Goal: Information Seeking & Learning: Find specific fact

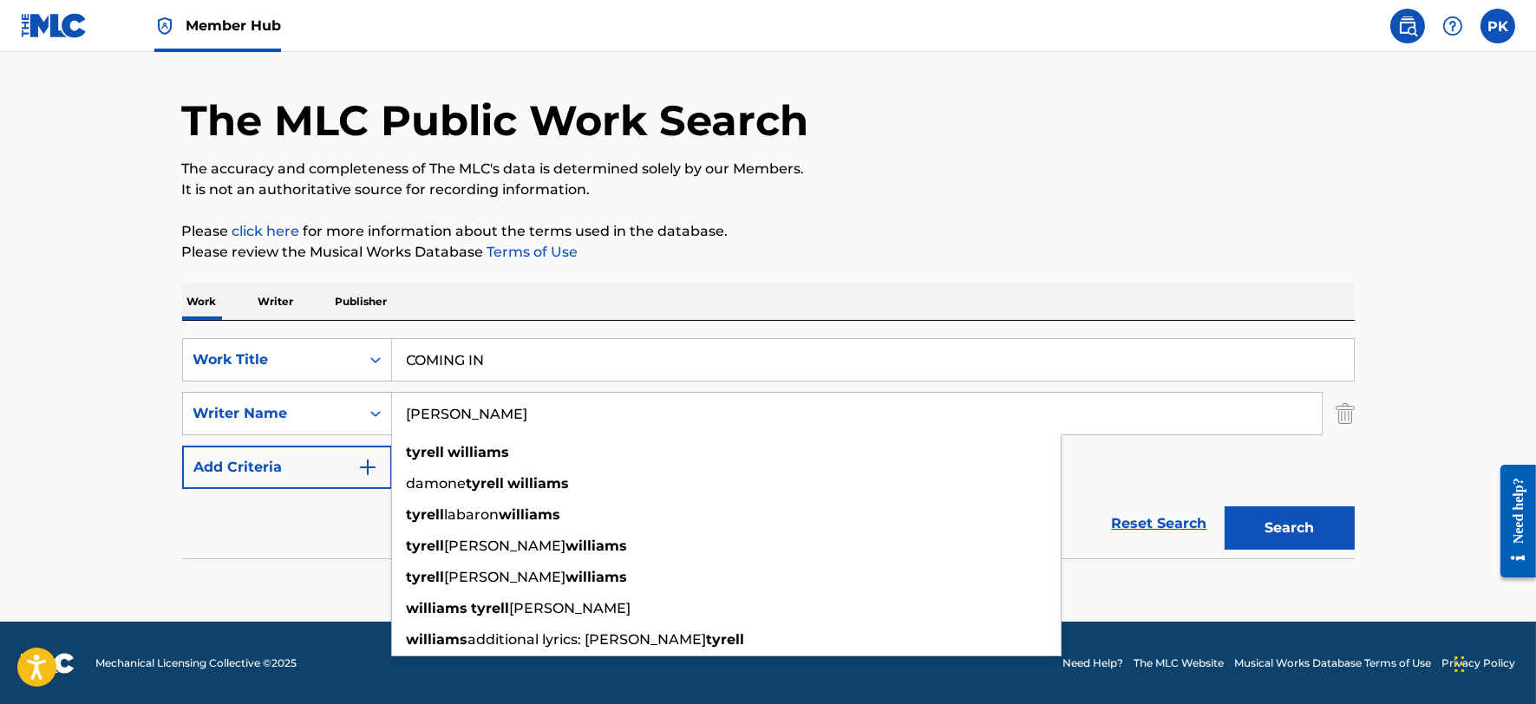
click at [238, 33] on span "Member Hub" at bounding box center [233, 26] width 95 height 20
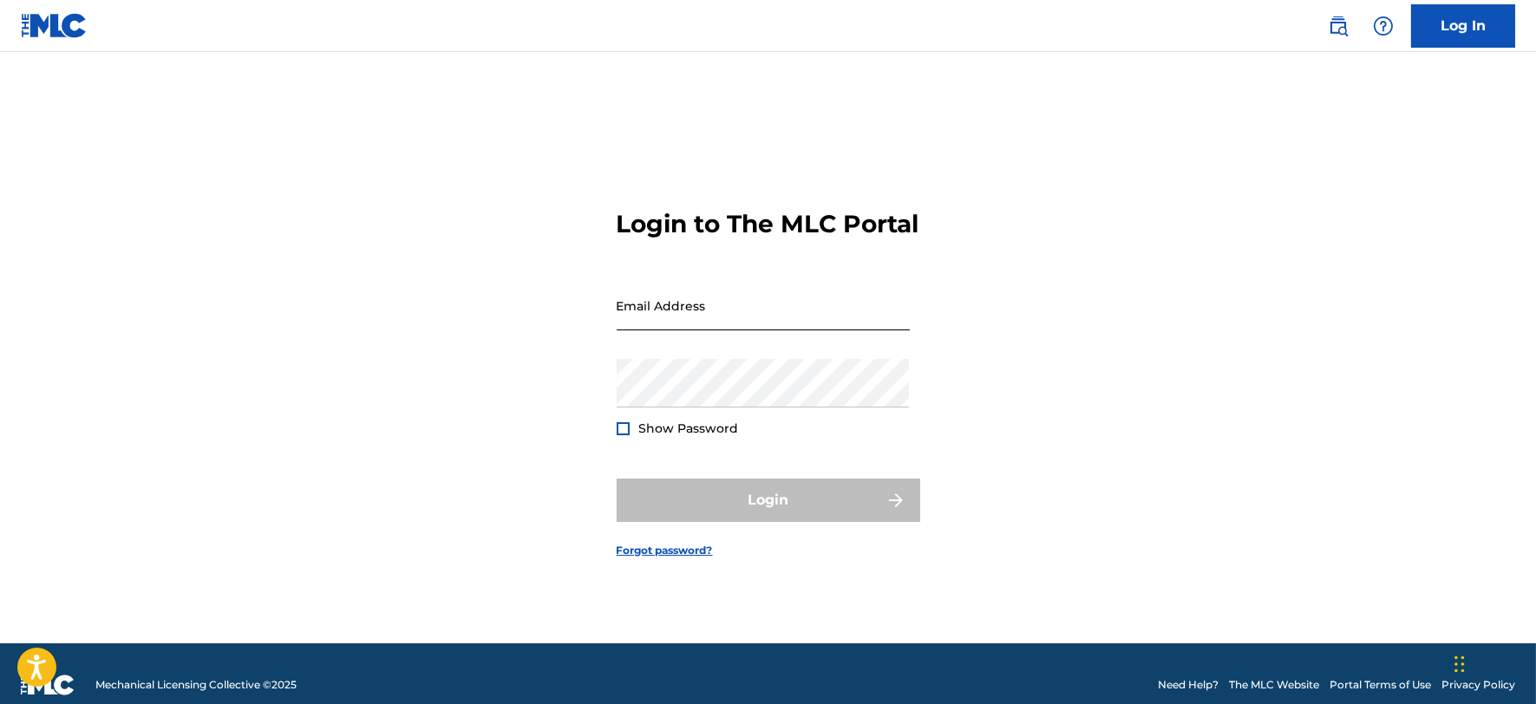
click at [727, 328] on input "Email Address" at bounding box center [762, 305] width 293 height 49
type input "[PERSON_NAME][EMAIL_ADDRESS][DOMAIN_NAME]"
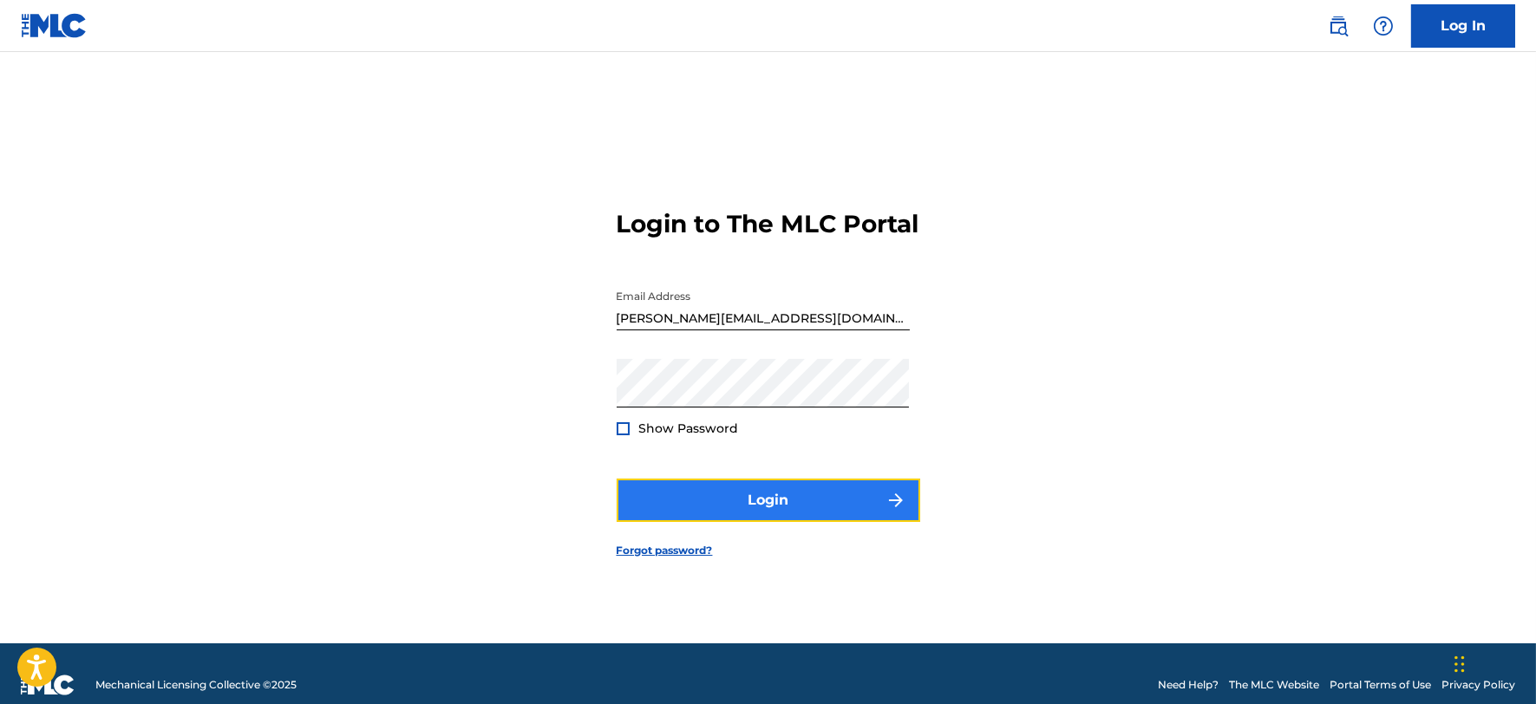
click at [706, 518] on button "Login" at bounding box center [767, 500] width 303 height 43
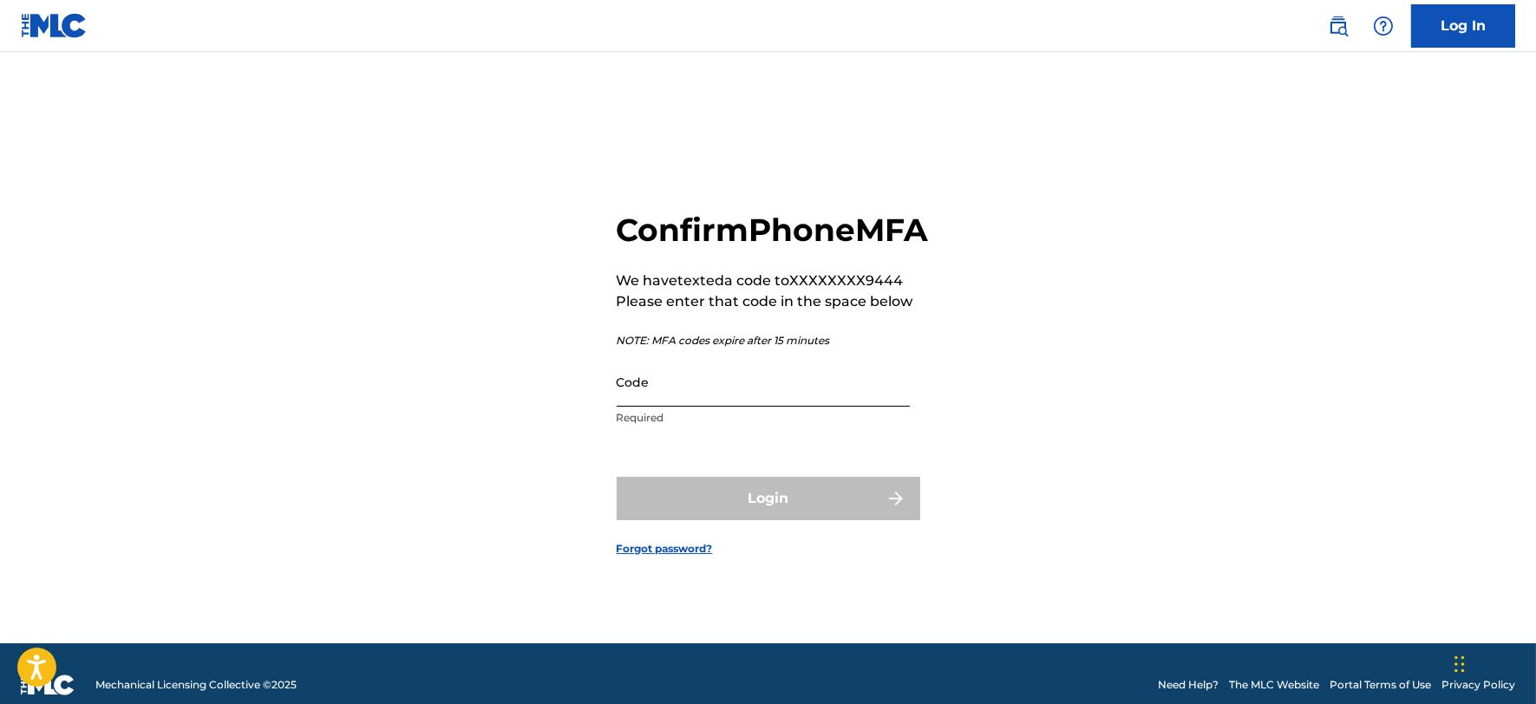
click at [695, 407] on input "Code" at bounding box center [762, 381] width 293 height 49
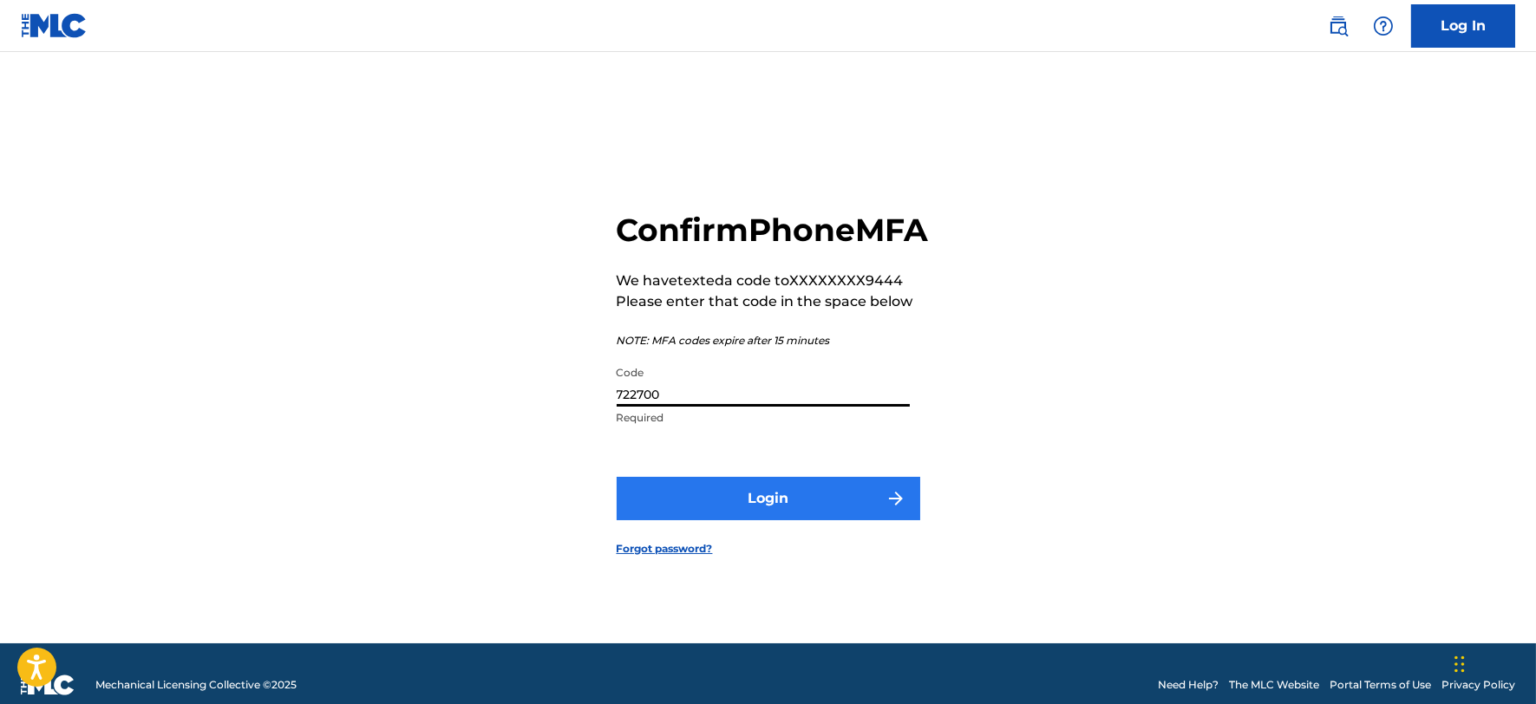
type input "722700"
click at [741, 503] on button "Login" at bounding box center [767, 498] width 303 height 43
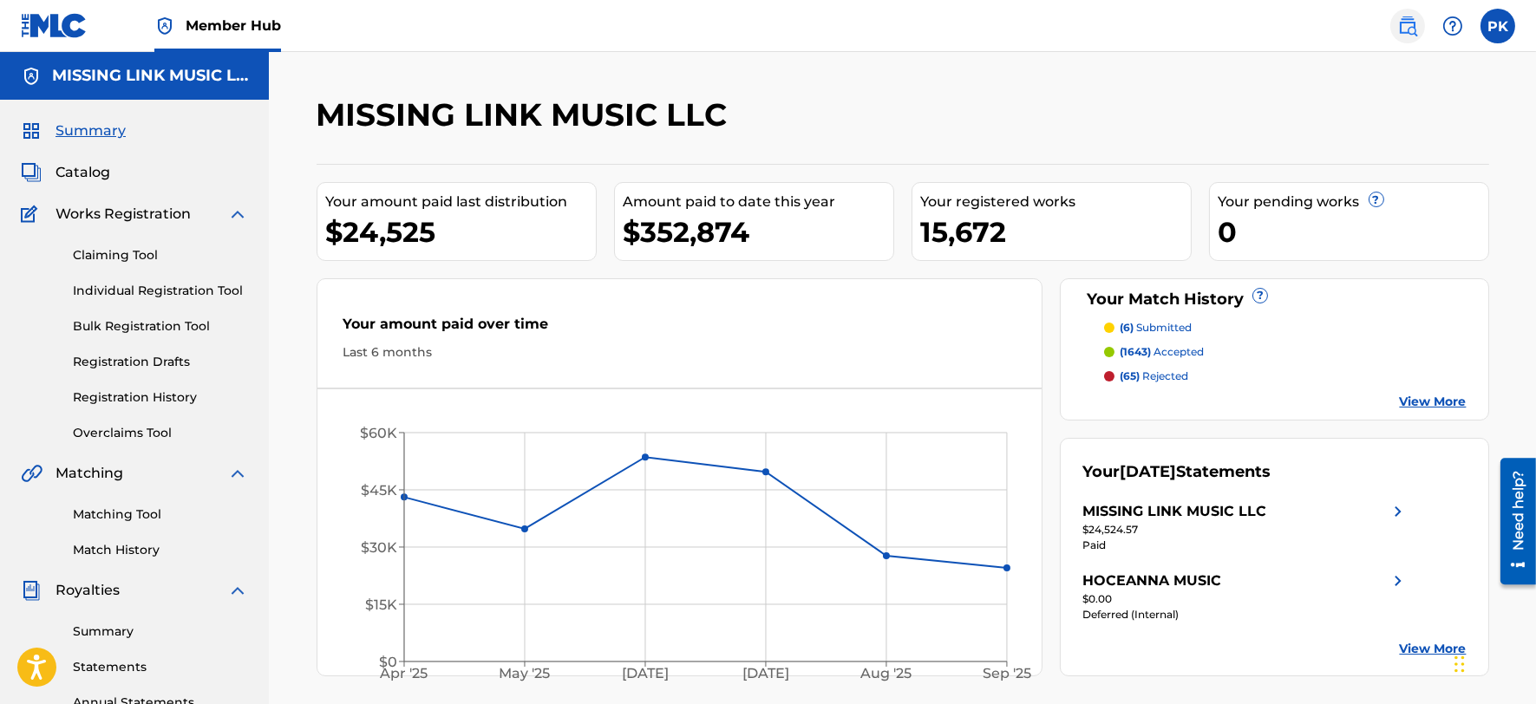
click at [1414, 19] on img at bounding box center [1407, 26] width 21 height 21
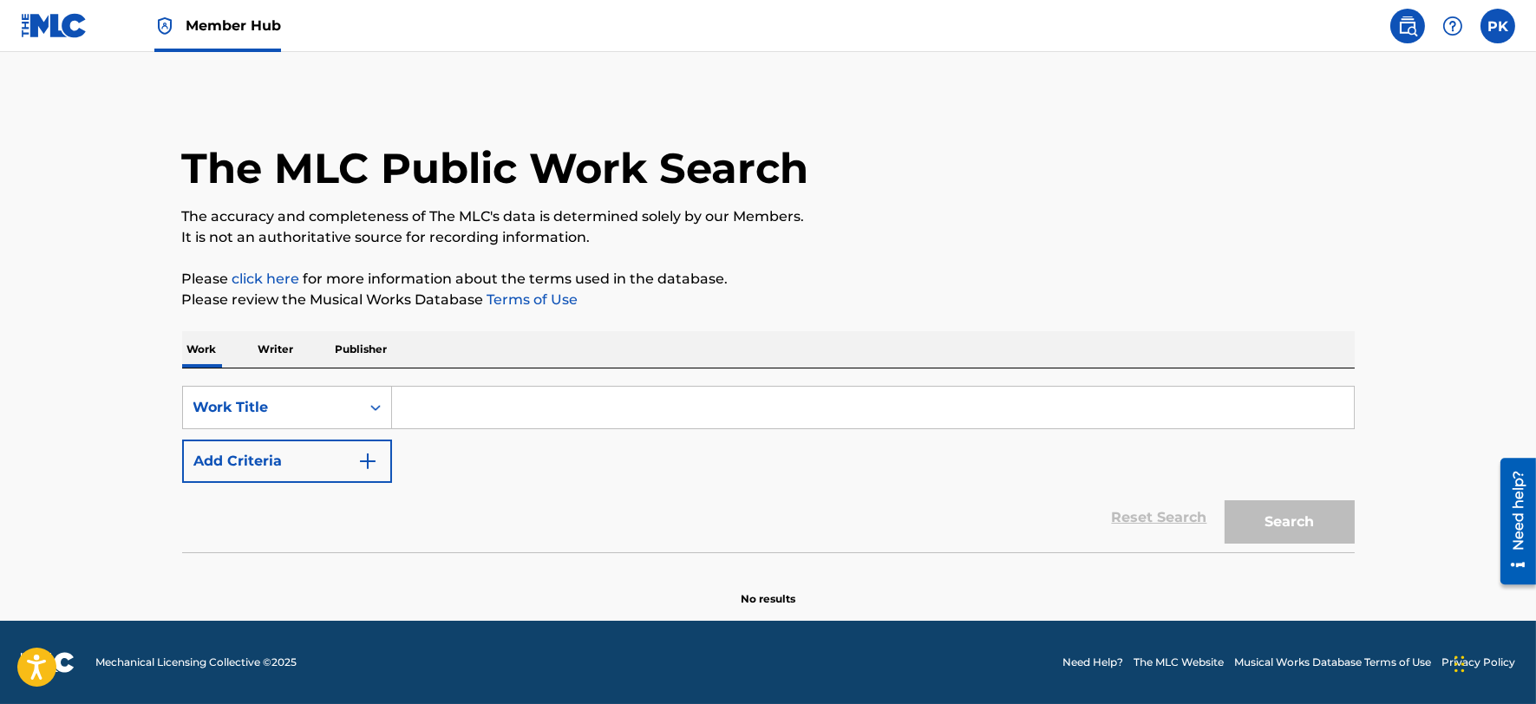
click at [556, 400] on input "Search Form" at bounding box center [873, 408] width 962 height 42
paste input "I JUST MADE A HIT"
type input "I JUST MADE A HIT"
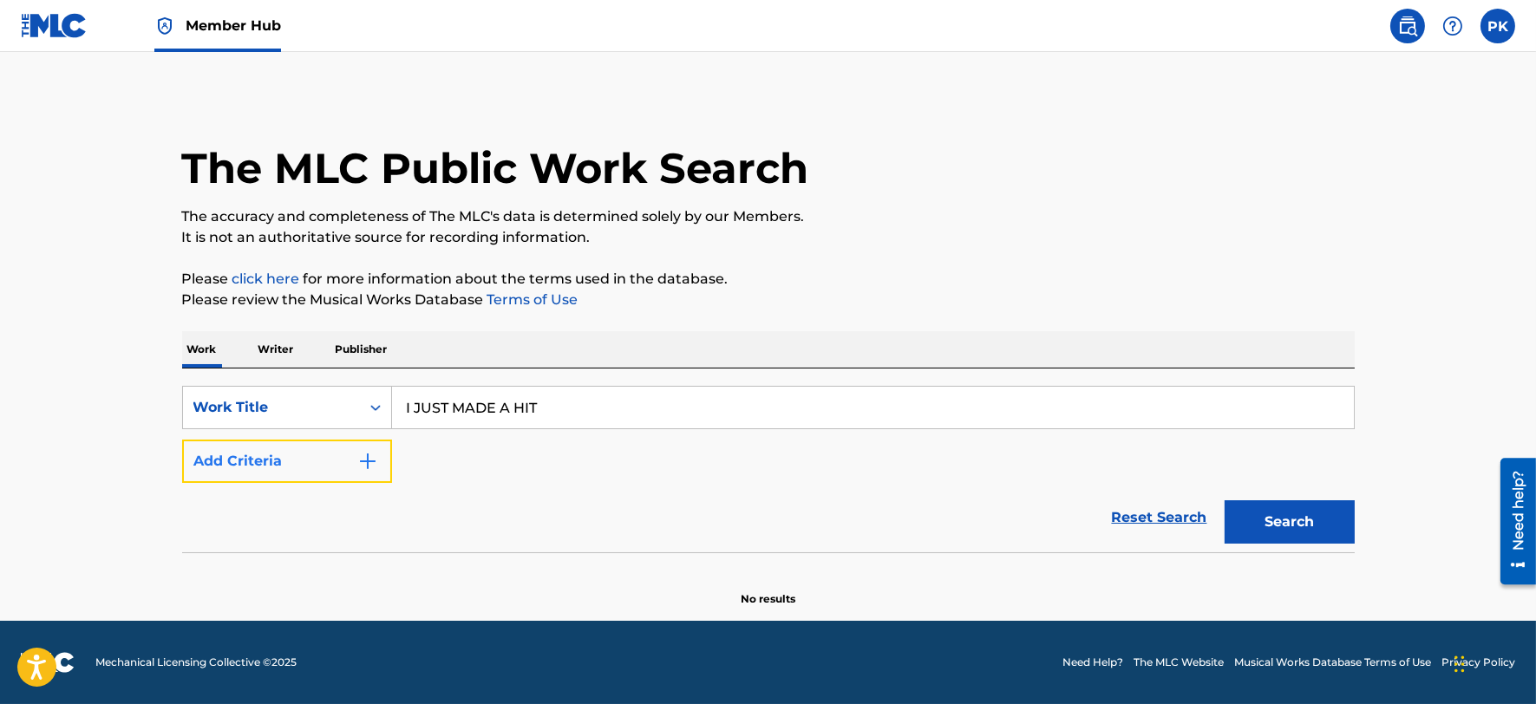
click at [358, 468] on img "Search Form" at bounding box center [367, 461] width 21 height 21
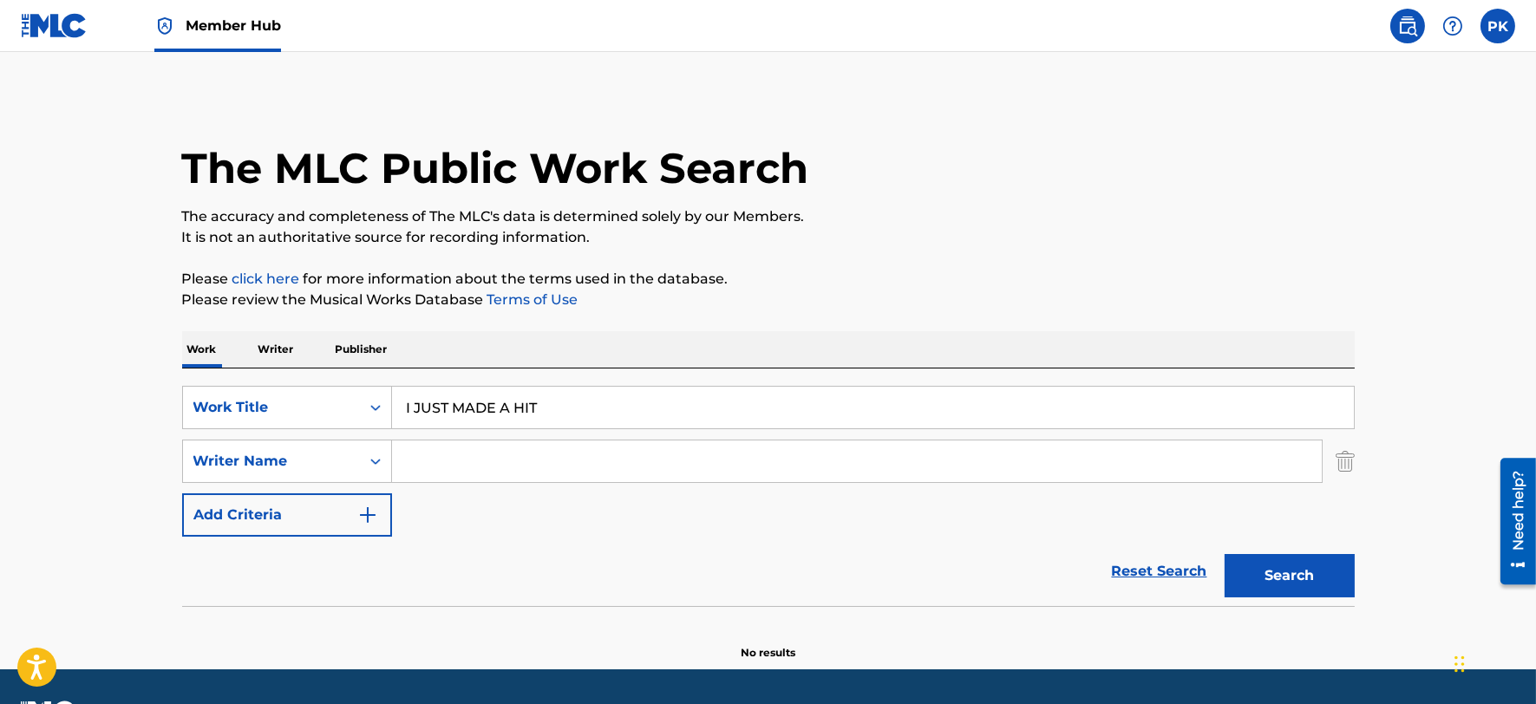
click at [452, 456] on input "Search Form" at bounding box center [856, 461] width 929 height 42
paste input "TRISTIAN"
type input "TRISTIAN WINSTON"
click at [1224, 554] on button "Search" at bounding box center [1289, 575] width 130 height 43
drag, startPoint x: 582, startPoint y: 460, endPoint x: 345, endPoint y: 462, distance: 236.7
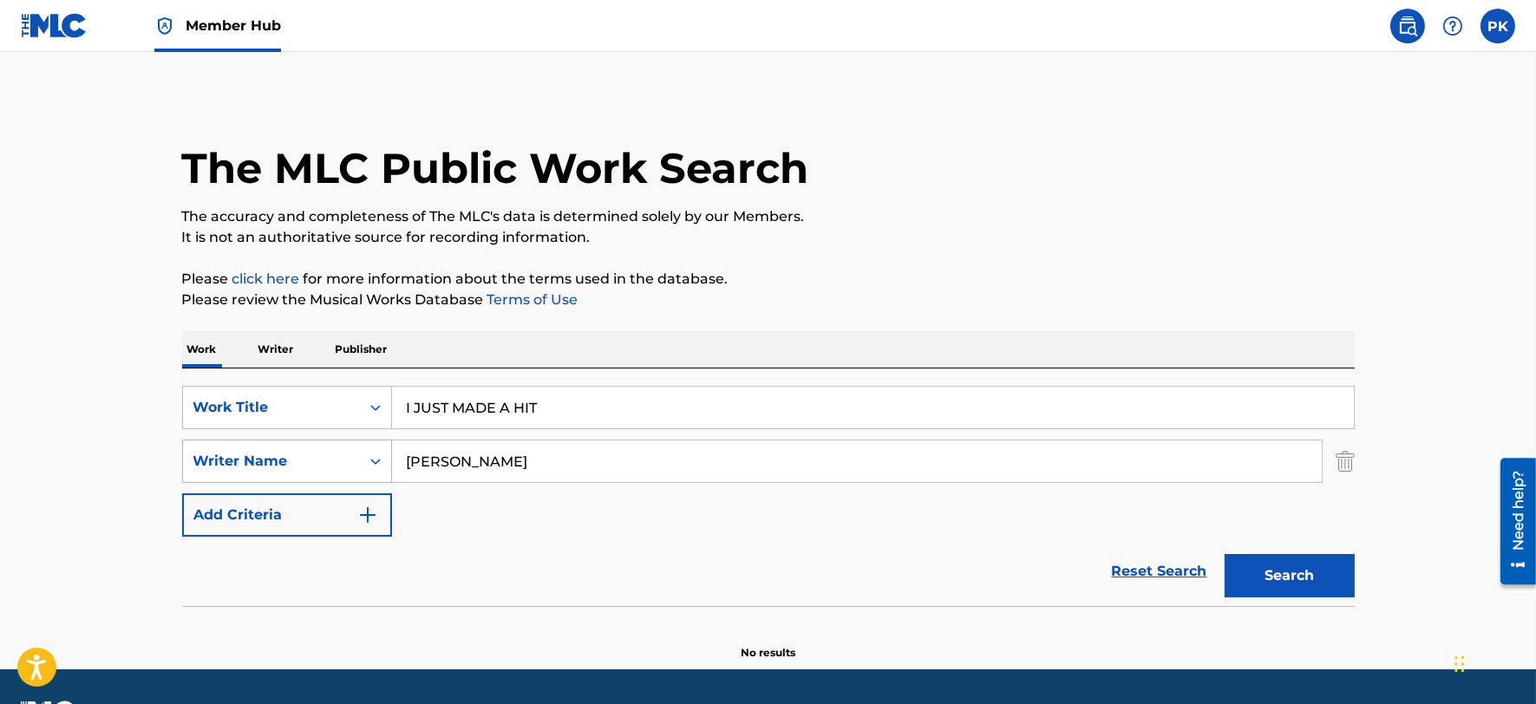
click at [345, 462] on div "SearchWithCriteriae106f143-59ef-404c-b350-915ac1654528 Writer Name TRISTIAN WIN…" at bounding box center [768, 461] width 1172 height 43
click at [1224, 554] on button "Search" at bounding box center [1289, 575] width 130 height 43
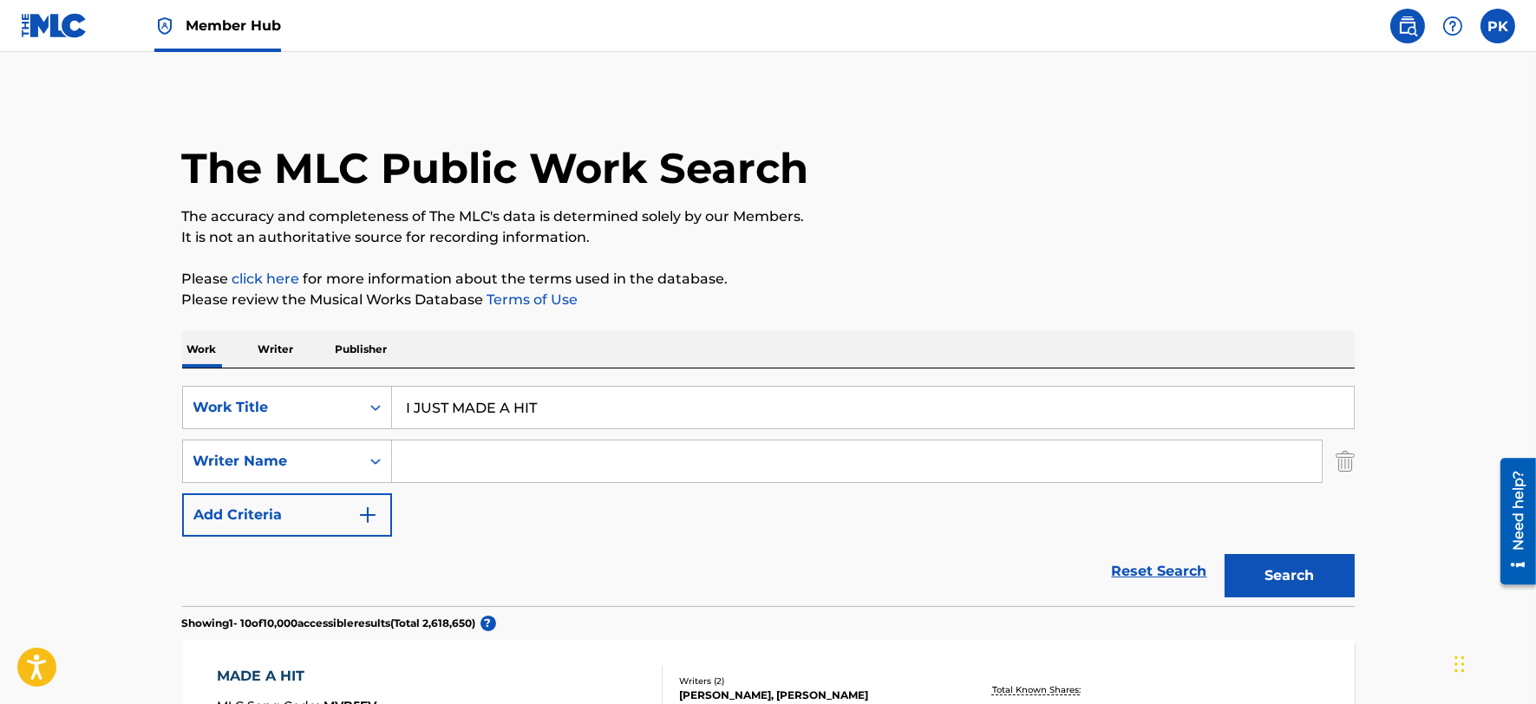
click at [227, 16] on span "Member Hub" at bounding box center [233, 26] width 95 height 20
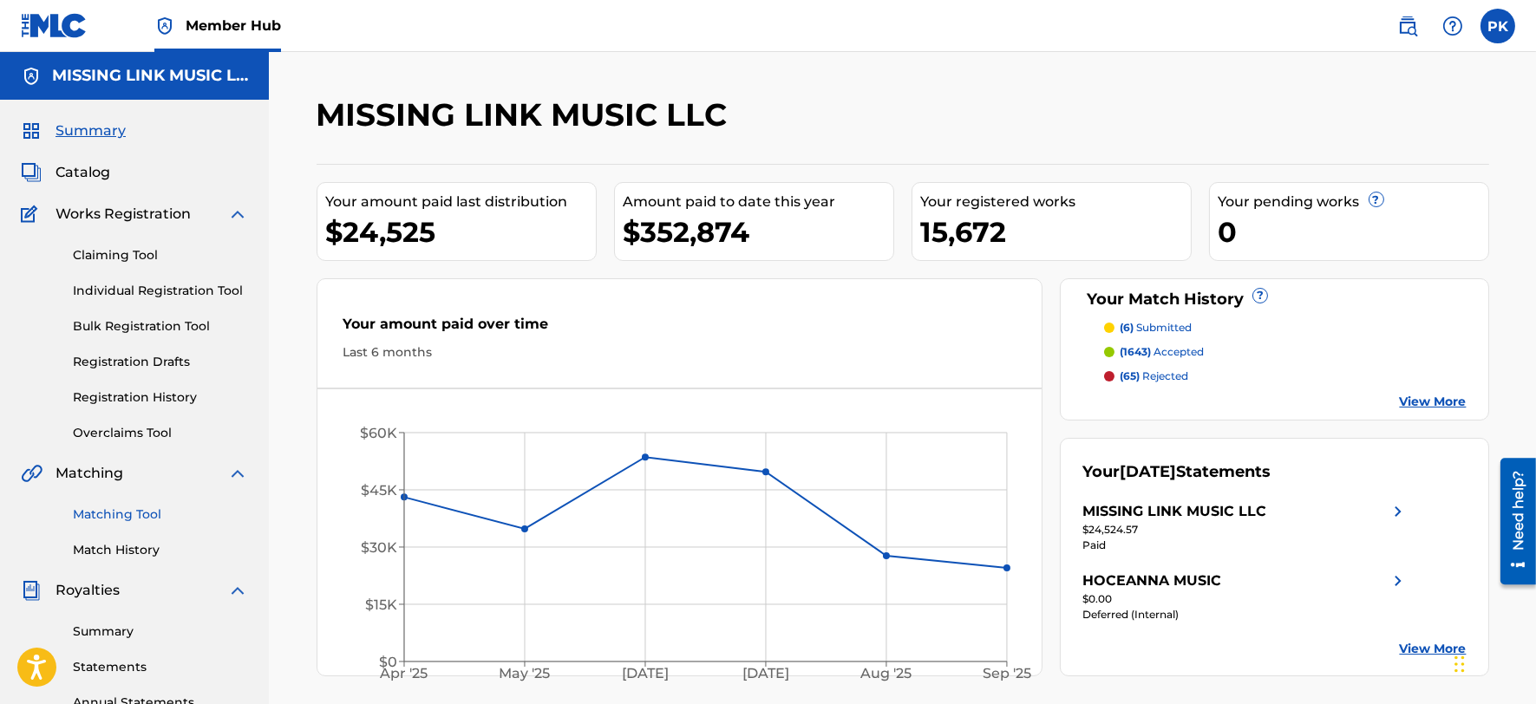
click at [137, 517] on link "Matching Tool" at bounding box center [160, 514] width 175 height 18
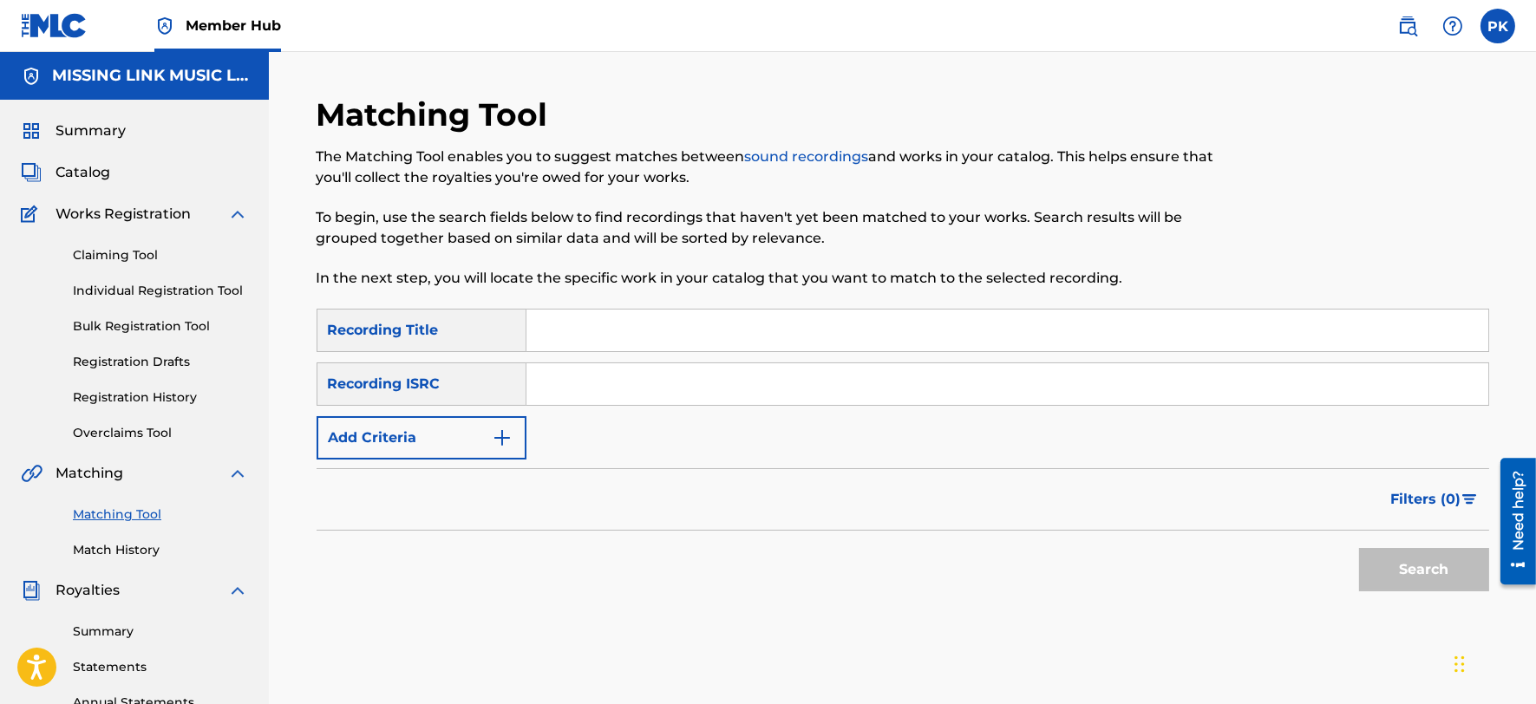
click at [685, 388] on input "Search Form" at bounding box center [1007, 384] width 962 height 42
paste input "QZDA51816355"
click at [1359, 548] on button "Search" at bounding box center [1424, 569] width 130 height 43
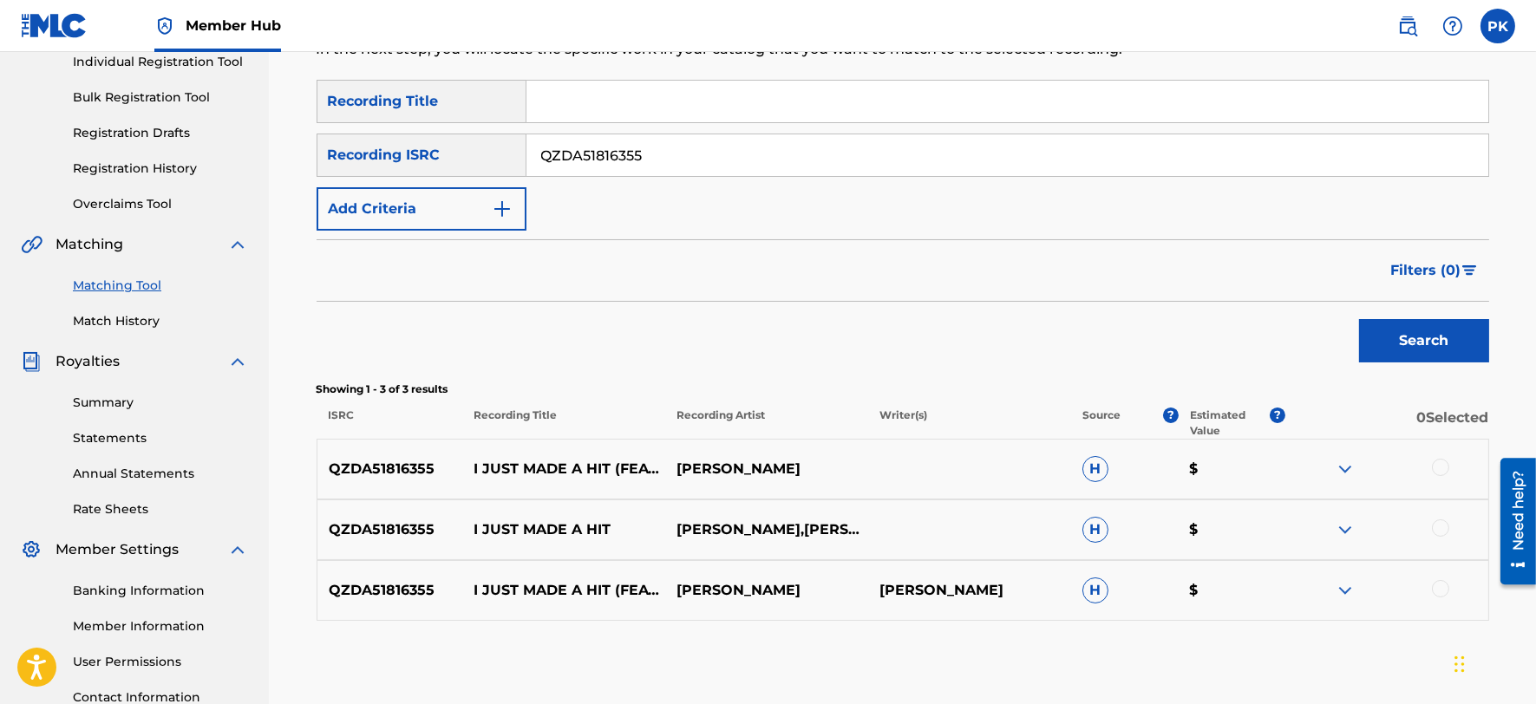
scroll to position [236, 0]
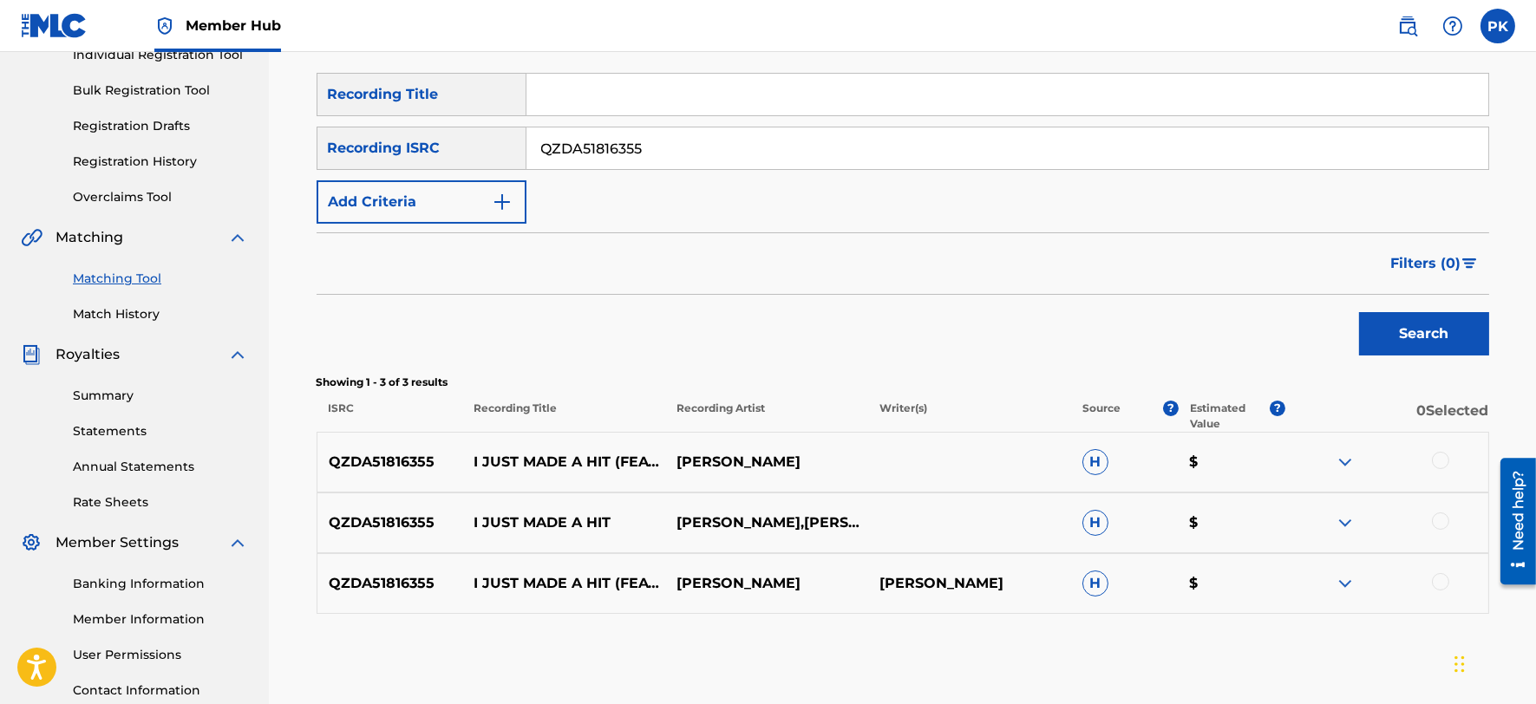
click at [1347, 453] on img at bounding box center [1344, 462] width 21 height 21
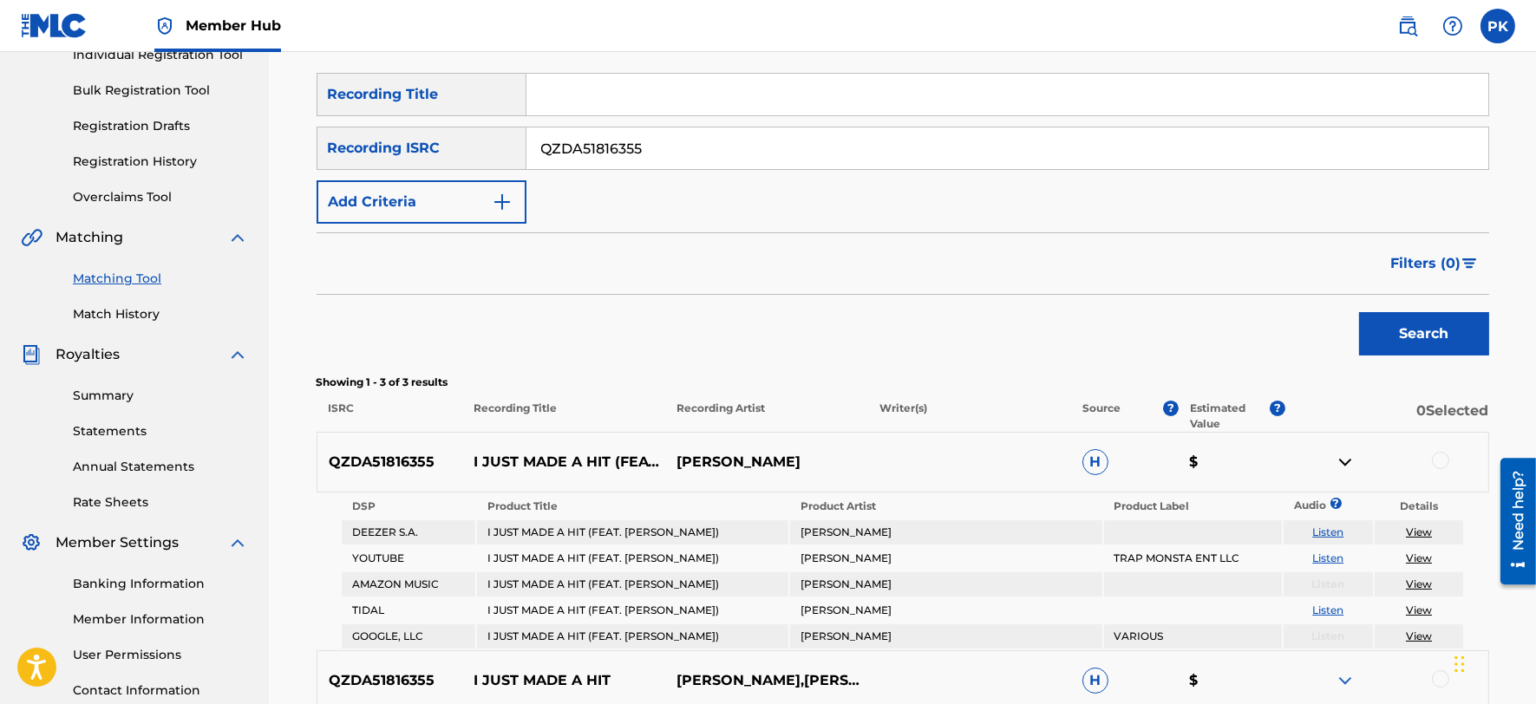
click at [1347, 453] on img at bounding box center [1344, 462] width 21 height 21
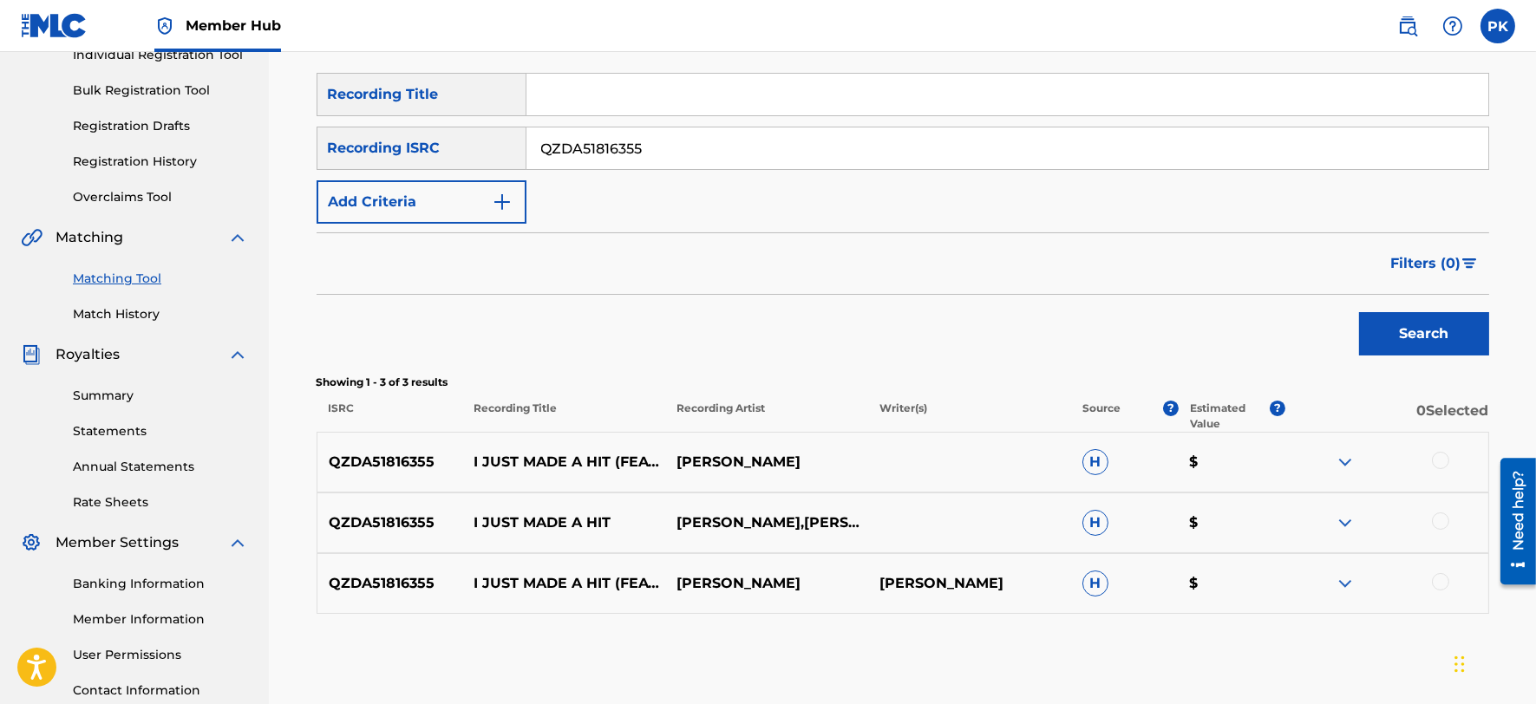
click at [1346, 521] on img at bounding box center [1344, 522] width 21 height 21
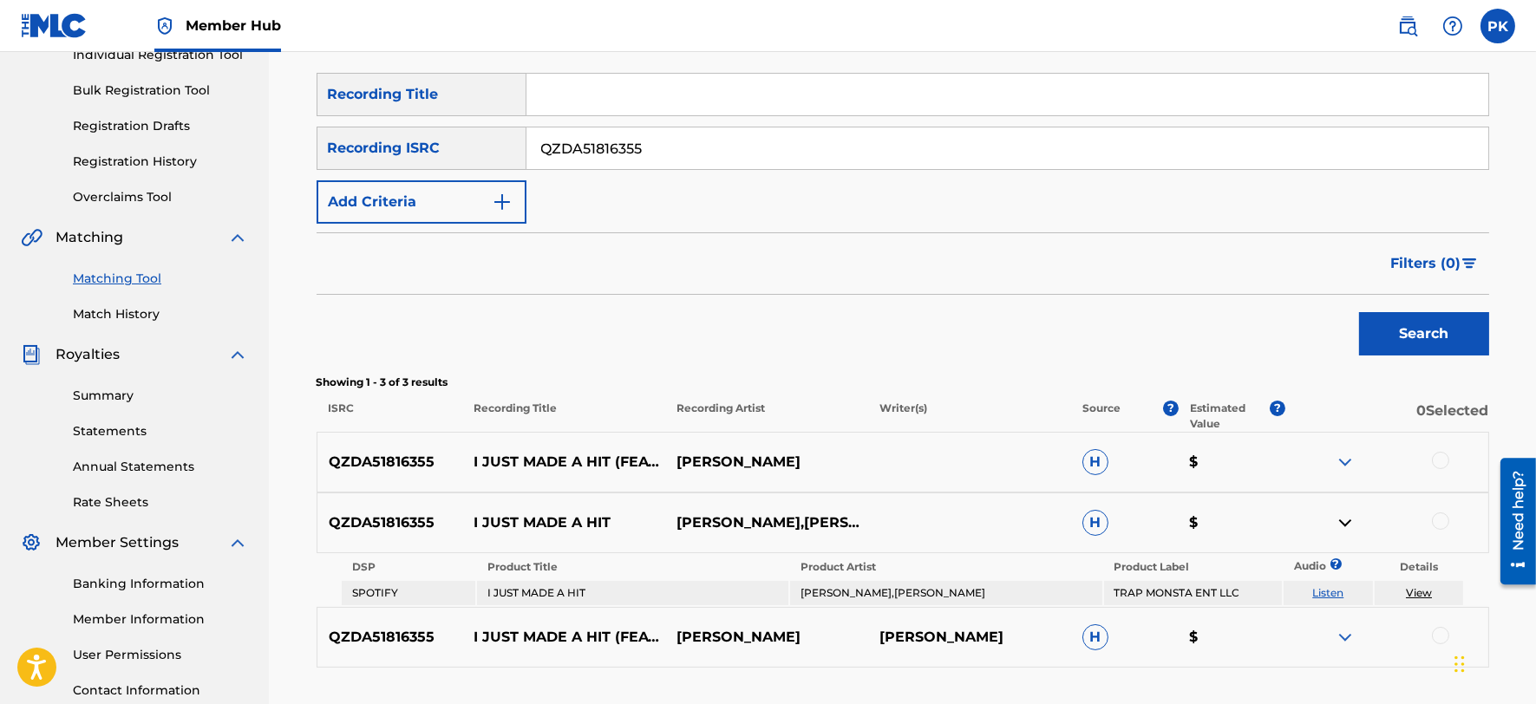
click at [1410, 586] on link "View" at bounding box center [1418, 592] width 26 height 13
click at [388, 518] on p "QZDA51816355" at bounding box center [390, 522] width 146 height 21
copy p "QZDA51816355"
click at [664, 157] on input "QZDA51816355" at bounding box center [1007, 148] width 962 height 42
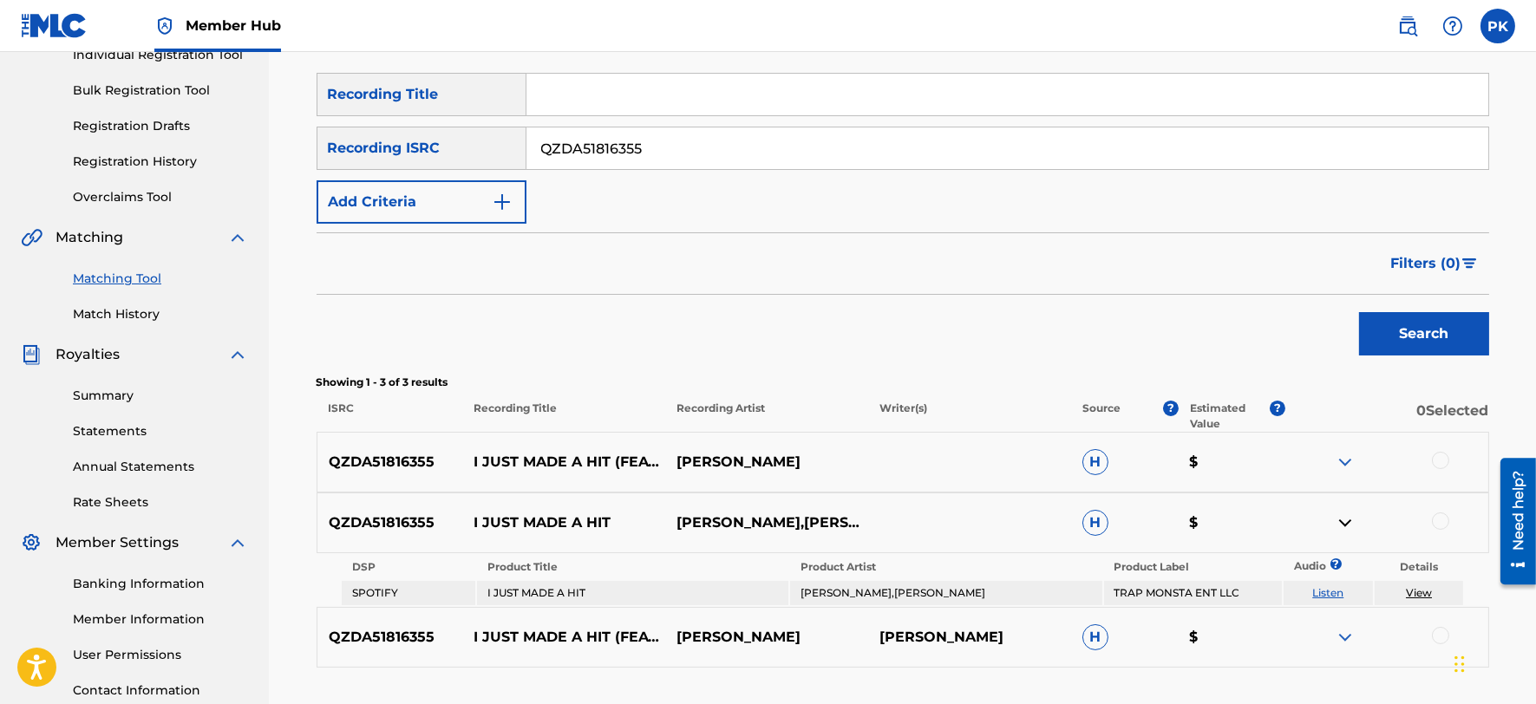
click at [664, 157] on input "QZDA51816355" at bounding box center [1007, 148] width 962 height 42
click at [1418, 590] on link "View" at bounding box center [1418, 592] width 26 height 13
click at [700, 150] on input "QZDA51816355" at bounding box center [1007, 148] width 962 height 42
paste input "61887572"
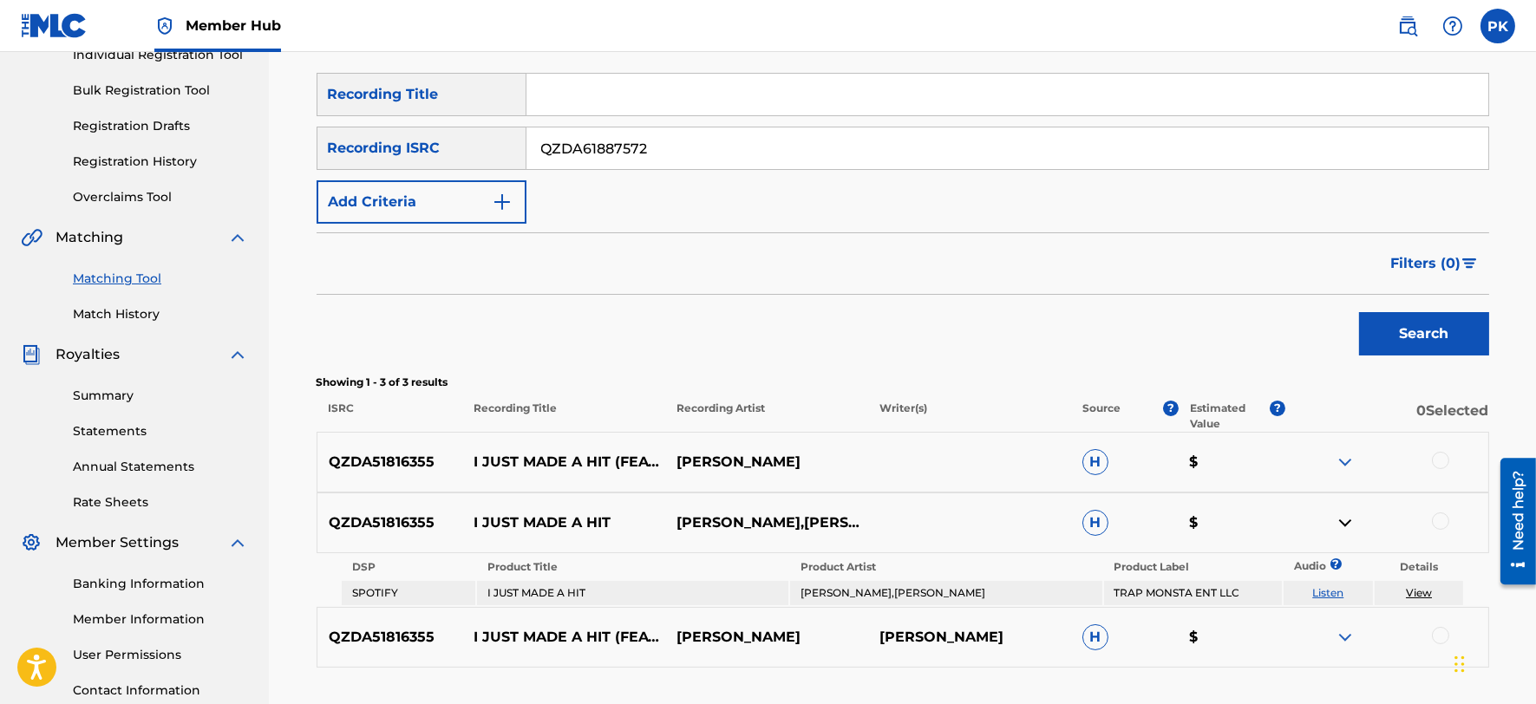
click at [1359, 312] on button "Search" at bounding box center [1424, 333] width 130 height 43
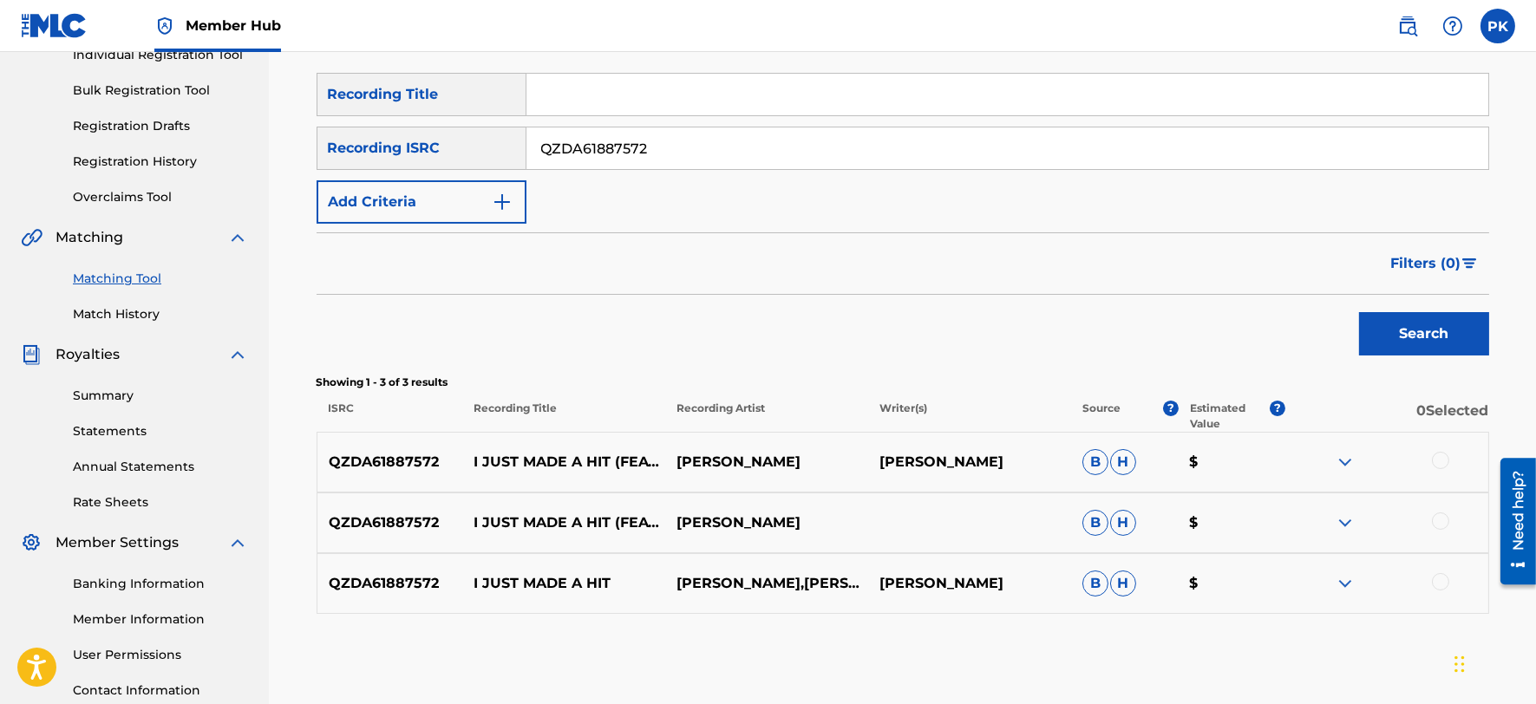
click at [1348, 466] on img at bounding box center [1344, 462] width 21 height 21
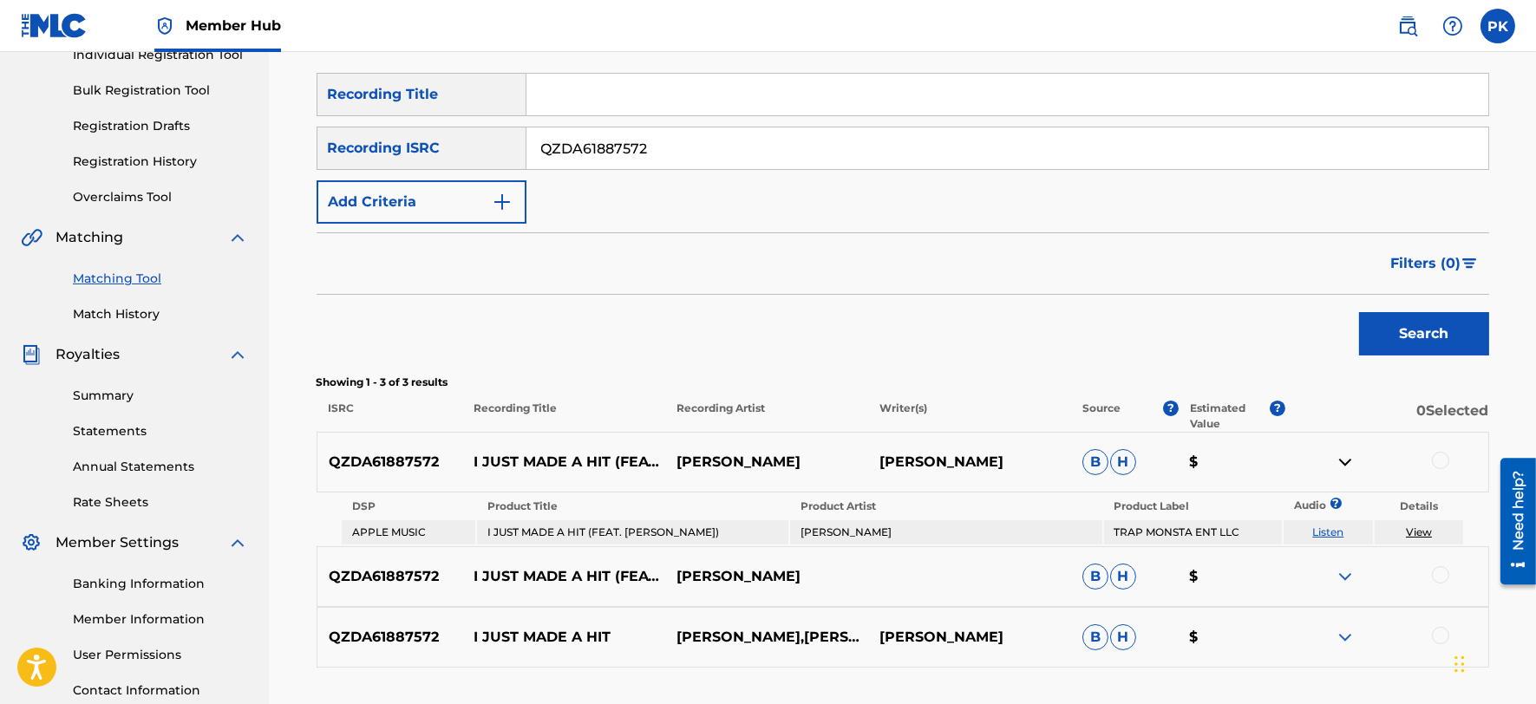
click at [1339, 568] on img at bounding box center [1344, 576] width 21 height 21
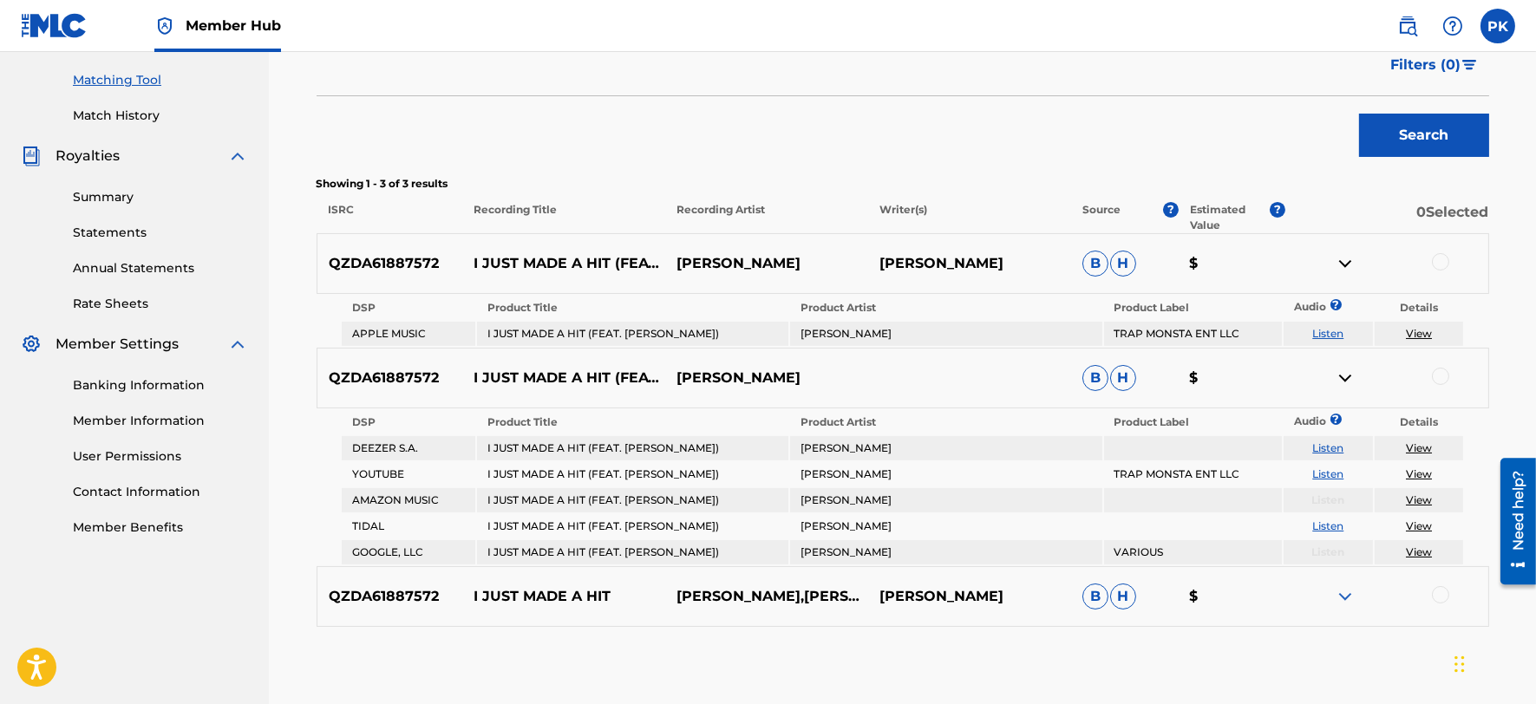
scroll to position [445, 0]
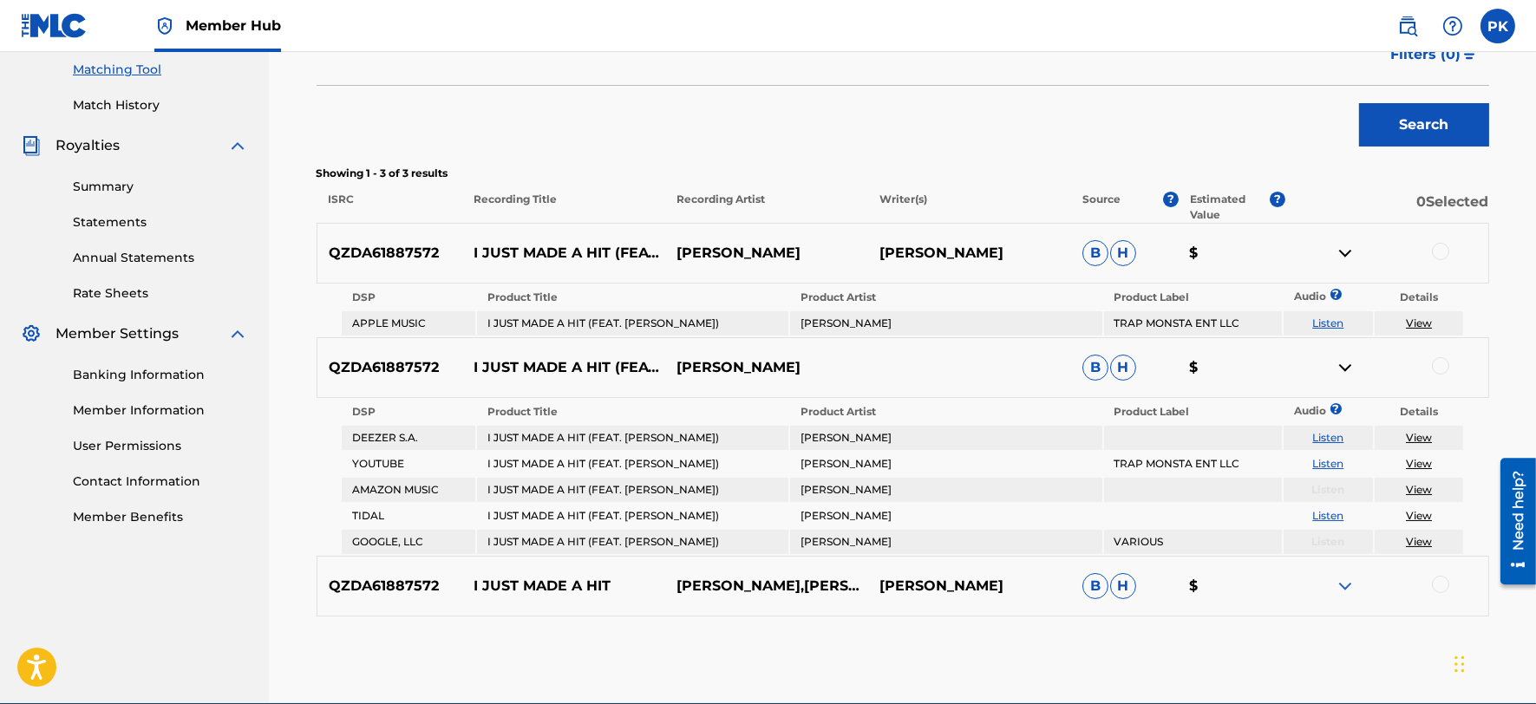
click at [1340, 576] on img at bounding box center [1344, 586] width 21 height 21
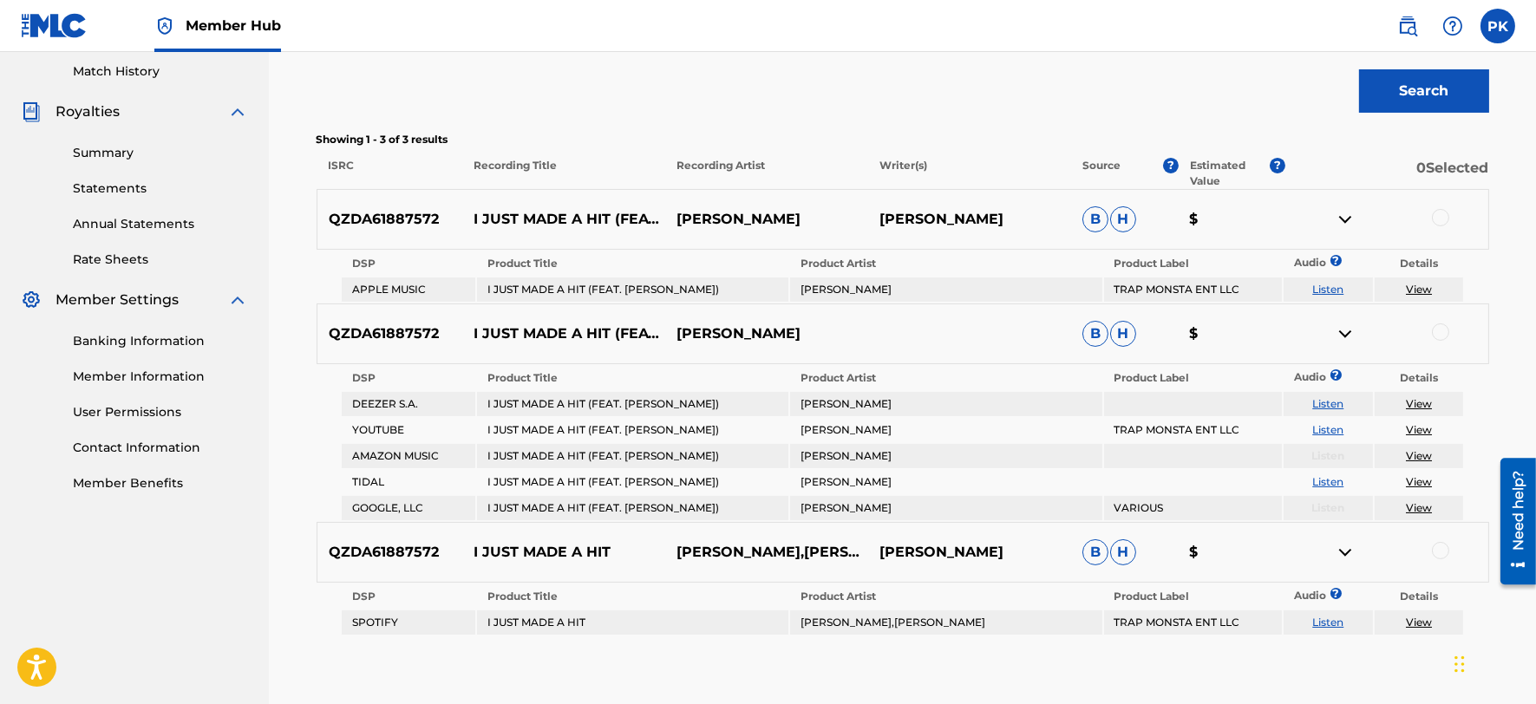
scroll to position [490, 0]
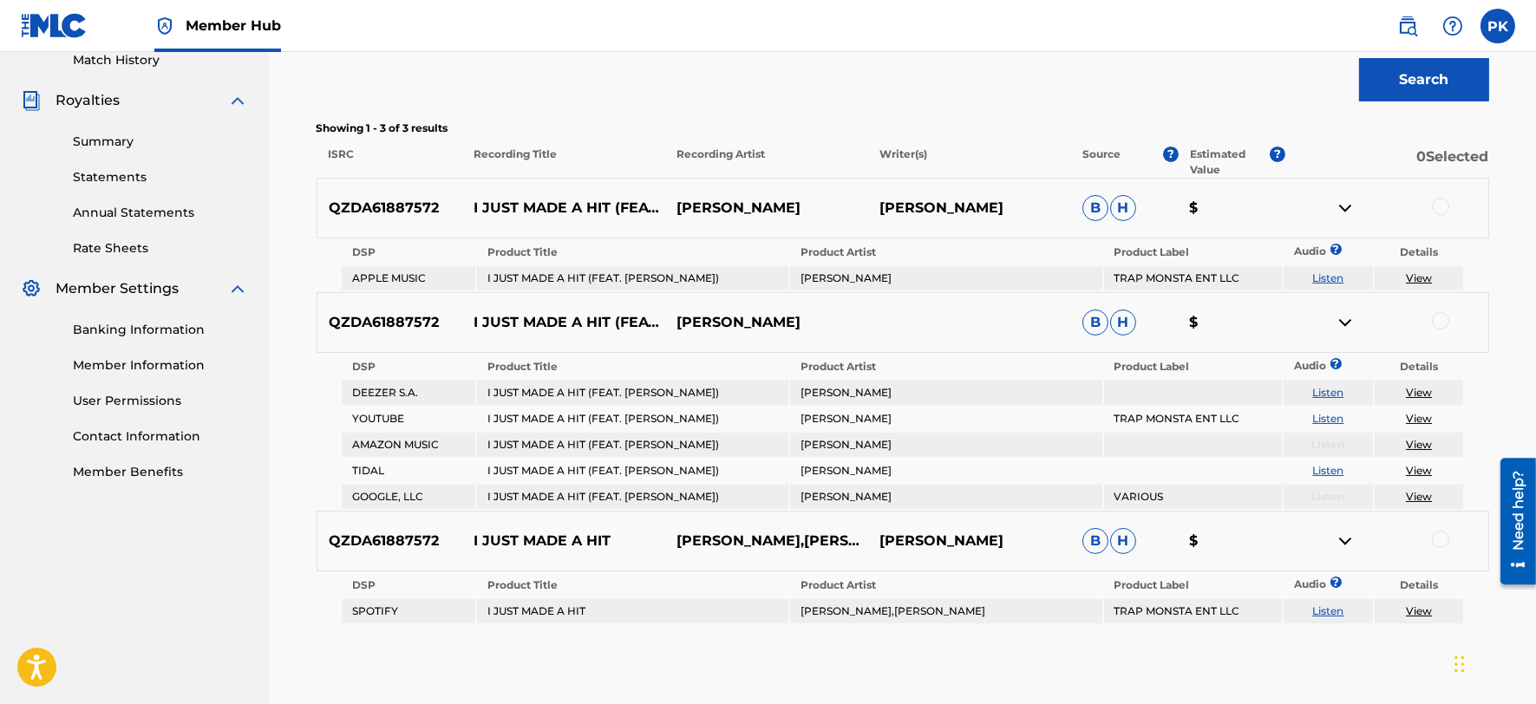
click at [1414, 604] on link "View" at bounding box center [1418, 610] width 26 height 13
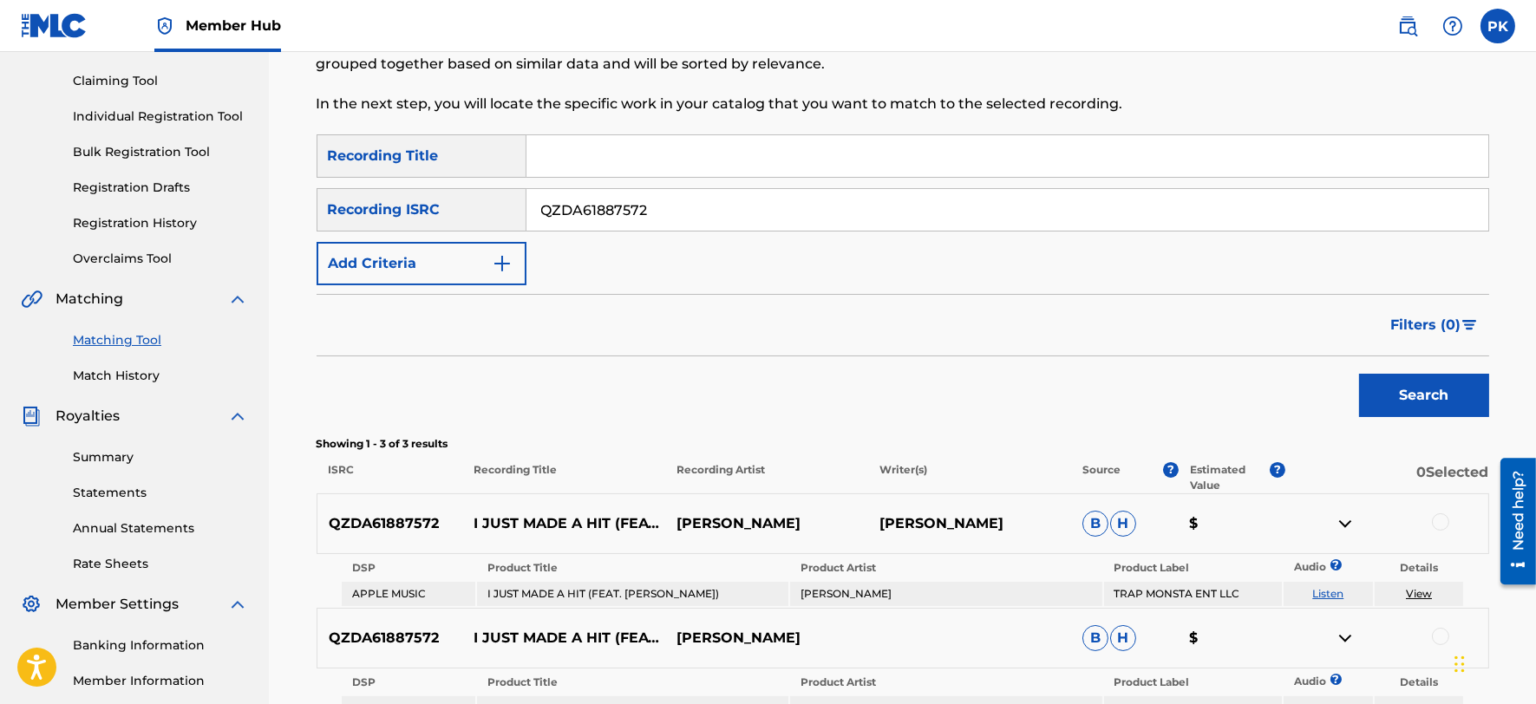
scroll to position [158, 0]
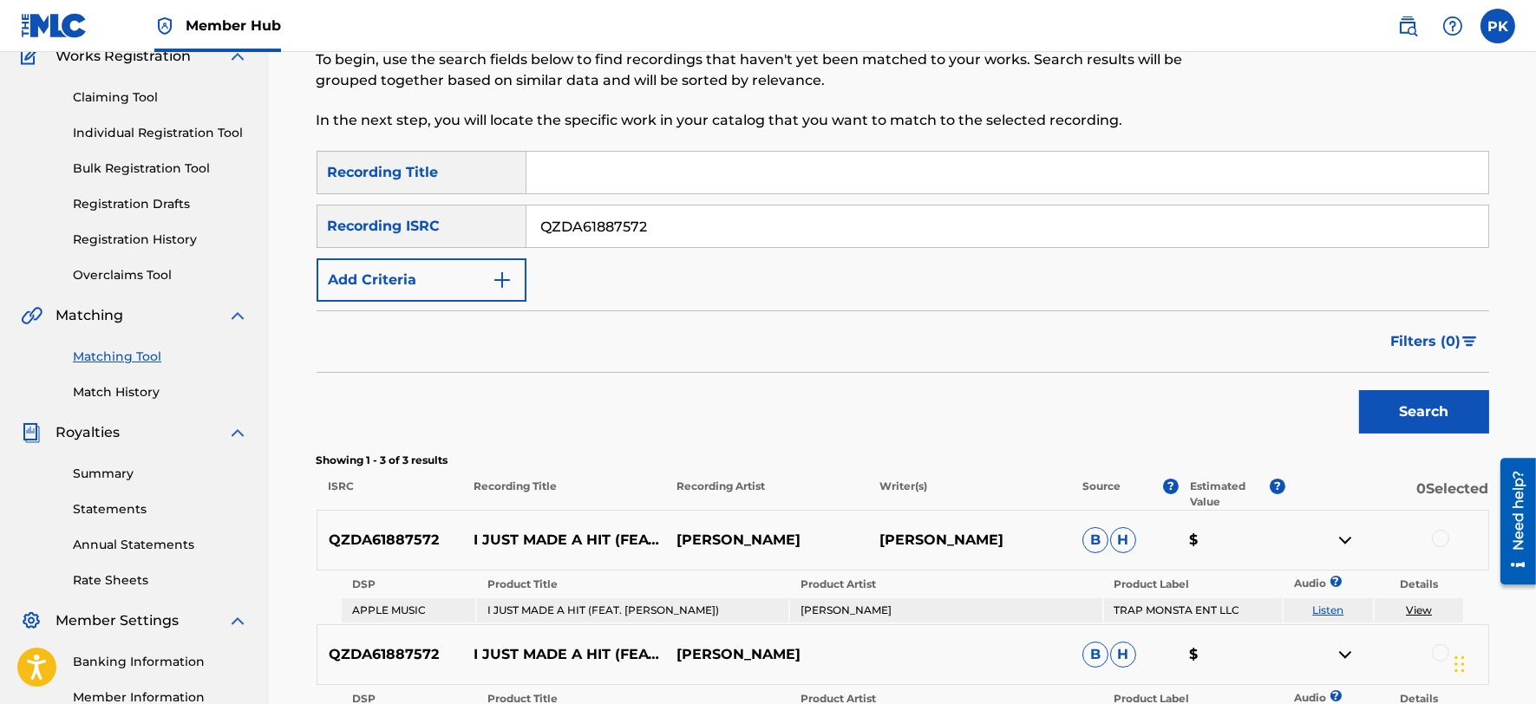
click at [695, 222] on input "QZDA61887572" at bounding box center [1007, 226] width 962 height 42
paste input "81941776"
click at [1359, 390] on button "Search" at bounding box center [1424, 411] width 130 height 43
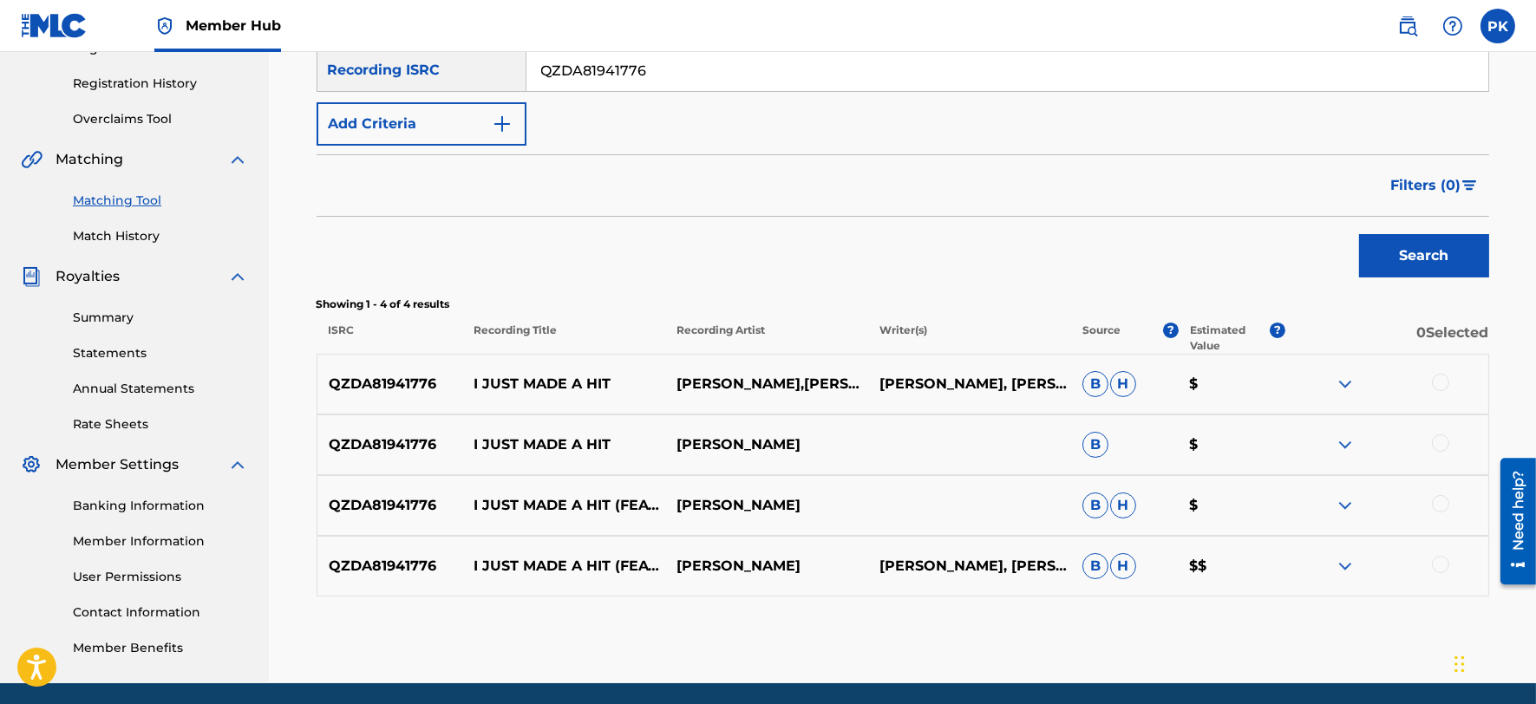
scroll to position [316, 0]
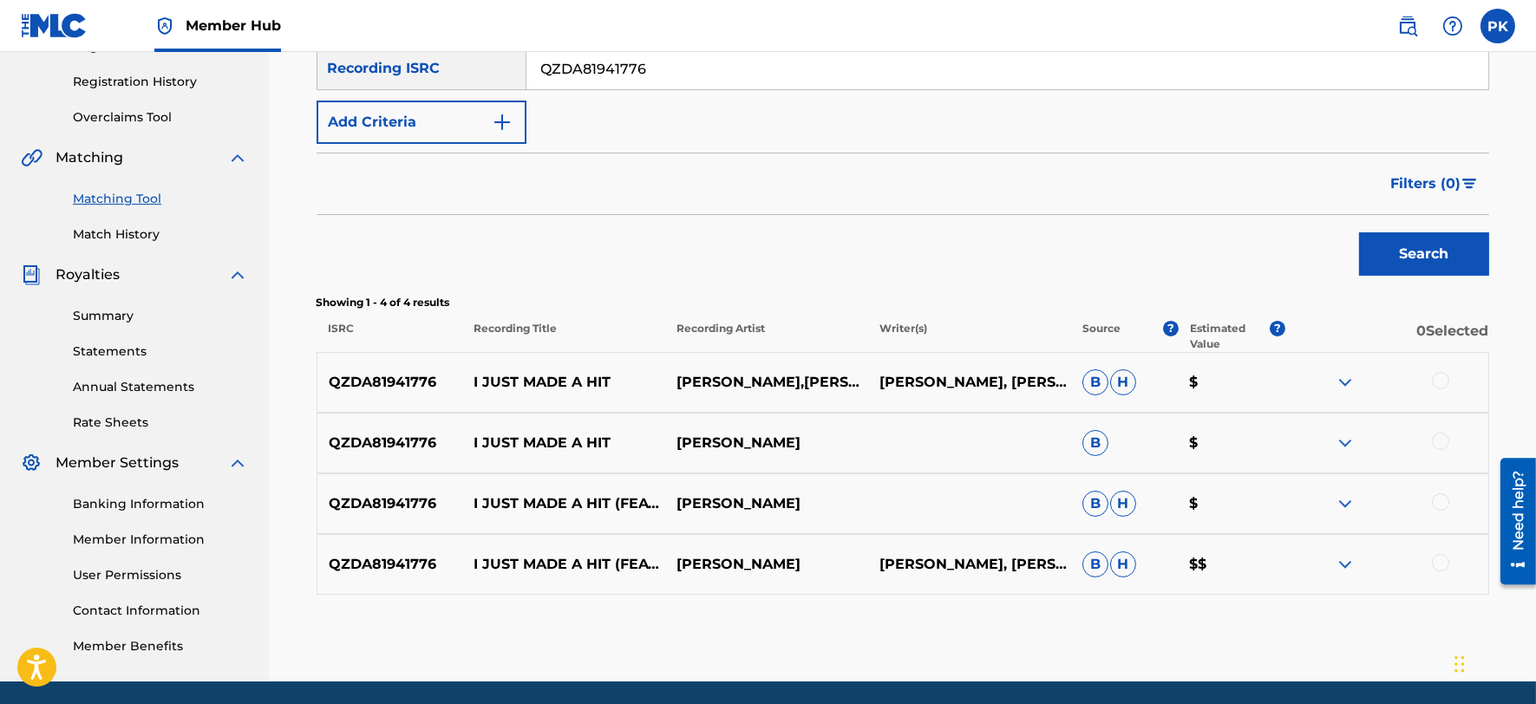
click at [1342, 564] on img at bounding box center [1344, 564] width 21 height 21
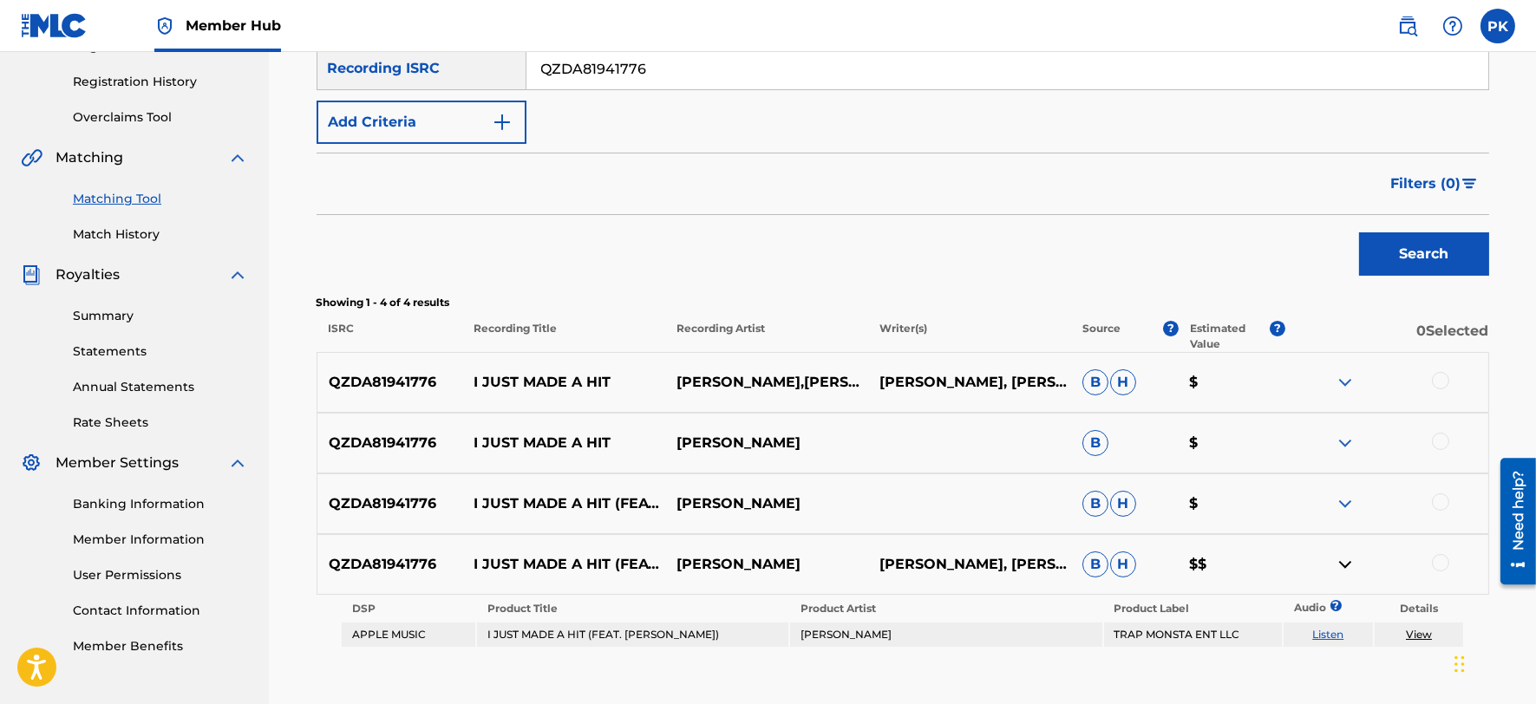
click at [1342, 505] on img at bounding box center [1344, 503] width 21 height 21
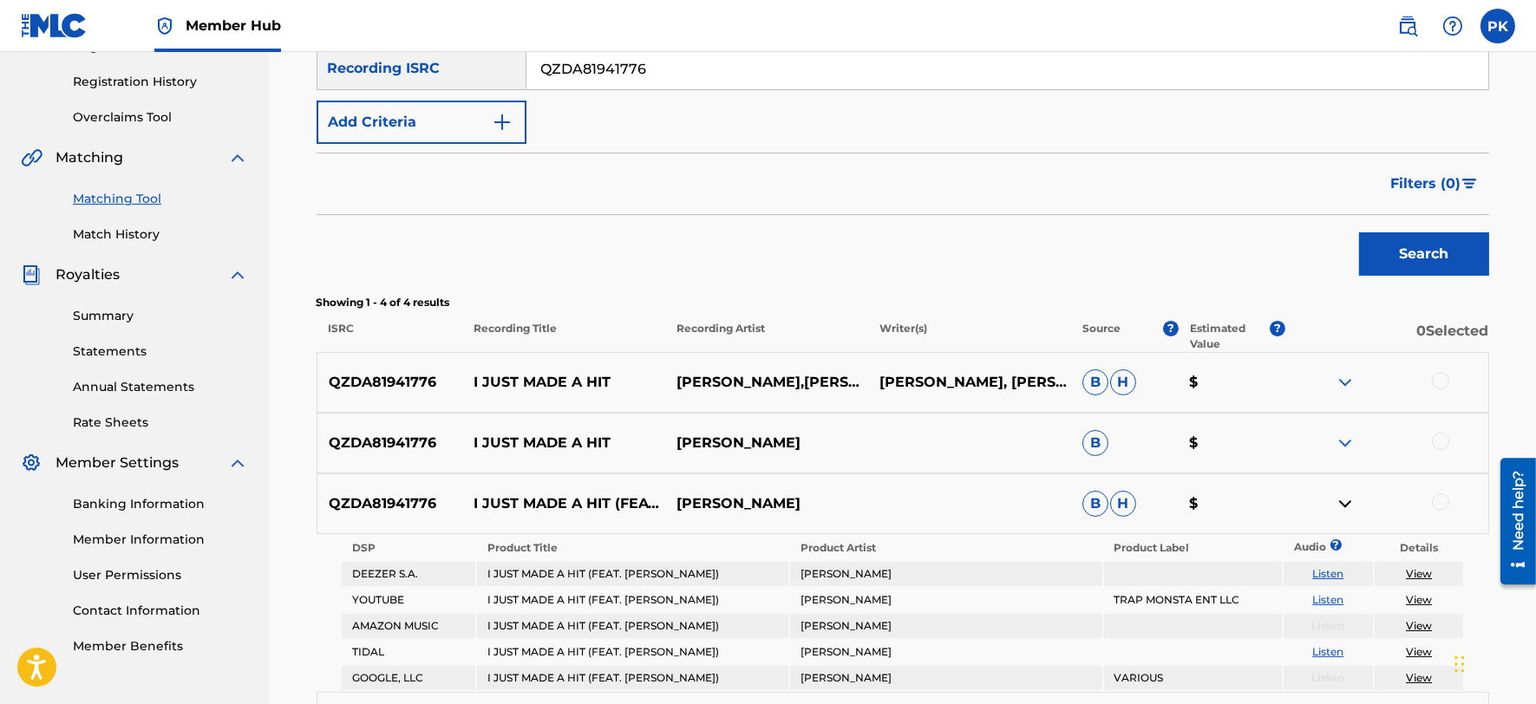
click at [1333, 445] on div at bounding box center [1386, 443] width 203 height 21
click at [1338, 440] on img at bounding box center [1344, 443] width 21 height 21
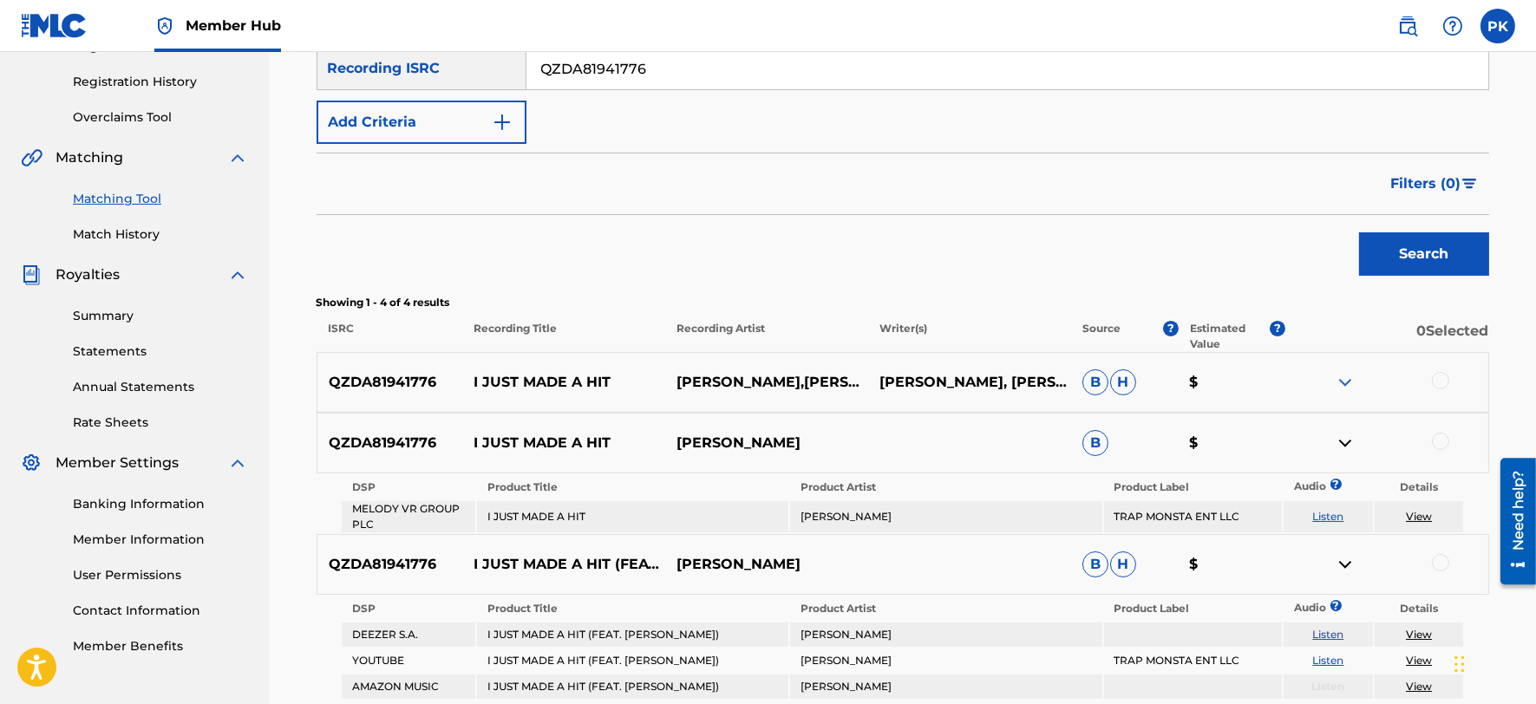
click at [1340, 386] on img at bounding box center [1344, 382] width 21 height 21
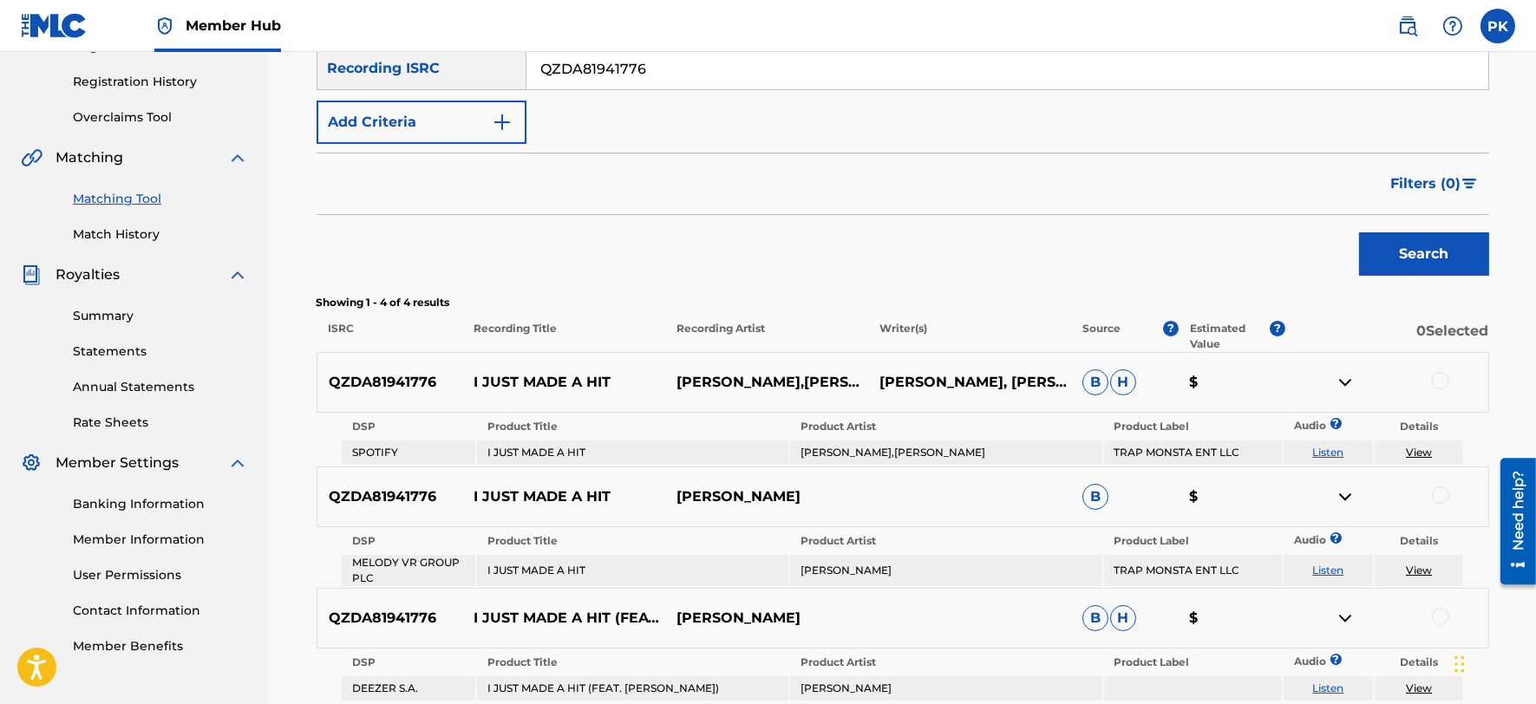
click at [1409, 452] on link "View" at bounding box center [1418, 452] width 26 height 13
click at [692, 78] on input "QZDA81941776" at bounding box center [1007, 69] width 962 height 42
paste input "51816348"
click at [1359, 232] on button "Search" at bounding box center [1424, 253] width 130 height 43
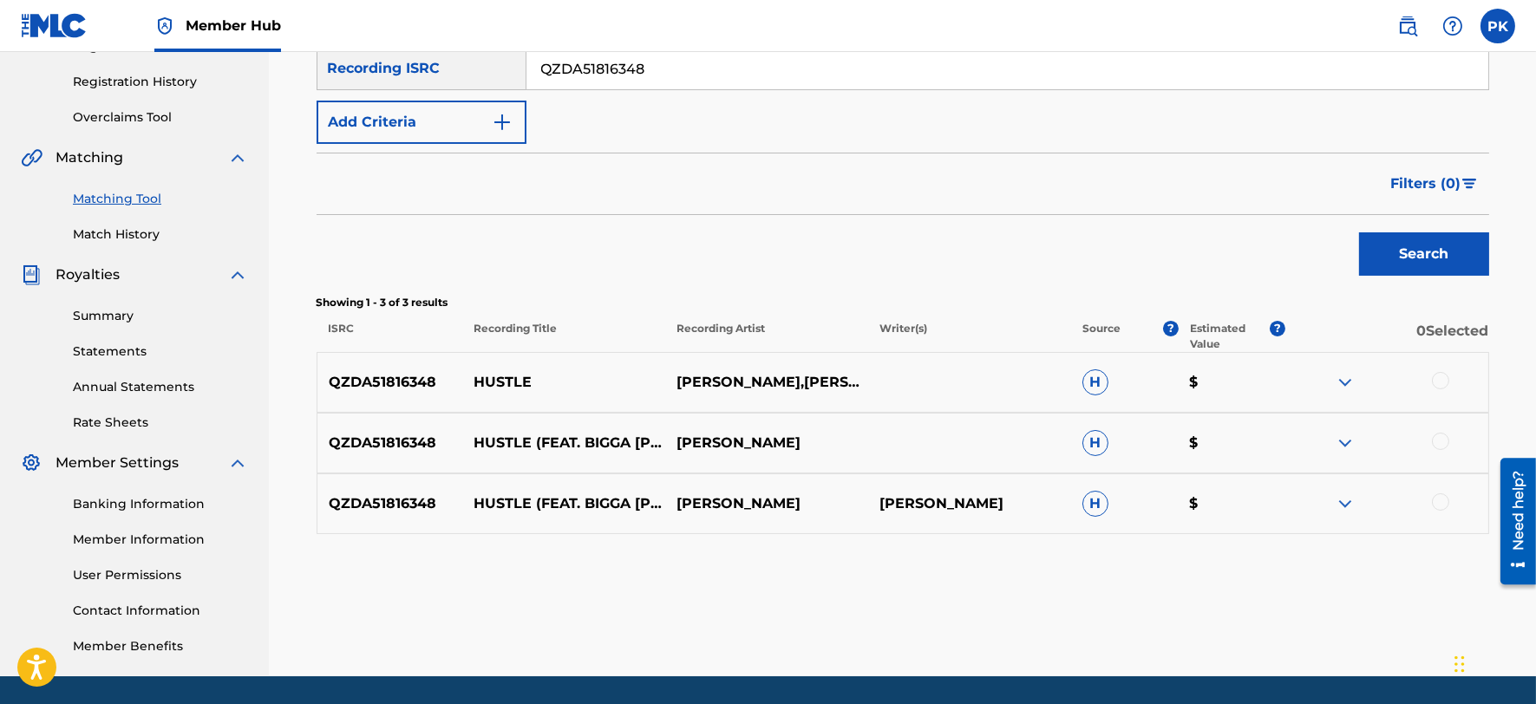
click at [1341, 374] on img at bounding box center [1344, 382] width 21 height 21
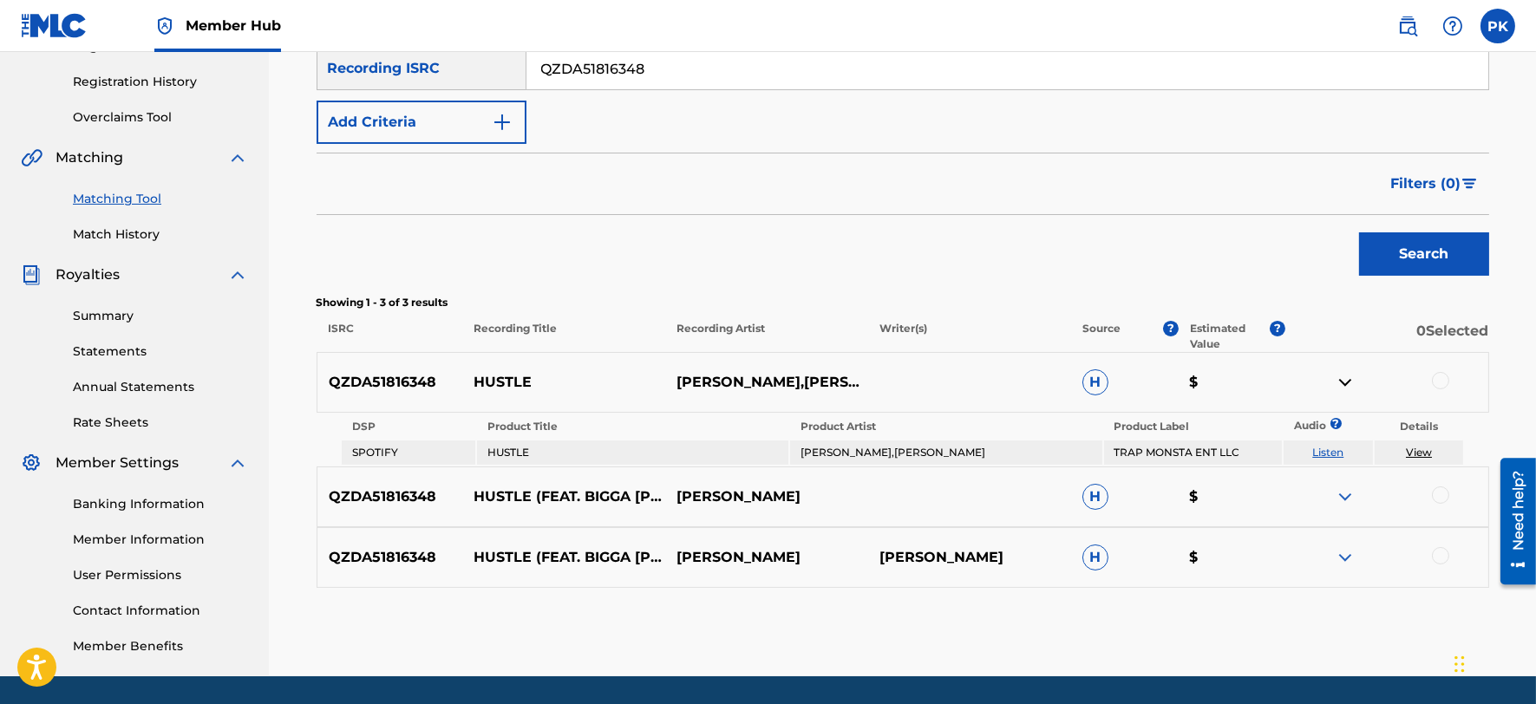
click at [1418, 452] on link "View" at bounding box center [1418, 452] width 26 height 13
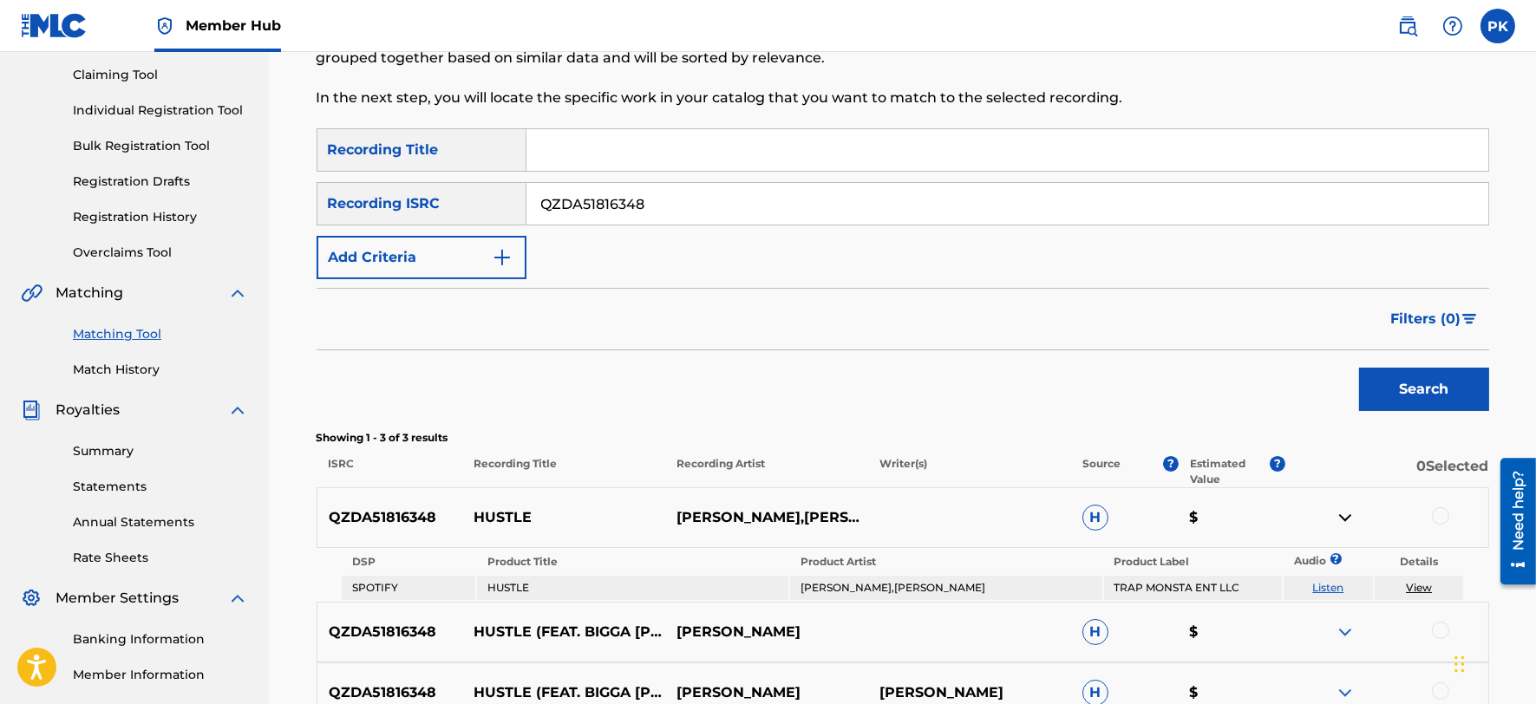
scroll to position [178, 0]
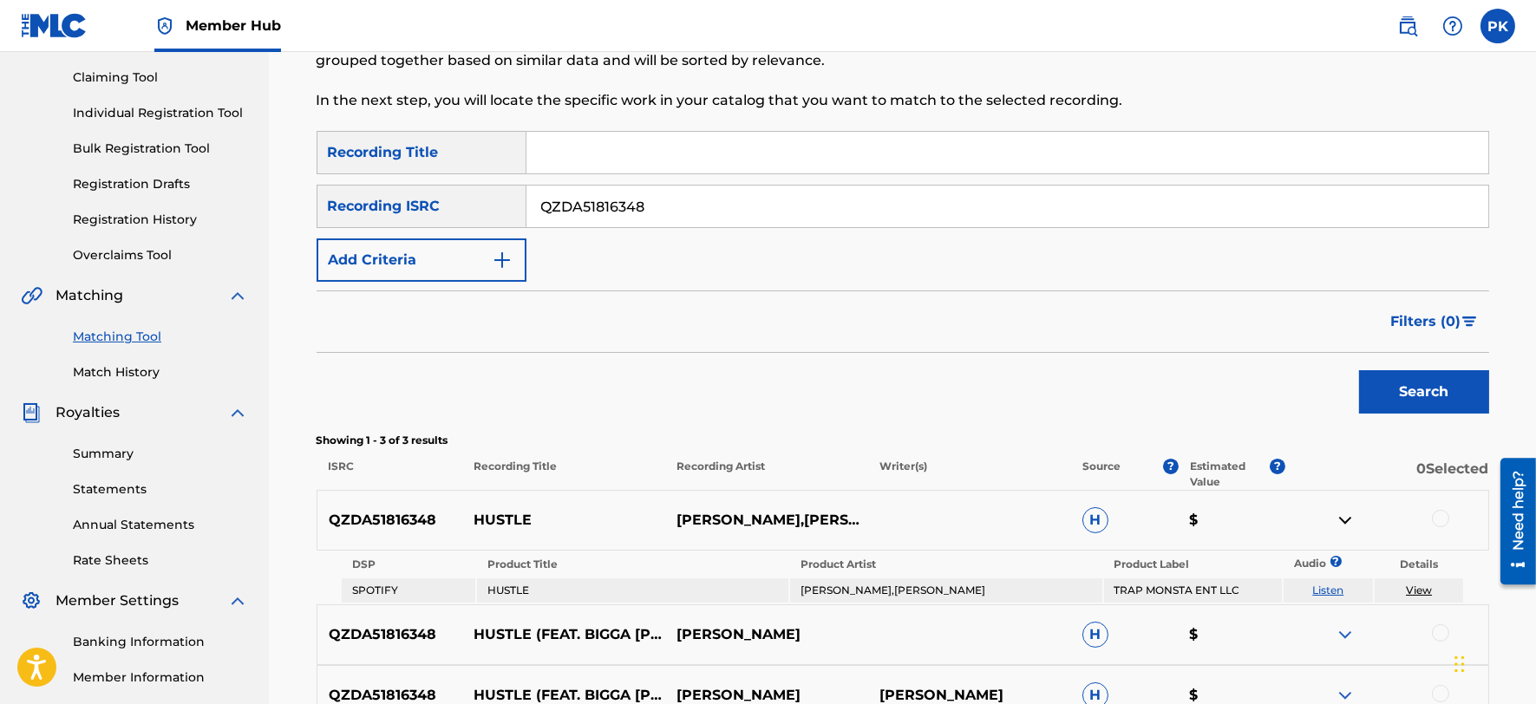
click at [683, 210] on input "QZDA51816348" at bounding box center [1007, 207] width 962 height 42
paste input "61845384"
click at [1359, 370] on button "Search" at bounding box center [1424, 391] width 130 height 43
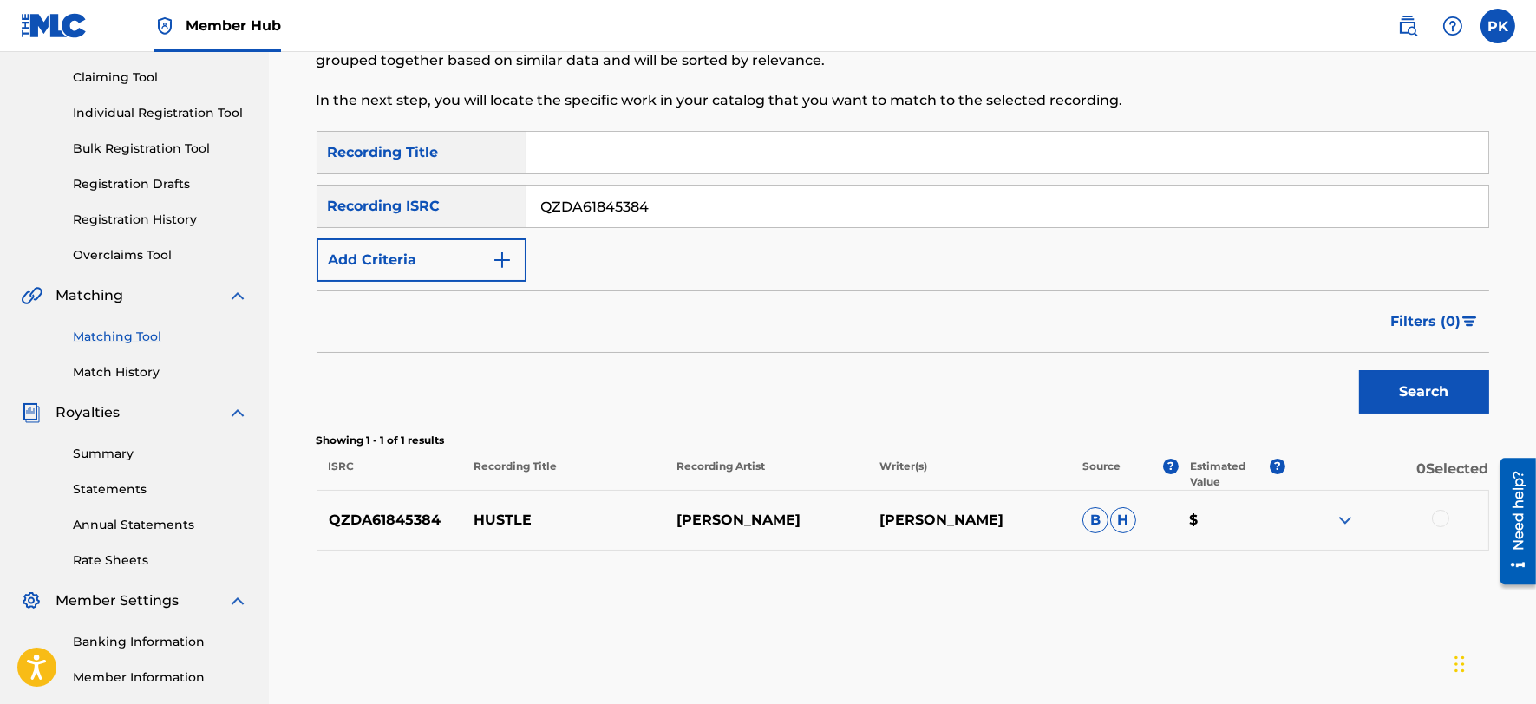
click at [1342, 512] on img at bounding box center [1344, 520] width 21 height 21
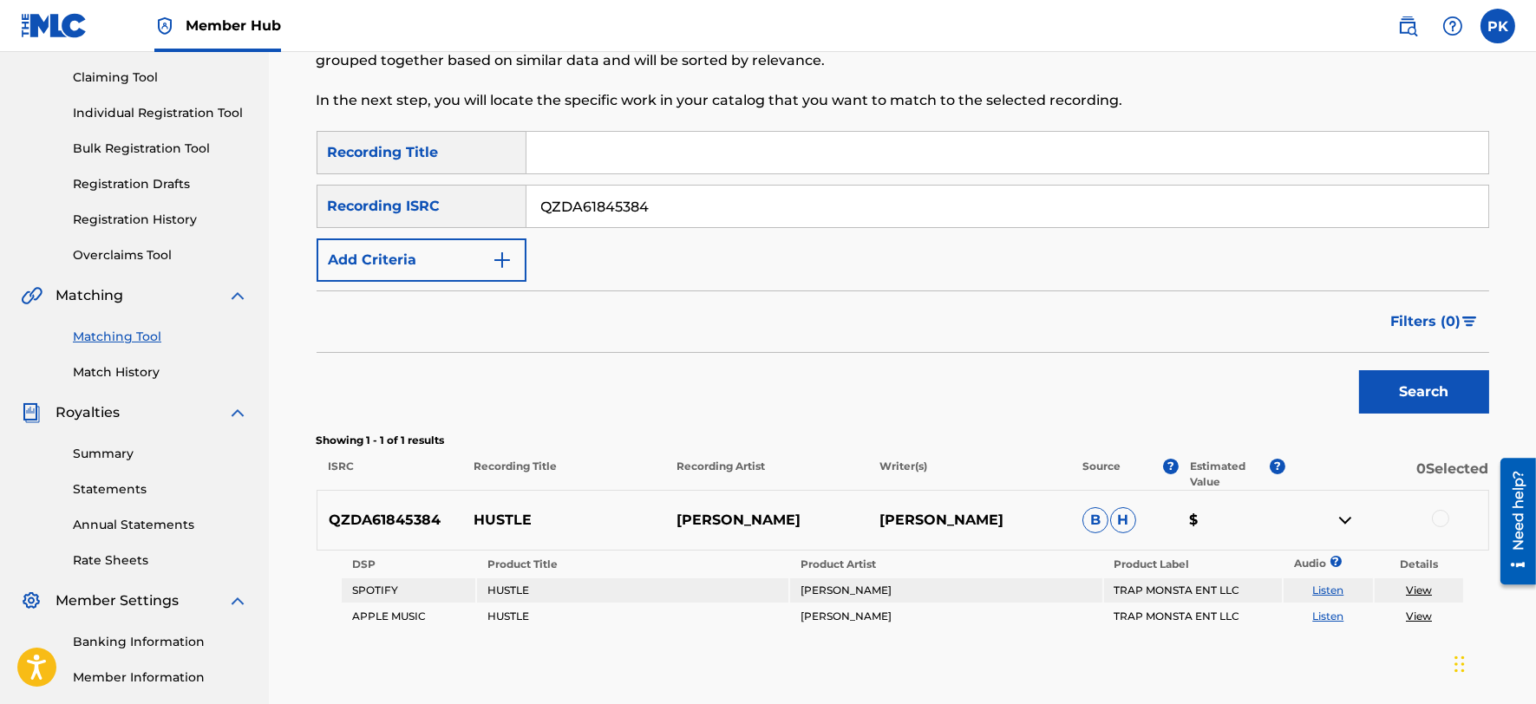
click at [1406, 591] on link "View" at bounding box center [1418, 590] width 26 height 13
click at [700, 218] on input "QZDA61845384" at bounding box center [1007, 207] width 962 height 42
paste input "947428"
type input "QZDA61947428"
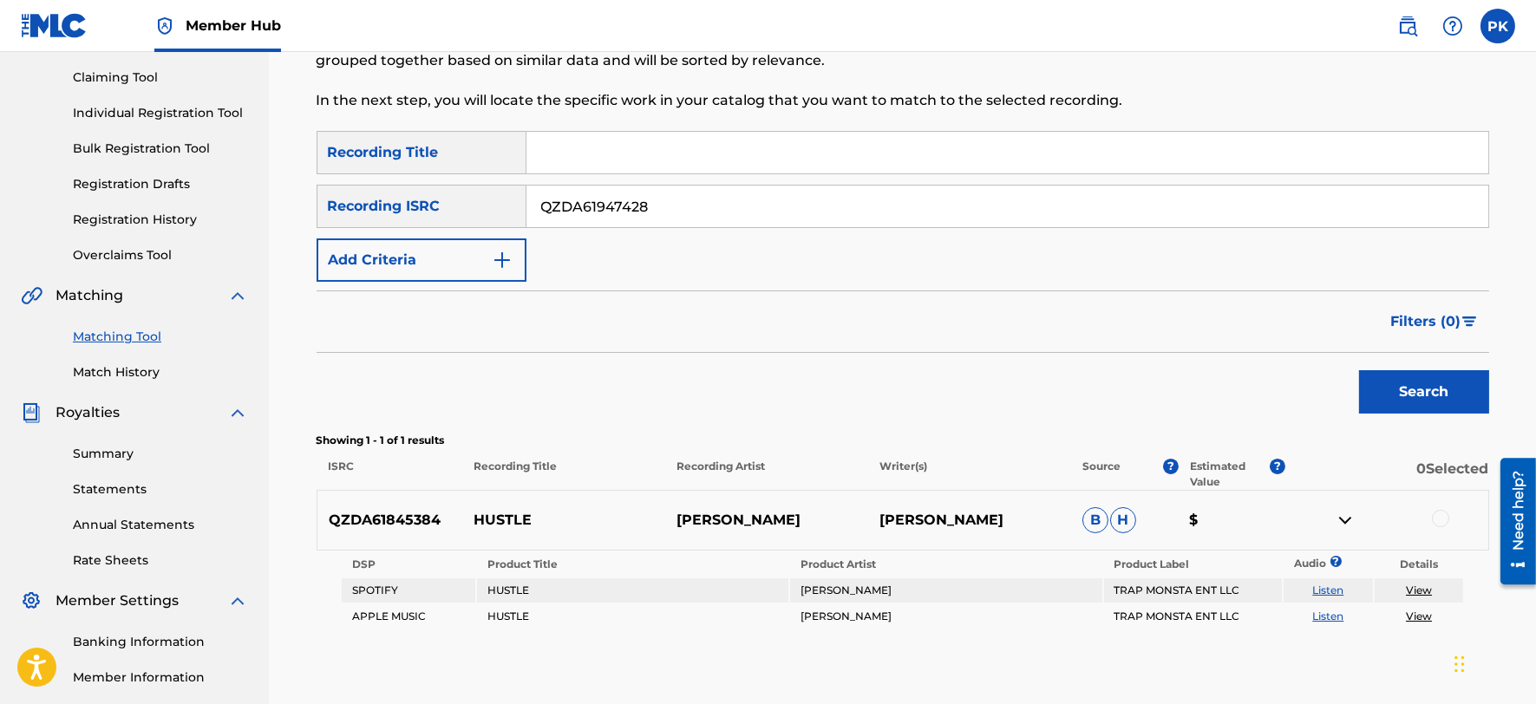
click at [1359, 370] on button "Search" at bounding box center [1424, 391] width 130 height 43
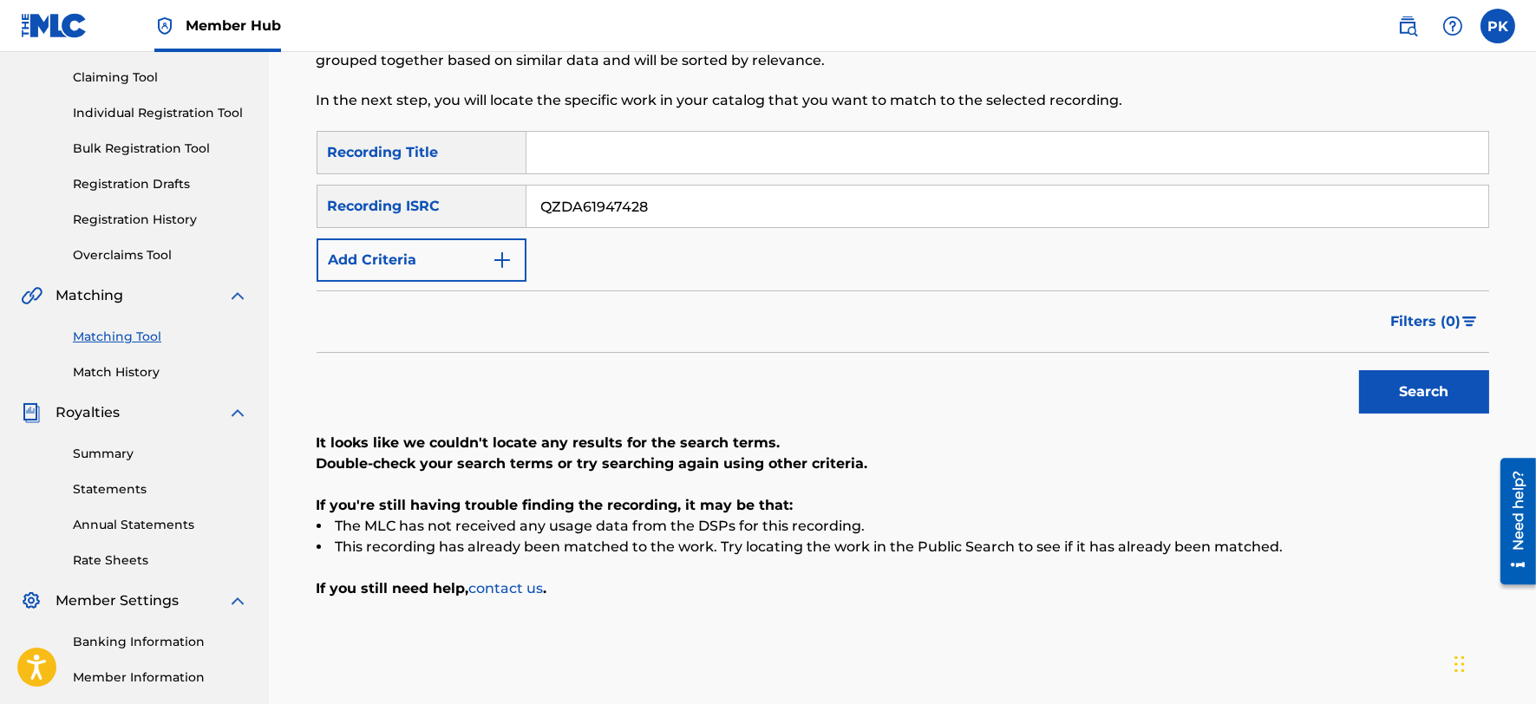
click at [711, 153] on input "Search Form" at bounding box center [1007, 153] width 962 height 42
type input "PRIZE"
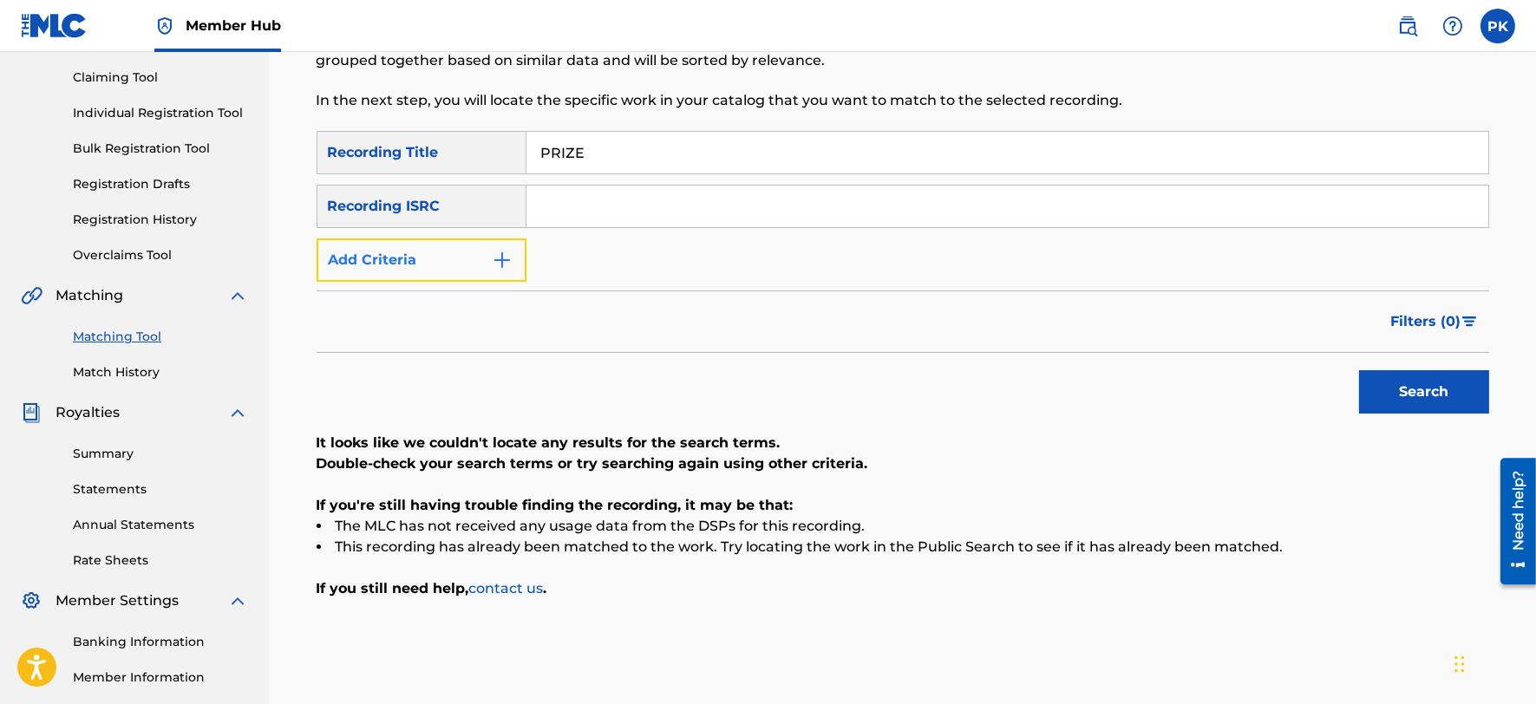
click at [451, 255] on button "Add Criteria" at bounding box center [421, 259] width 210 height 43
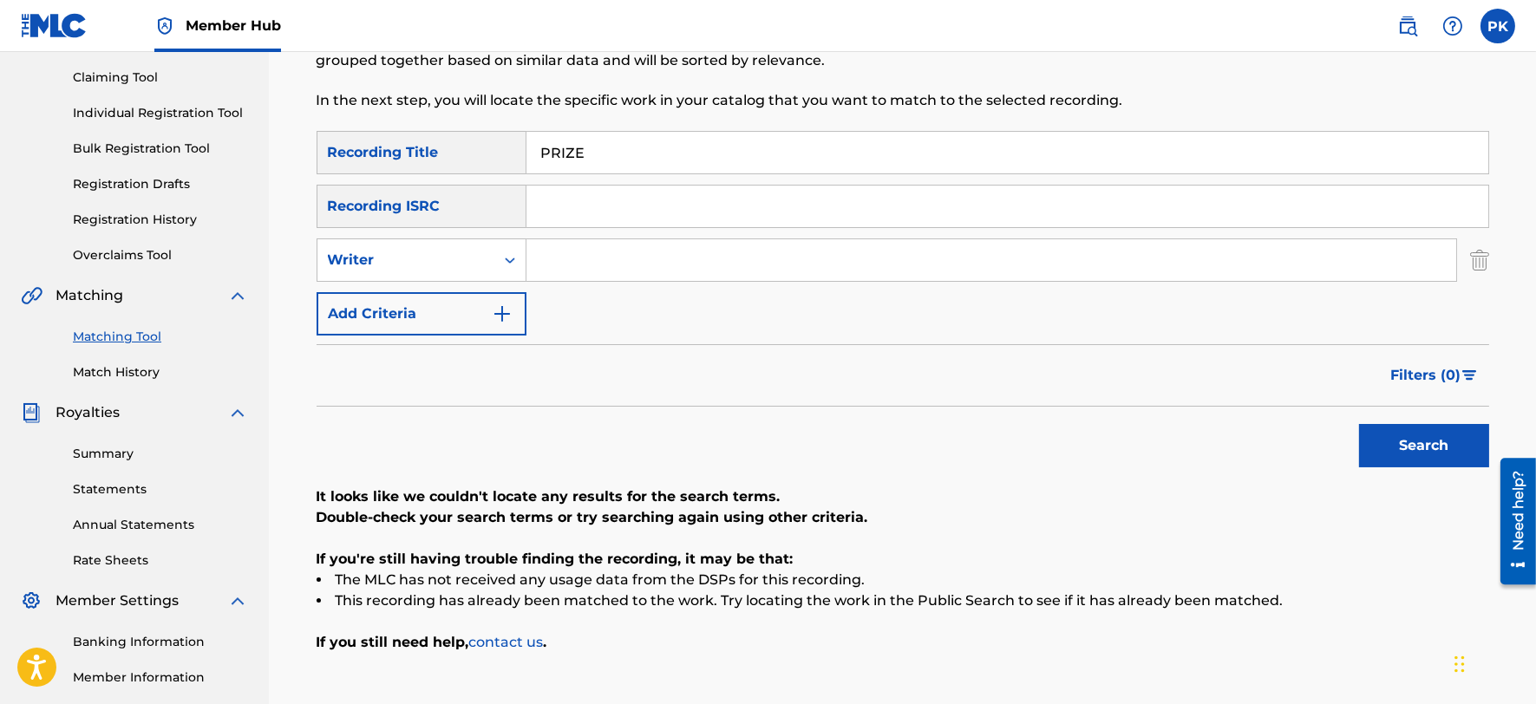
click at [584, 254] on input "Search Form" at bounding box center [990, 260] width 929 height 42
click at [1359, 424] on button "Search" at bounding box center [1424, 445] width 130 height 43
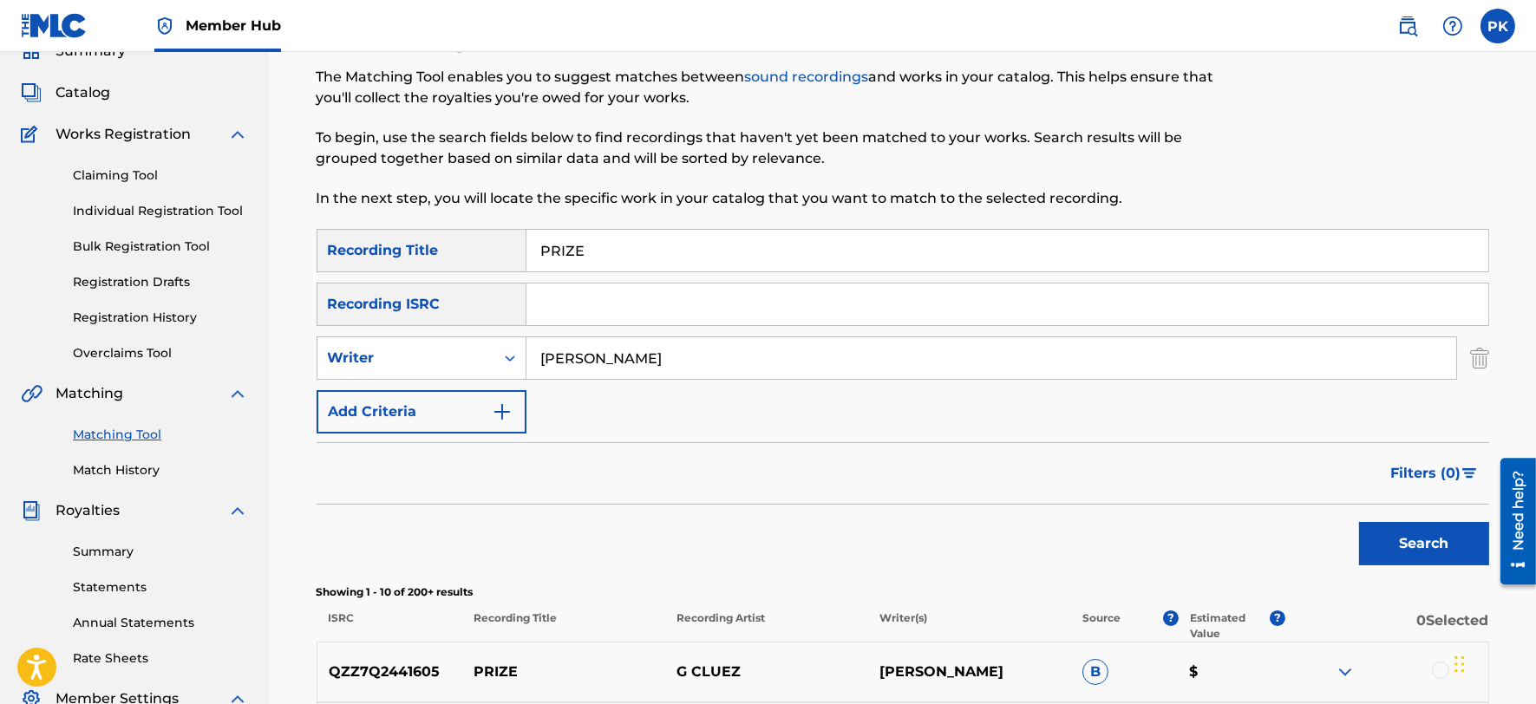
scroll to position [75, 0]
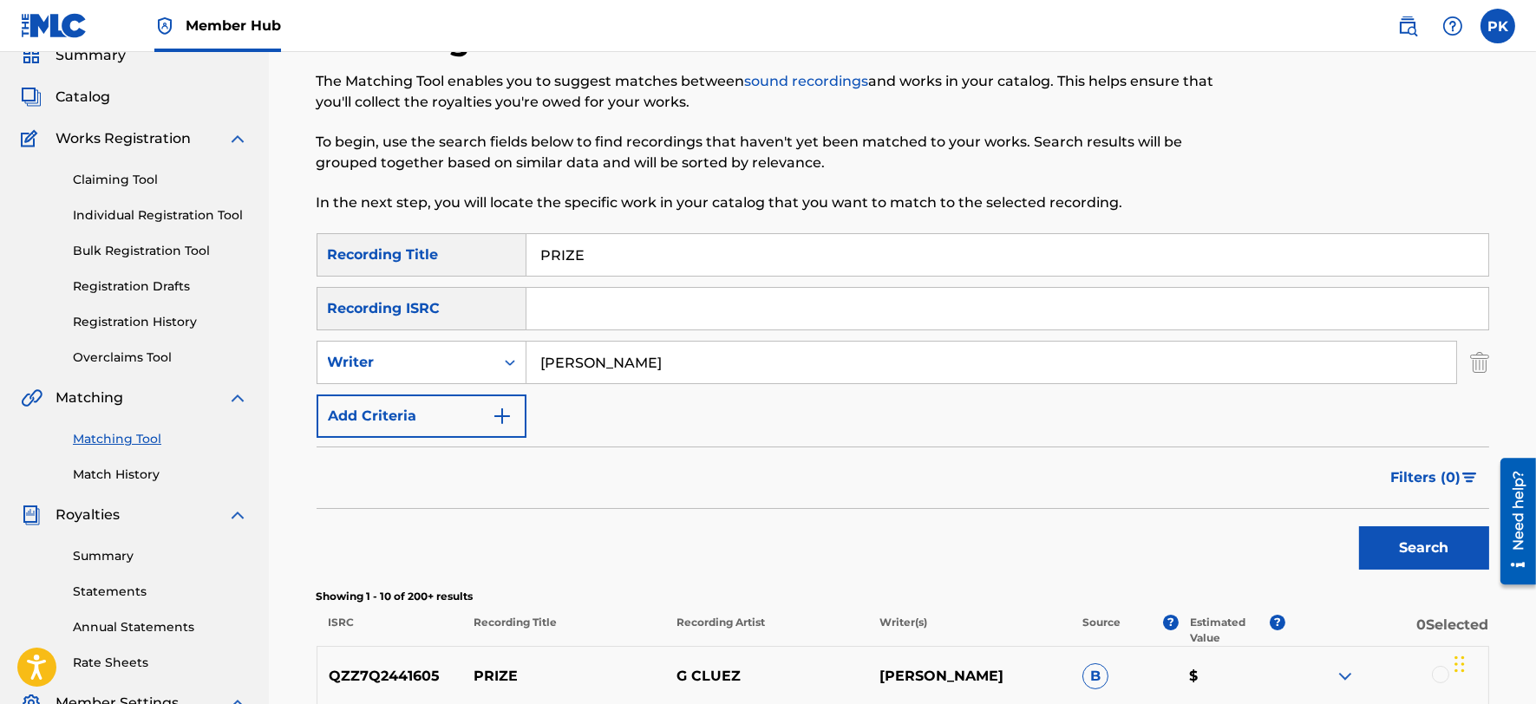
click at [1359, 526] on button "Search" at bounding box center [1424, 547] width 130 height 43
click at [603, 360] on input "GEORGE DUNKIN JR" at bounding box center [990, 363] width 929 height 42
type input "GEORGE E DUNKIN JR"
click at [1359, 526] on button "Search" at bounding box center [1424, 547] width 130 height 43
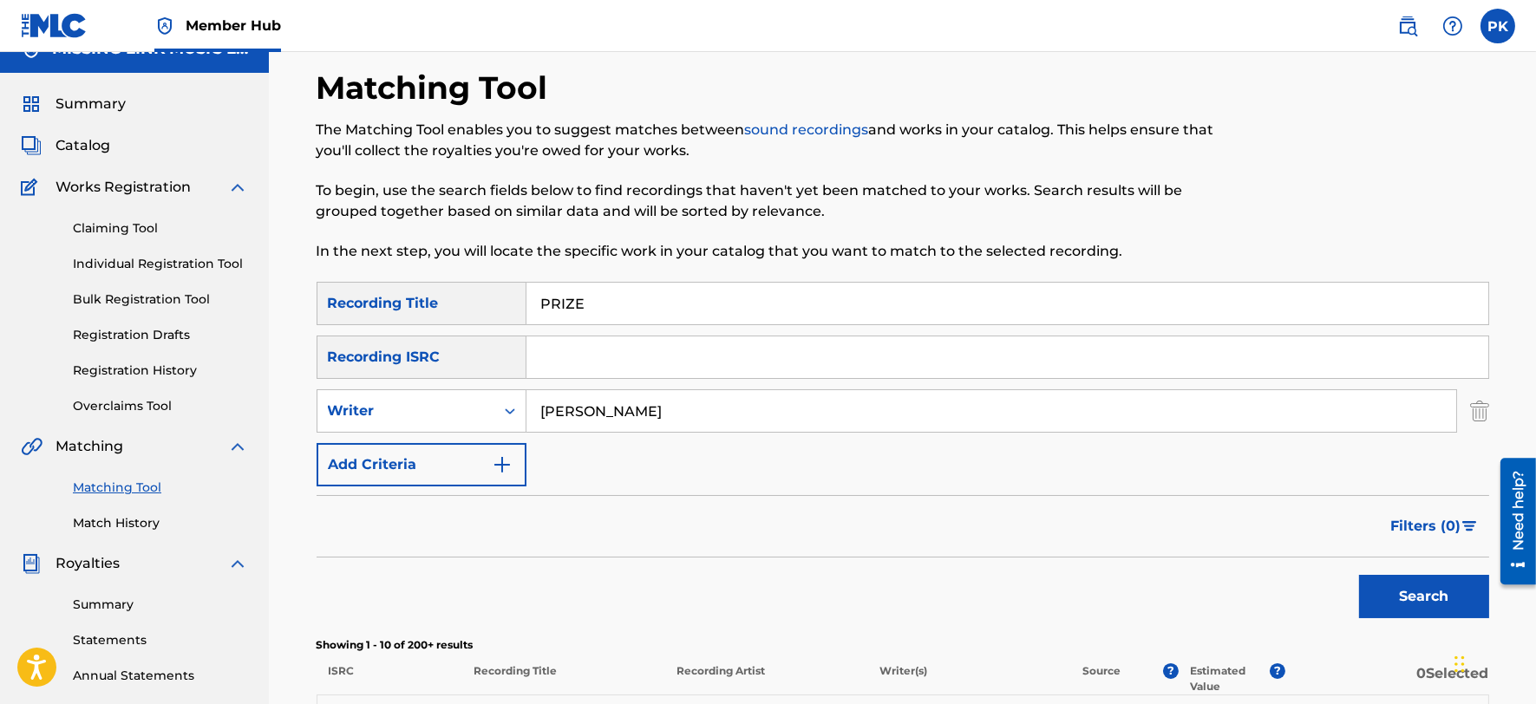
scroll to position [0, 0]
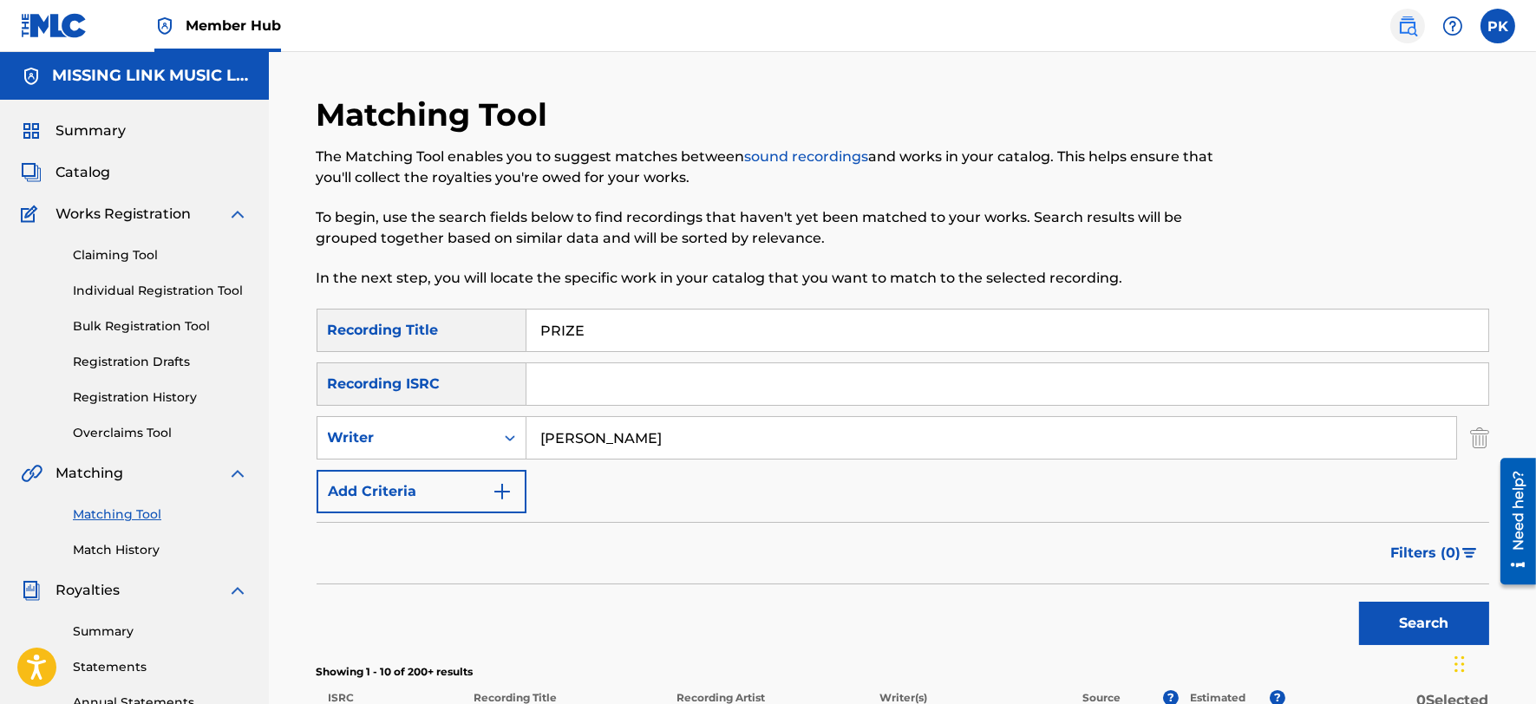
click at [1416, 33] on img at bounding box center [1407, 26] width 21 height 21
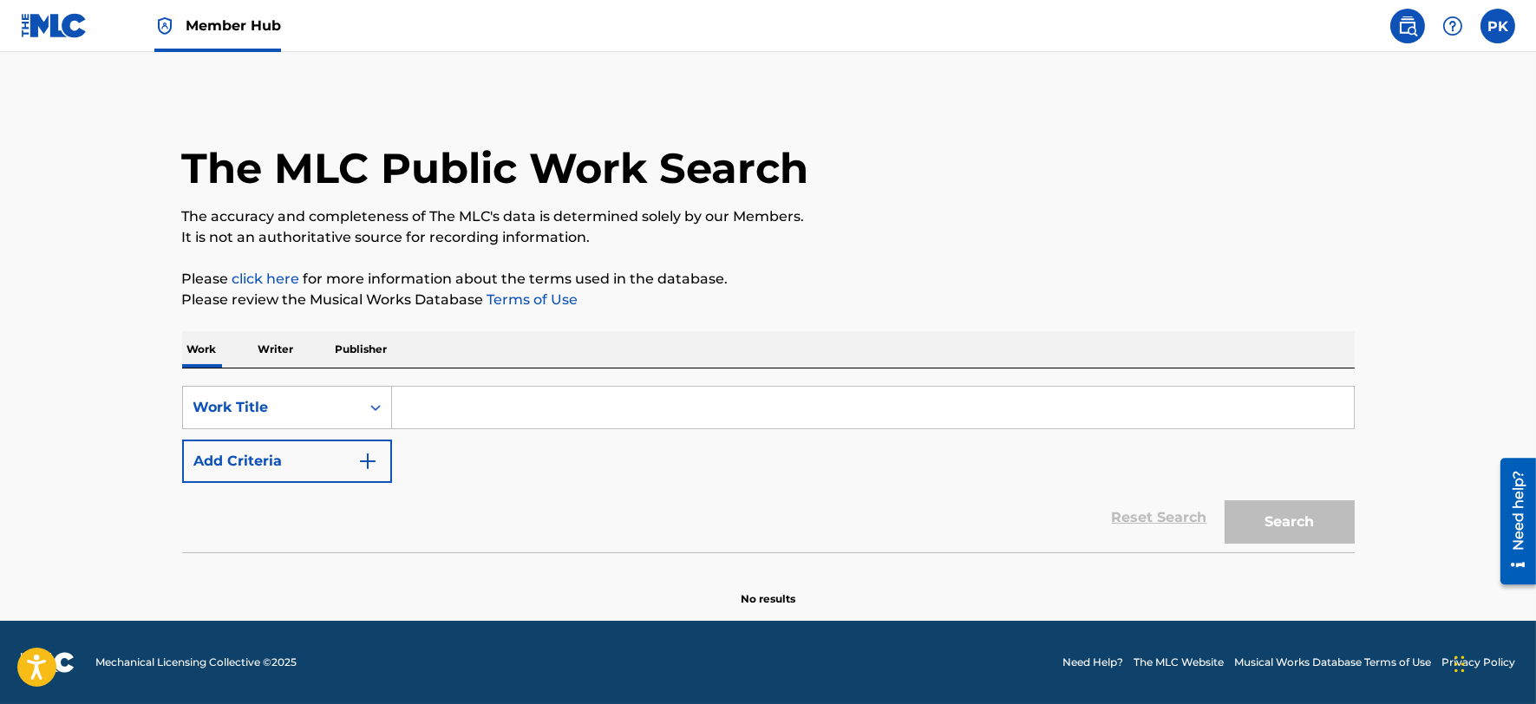
click at [417, 412] on input "Search Form" at bounding box center [873, 408] width 962 height 42
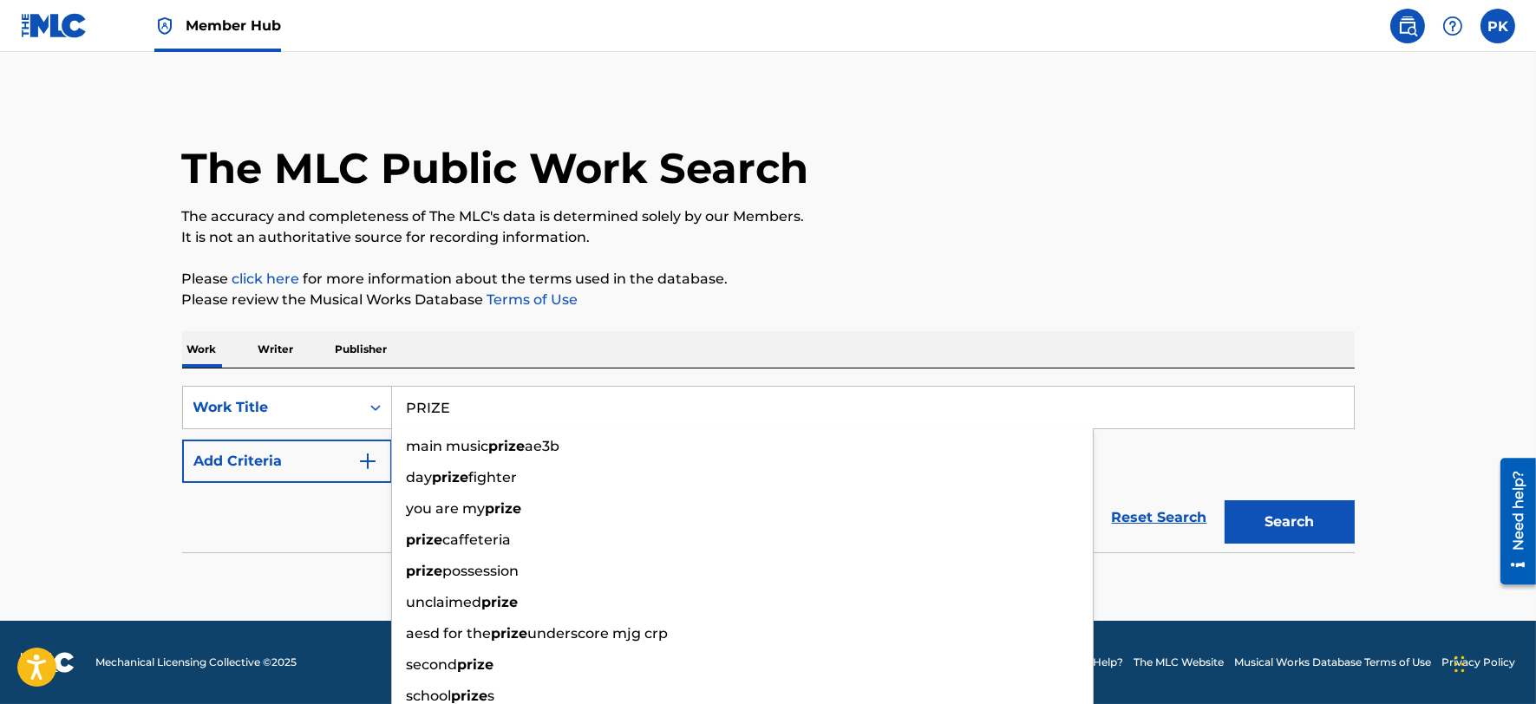
type input "PRIZE"
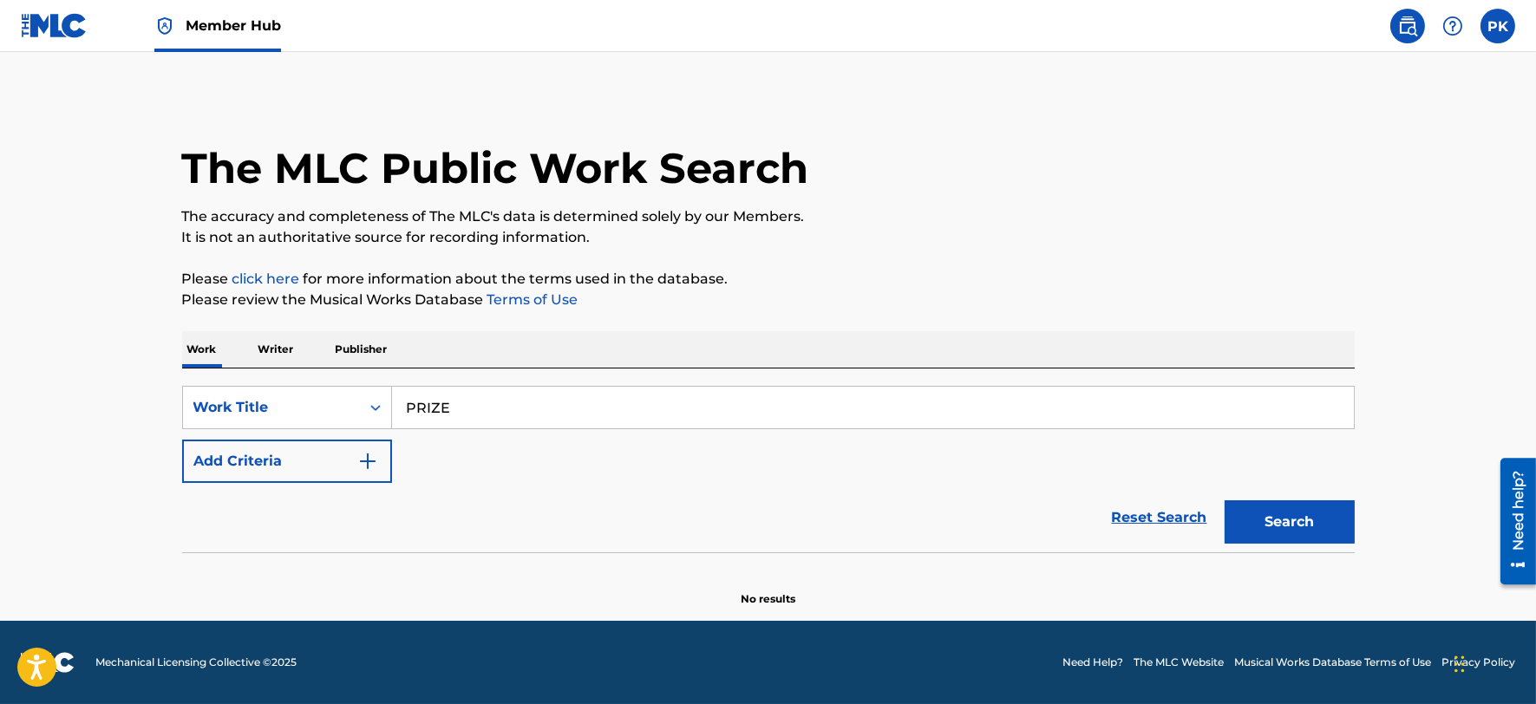
click at [310, 549] on div "Reset Search Search" at bounding box center [768, 517] width 1172 height 69
click at [322, 440] on button "Add Criteria" at bounding box center [287, 461] width 210 height 43
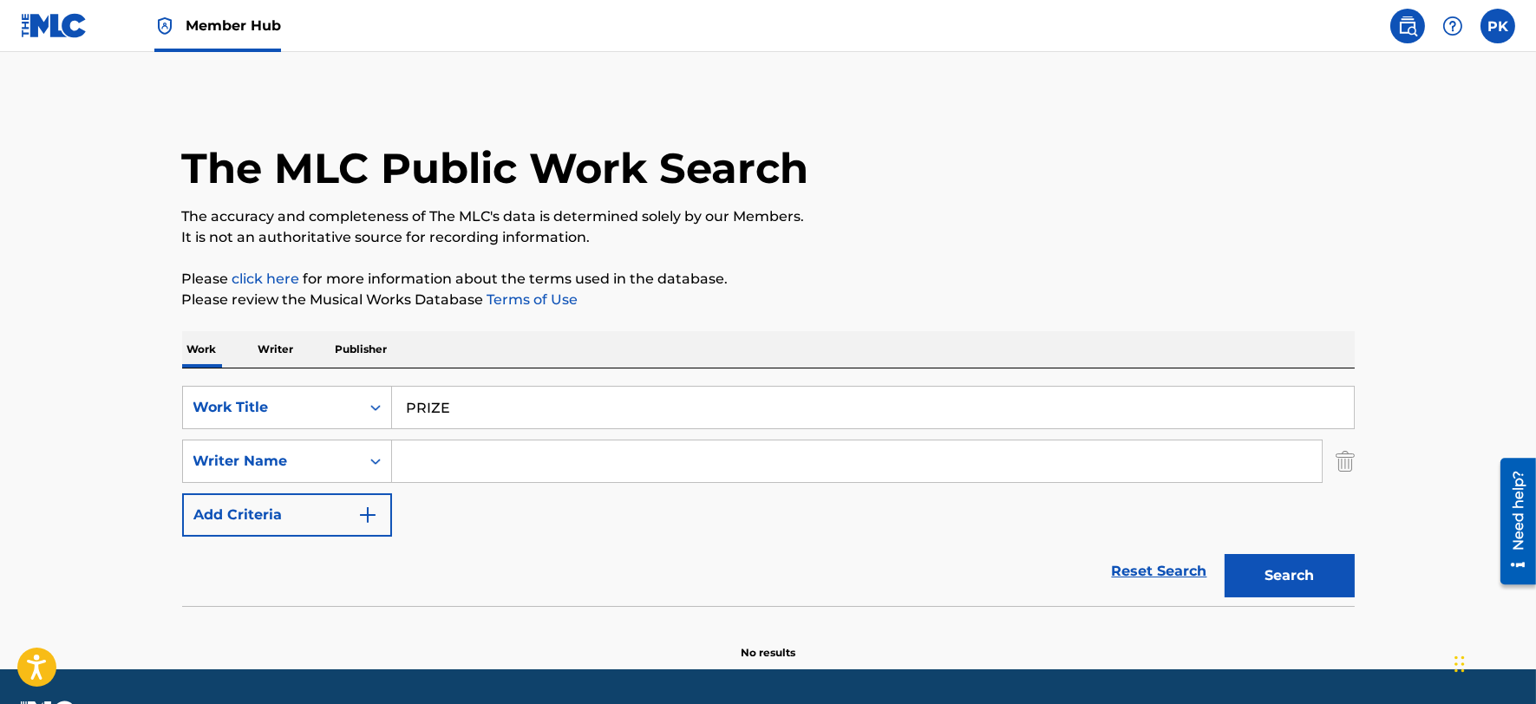
click at [431, 466] on input "Search Form" at bounding box center [856, 461] width 929 height 42
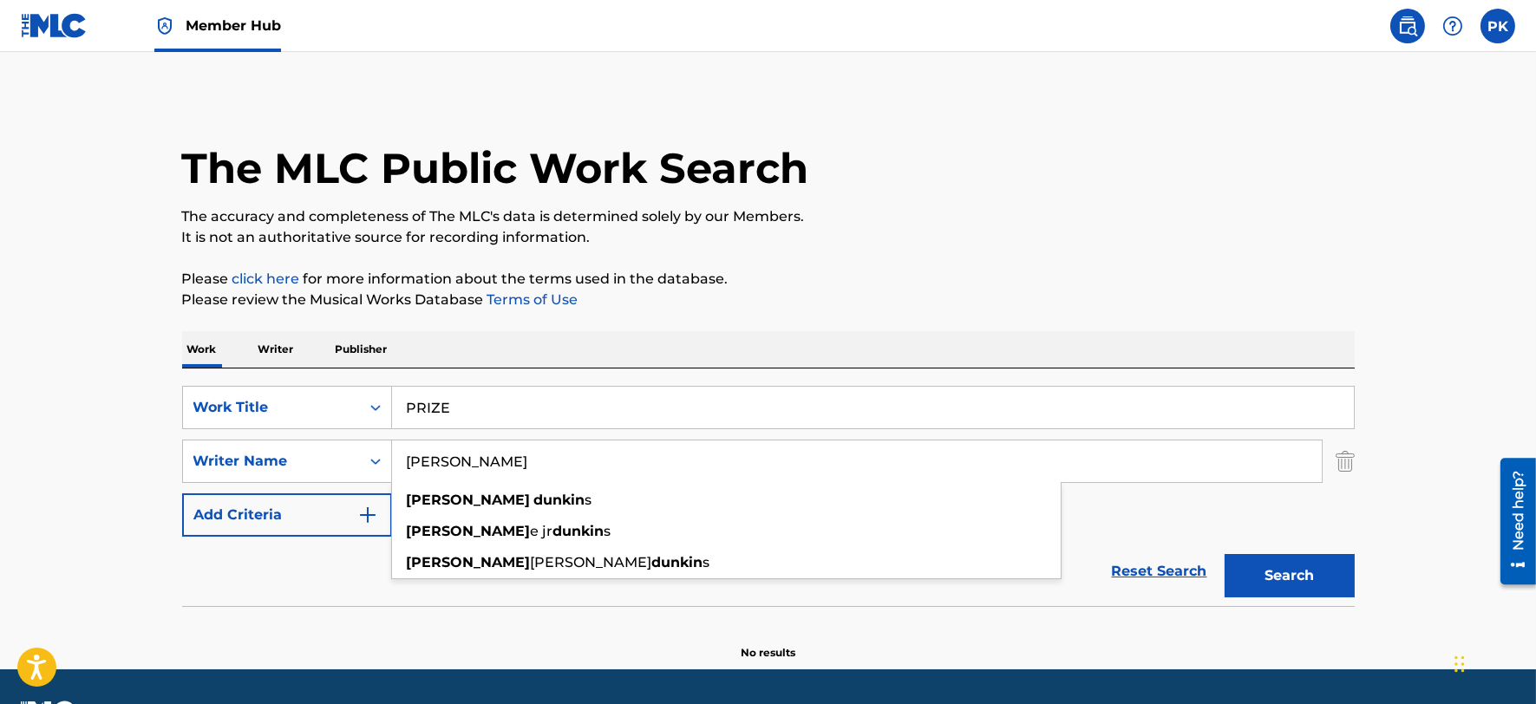
type input "GEORGE DUNKIN"
click at [1224, 554] on button "Search" at bounding box center [1289, 575] width 130 height 43
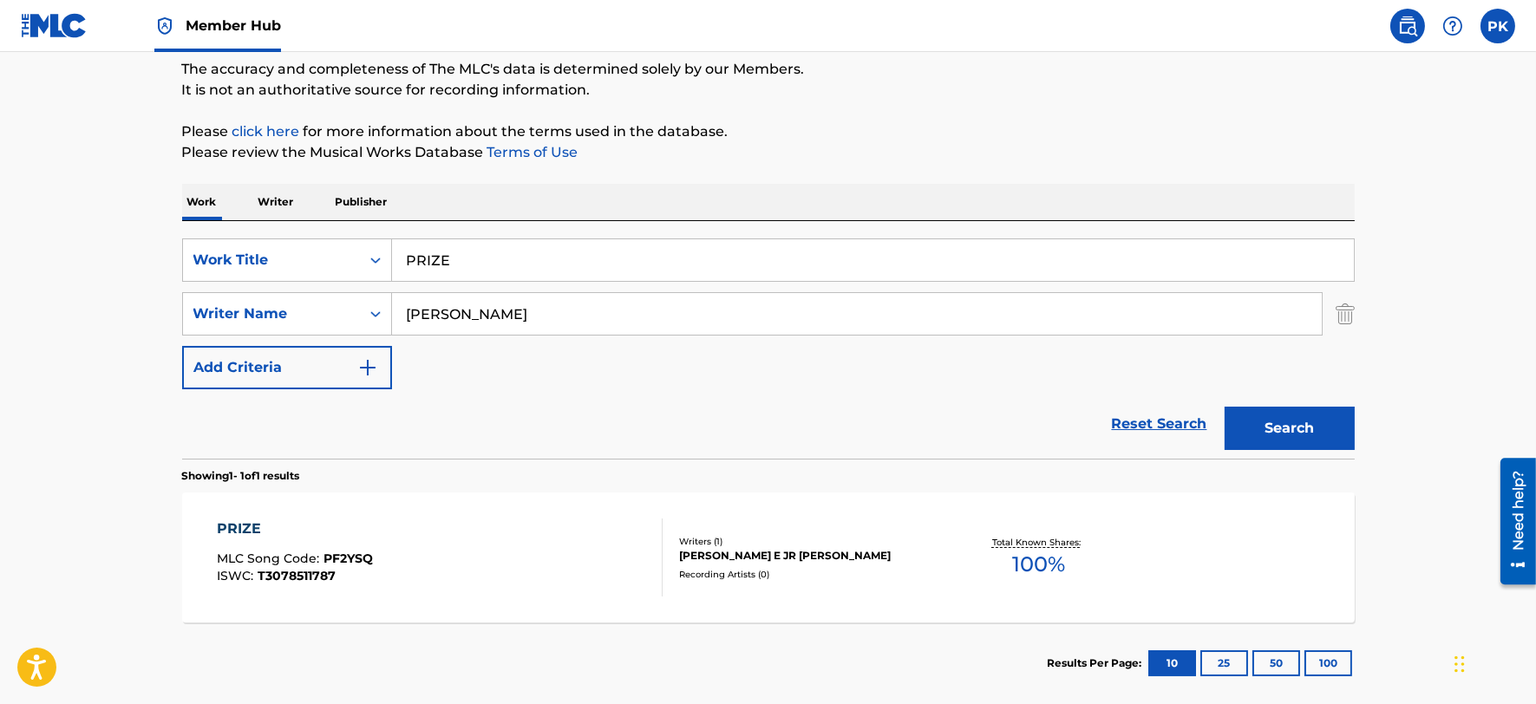
scroll to position [159, 0]
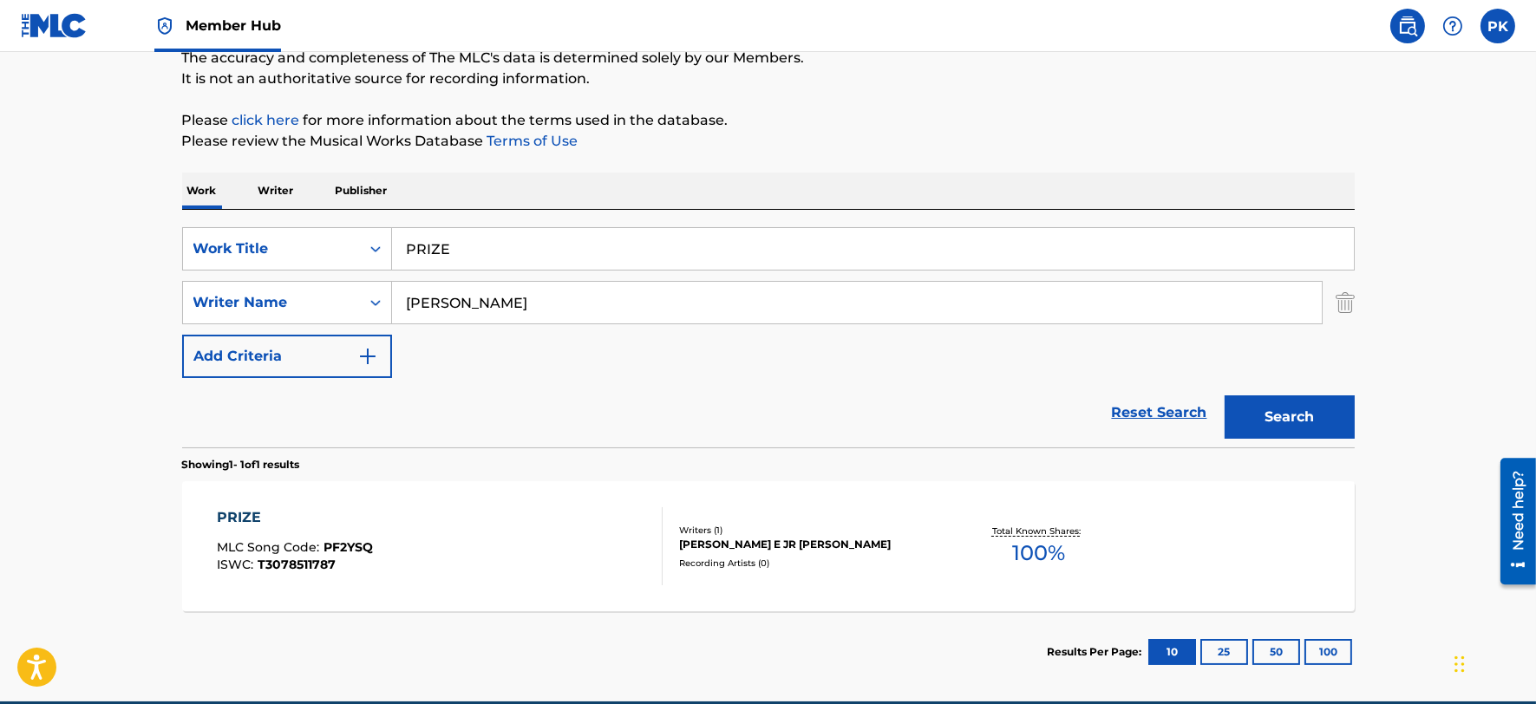
click at [416, 514] on div "PRIZE MLC Song Code : PF2YSQ ISWC : T3078511787" at bounding box center [440, 546] width 446 height 78
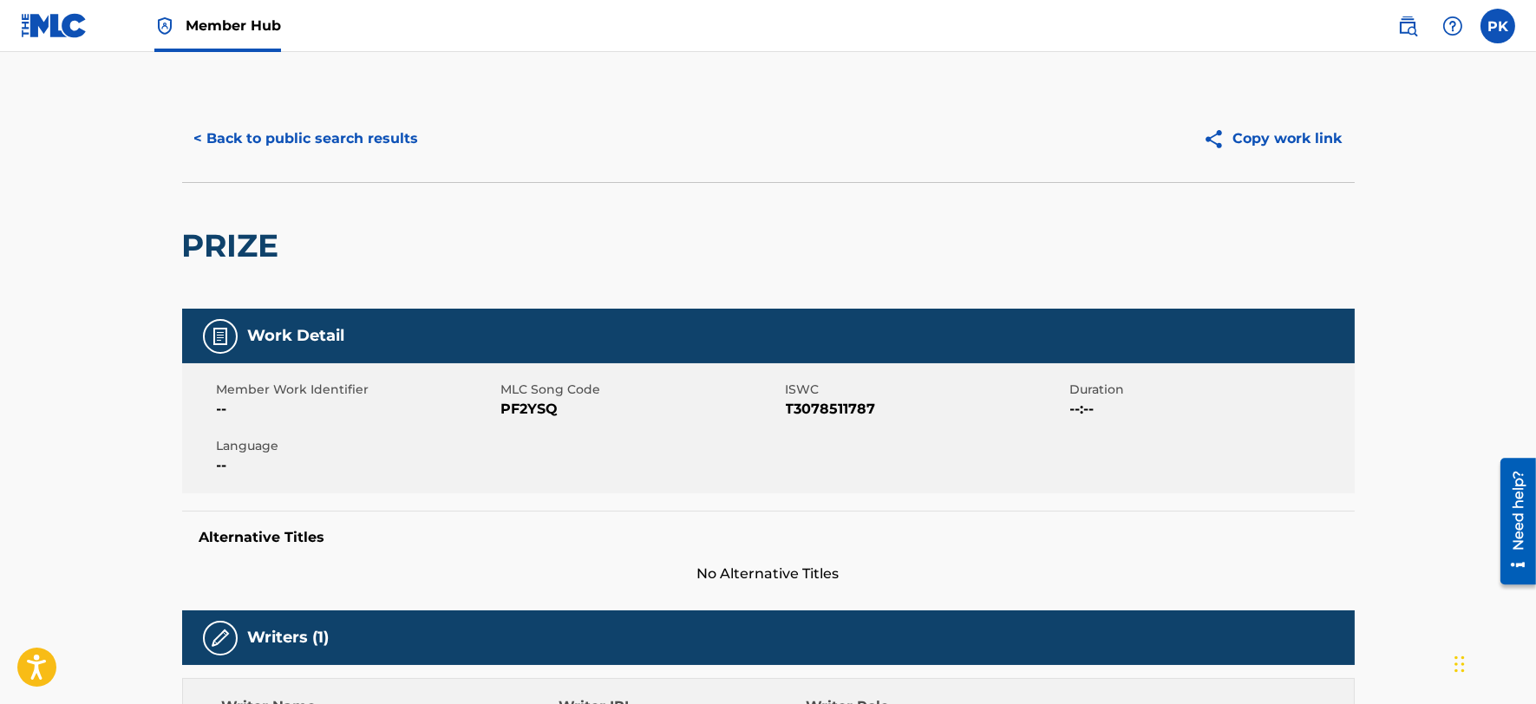
click at [518, 411] on span "PF2YSQ" at bounding box center [641, 409] width 280 height 21
copy span "PF2YSQ"
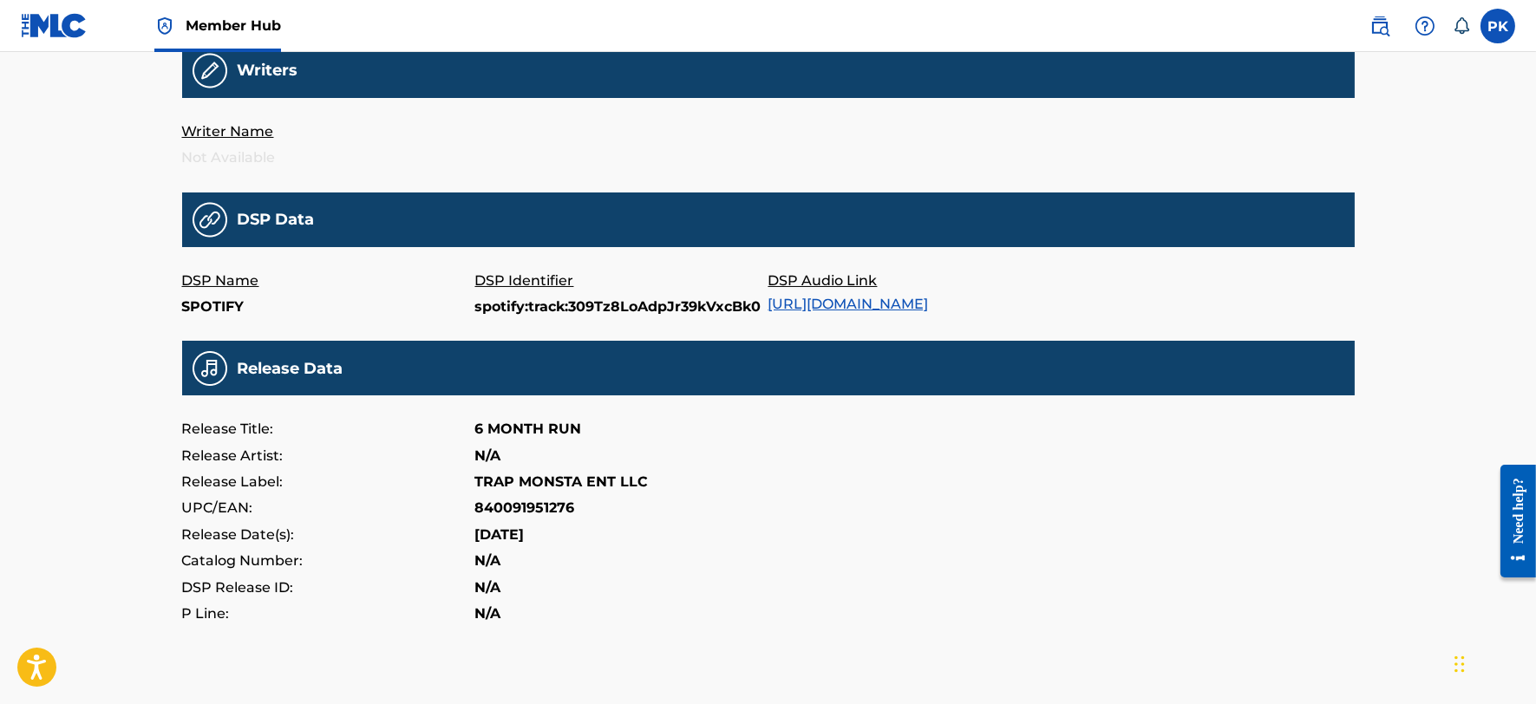
scroll to position [442, 0]
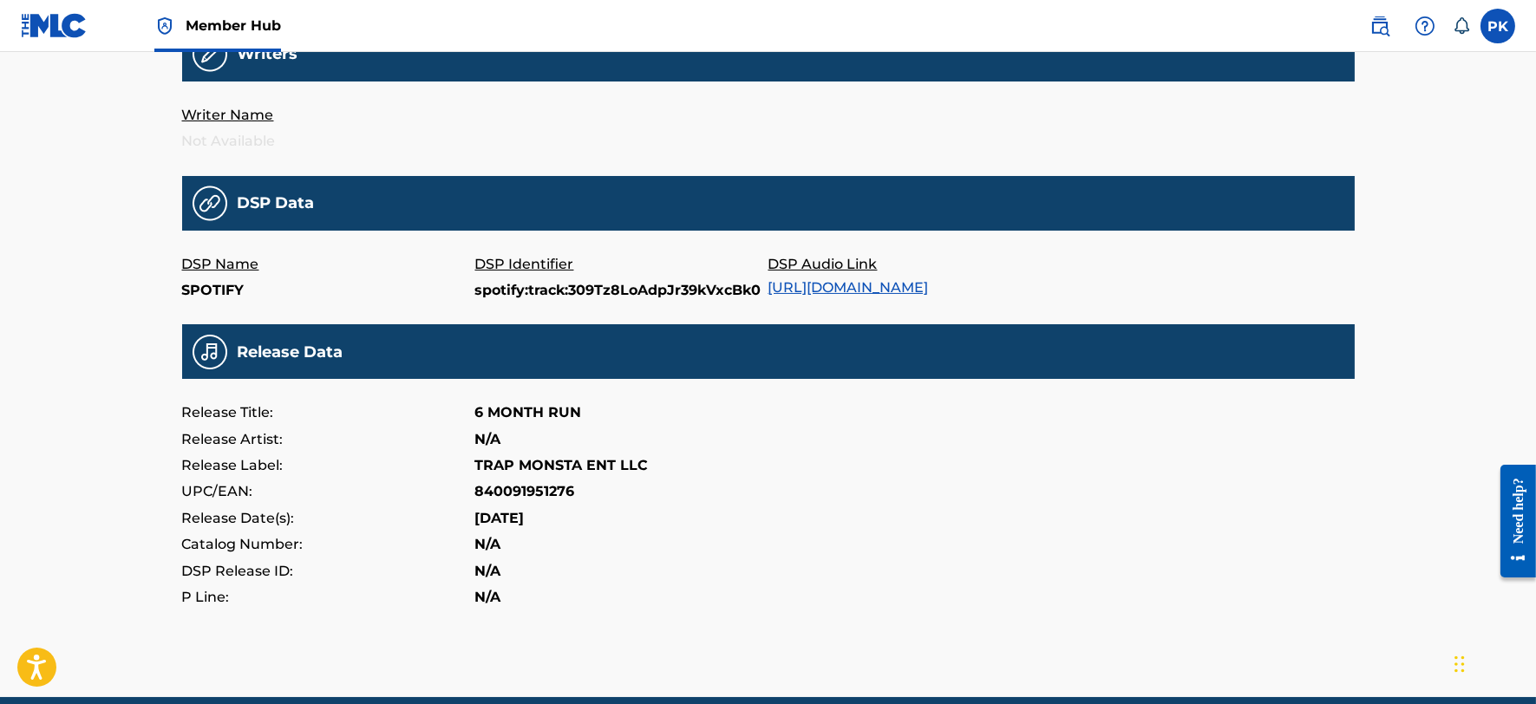
click at [889, 280] on link "https://open.spotify.com/track/309Tz8LoAdpJr39kVxcBk0" at bounding box center [848, 287] width 160 height 16
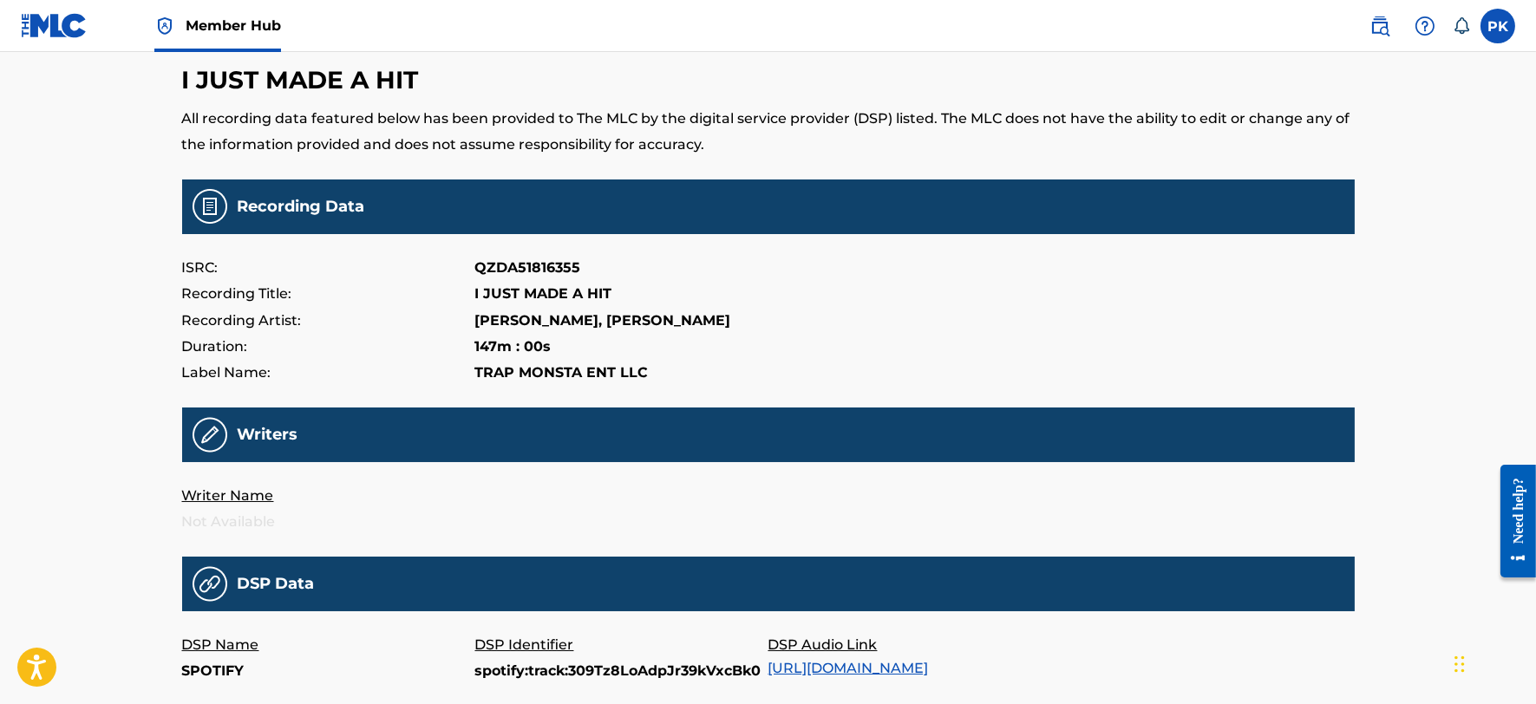
scroll to position [0, 0]
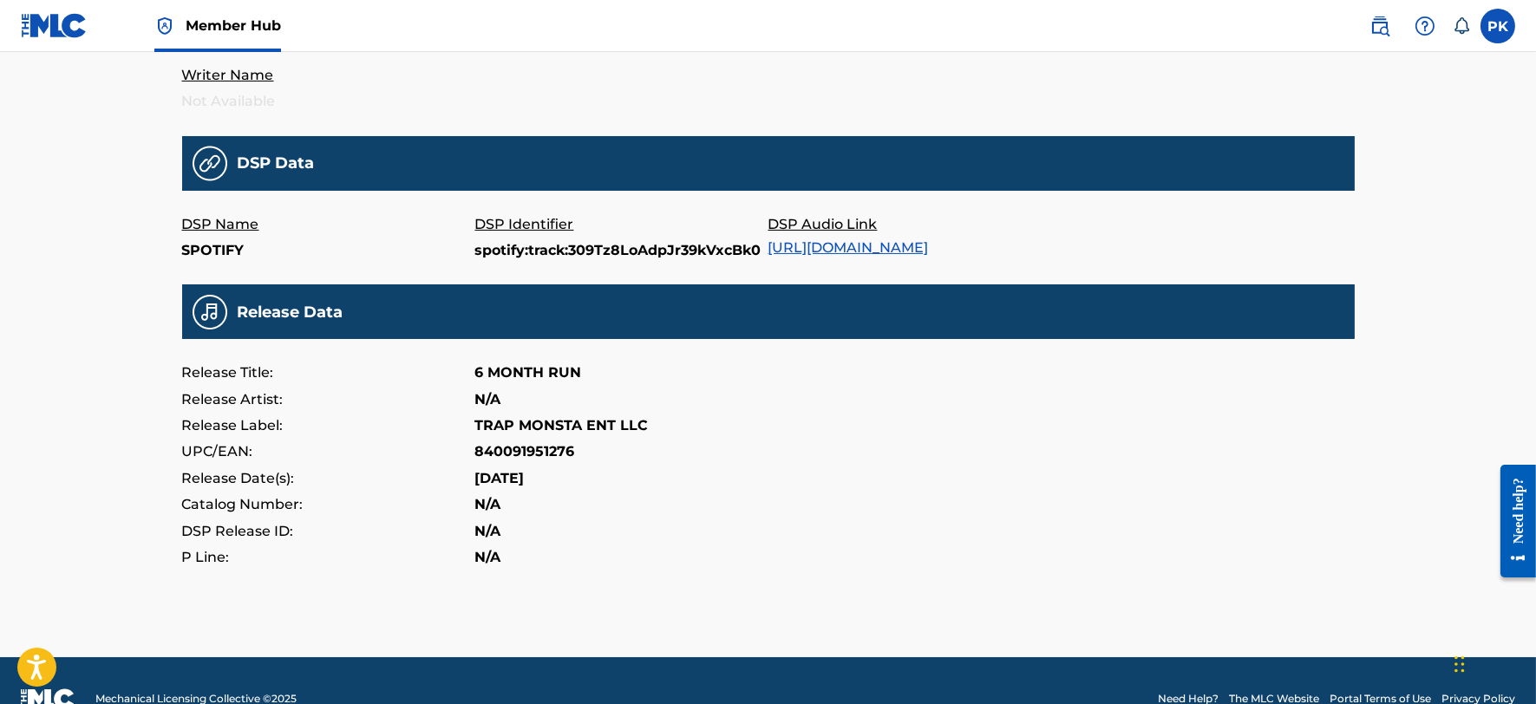
scroll to position [518, 0]
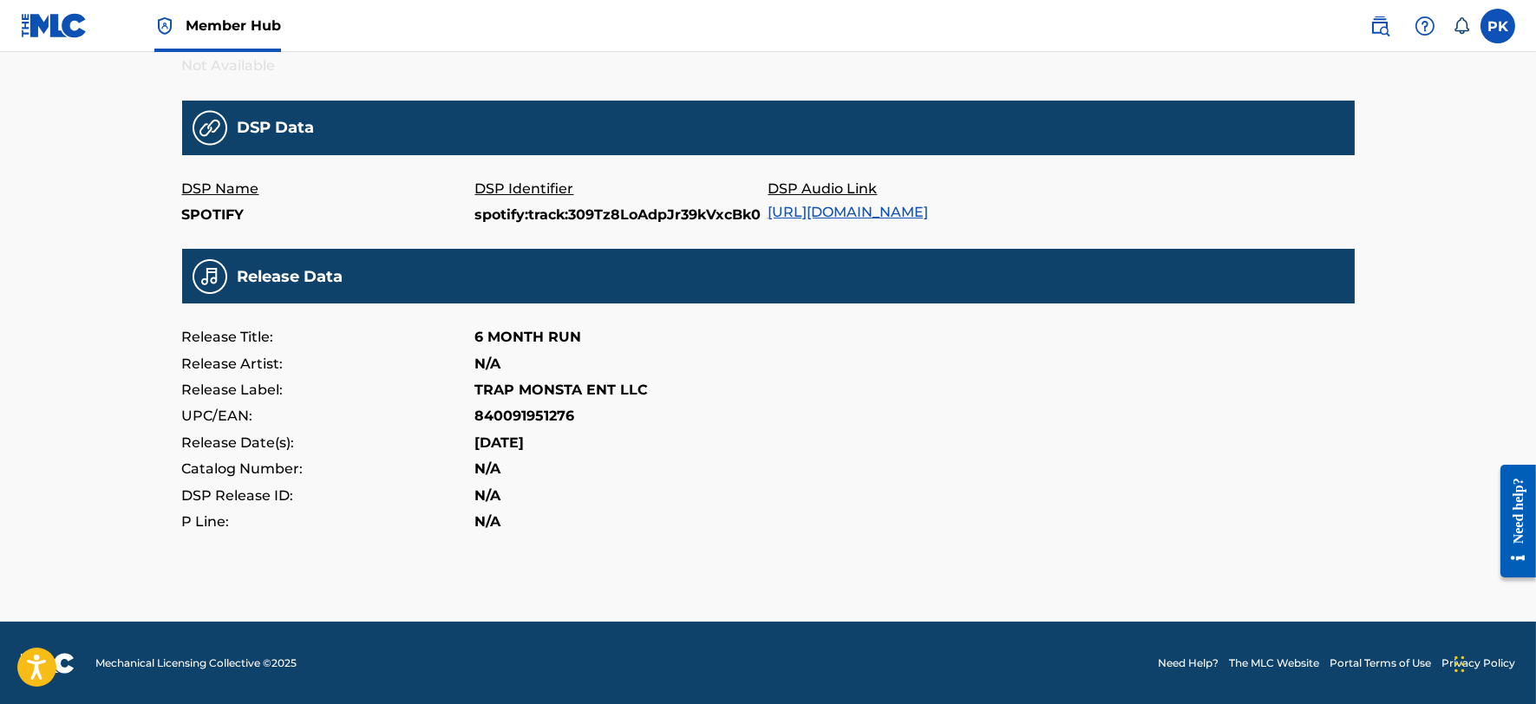
click at [505, 414] on p "840091951276" at bounding box center [525, 416] width 100 height 26
copy p "840091951276"
click at [928, 213] on link "https://open.spotify.com/track/309Tz8LoAdpJr39kVxcBk0" at bounding box center [848, 212] width 160 height 16
click at [573, 443] on div "Release Date(s): 2018-06-20" at bounding box center [768, 443] width 1172 height 26
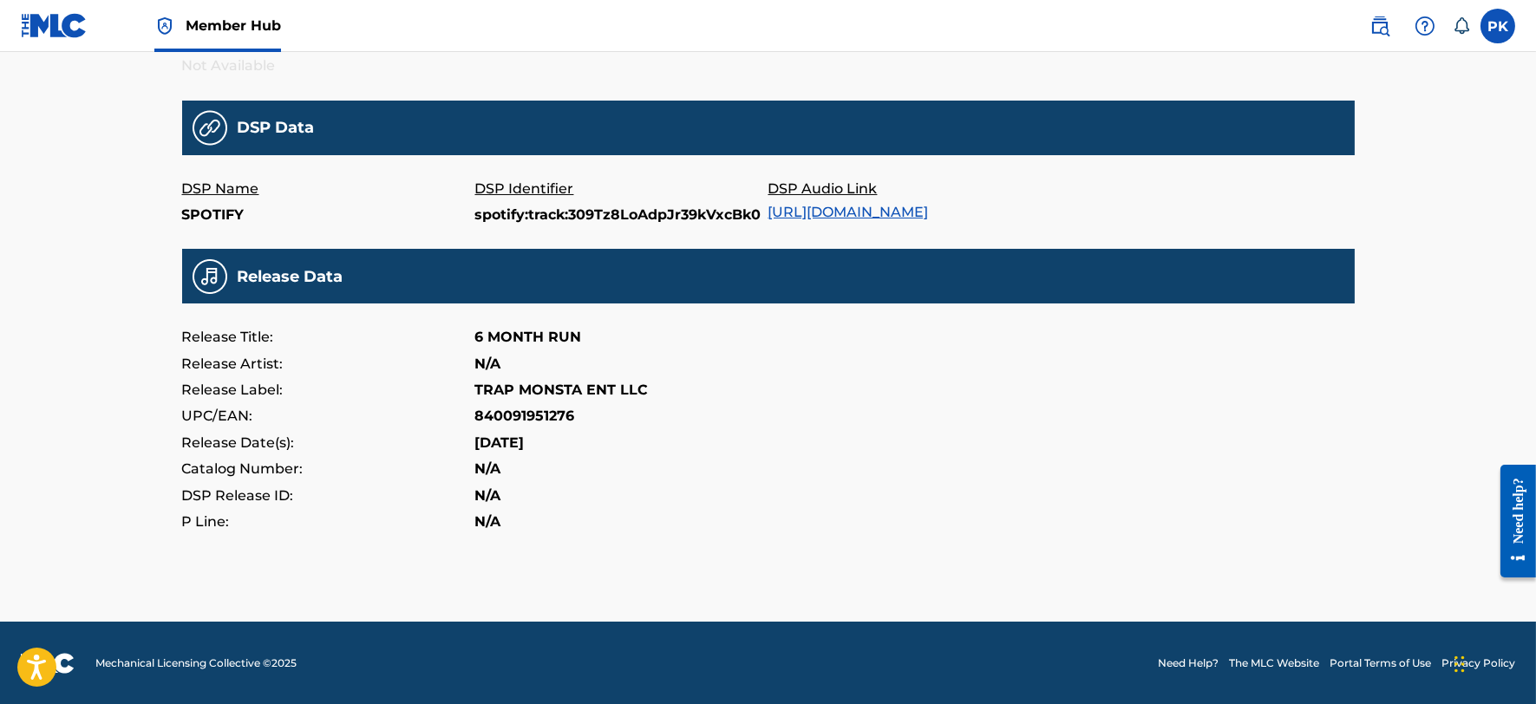
click at [548, 413] on p "840091951276" at bounding box center [525, 416] width 100 height 26
copy p "840091951276"
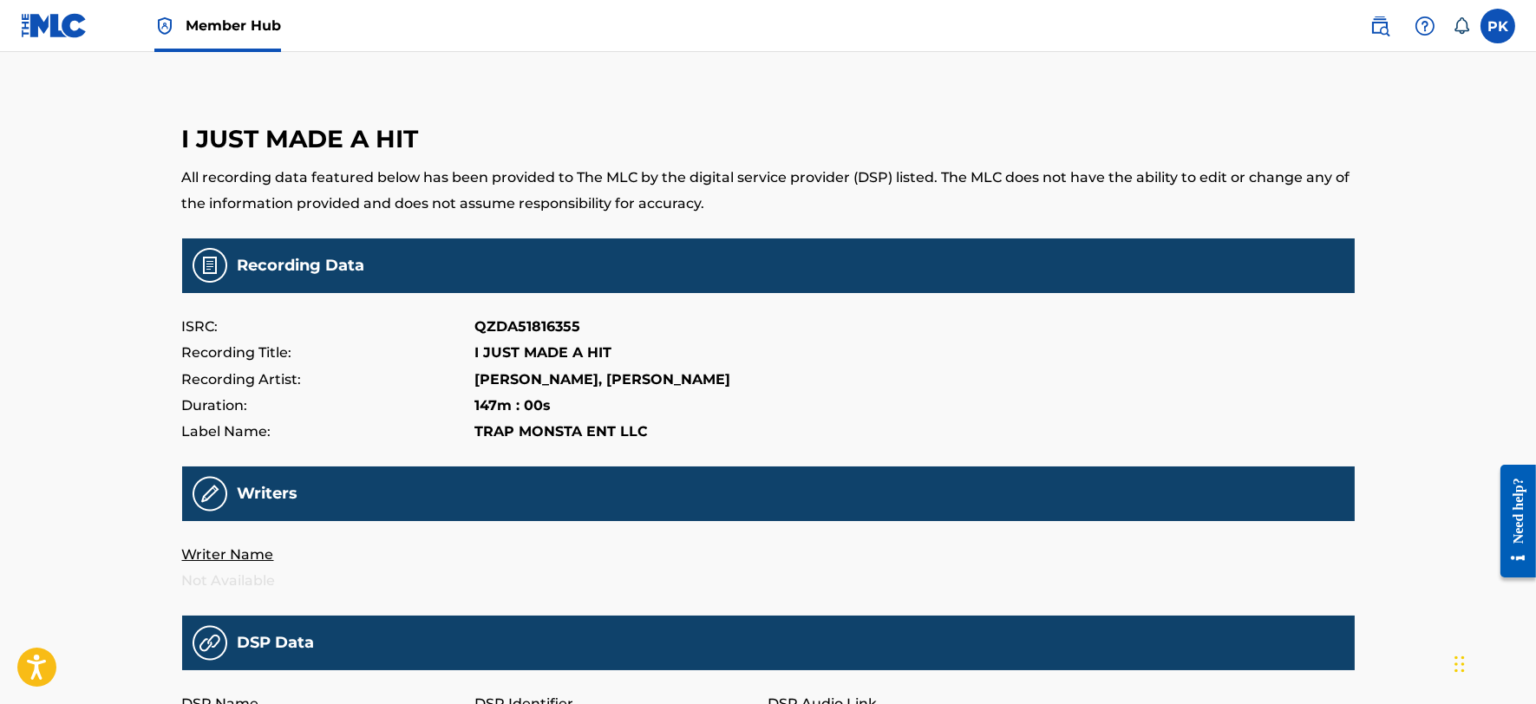
scroll to position [0, 0]
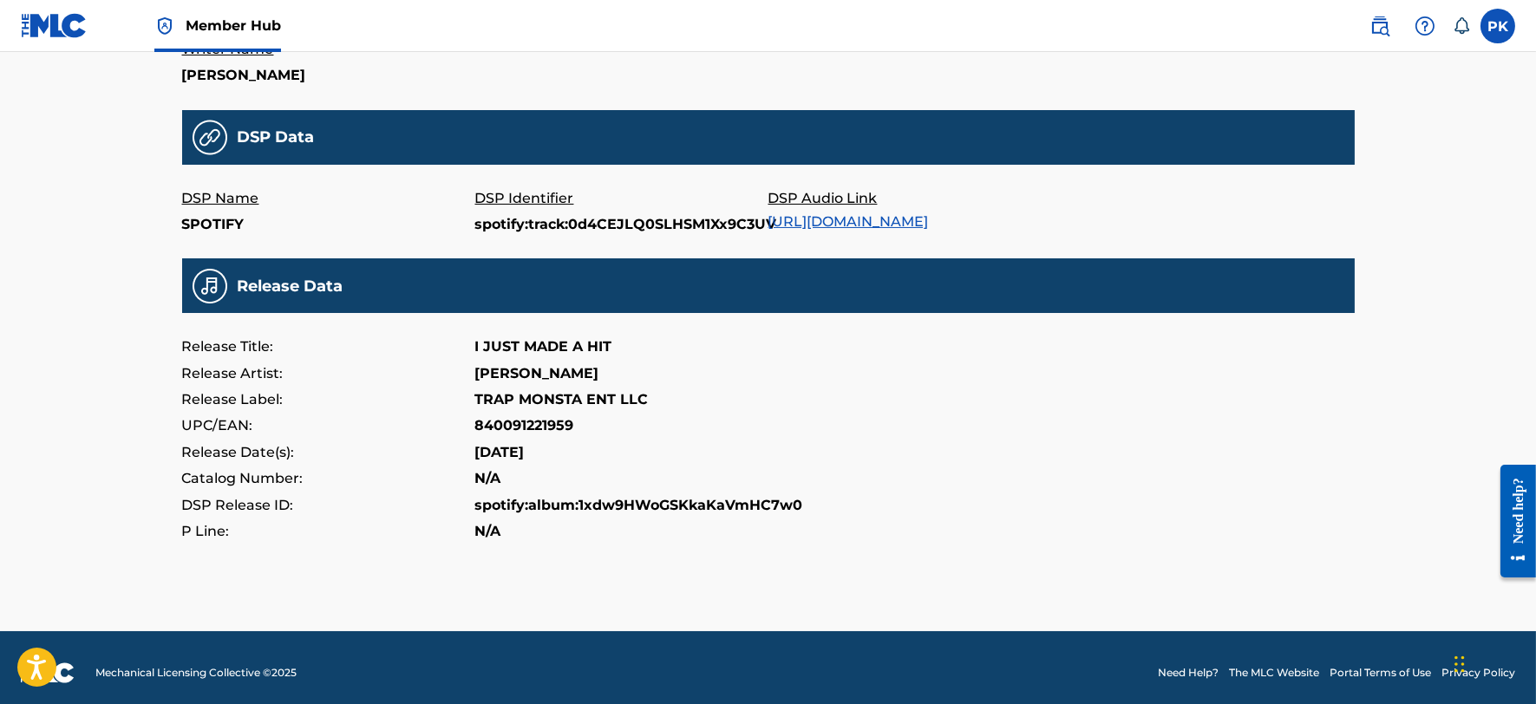
scroll to position [510, 0]
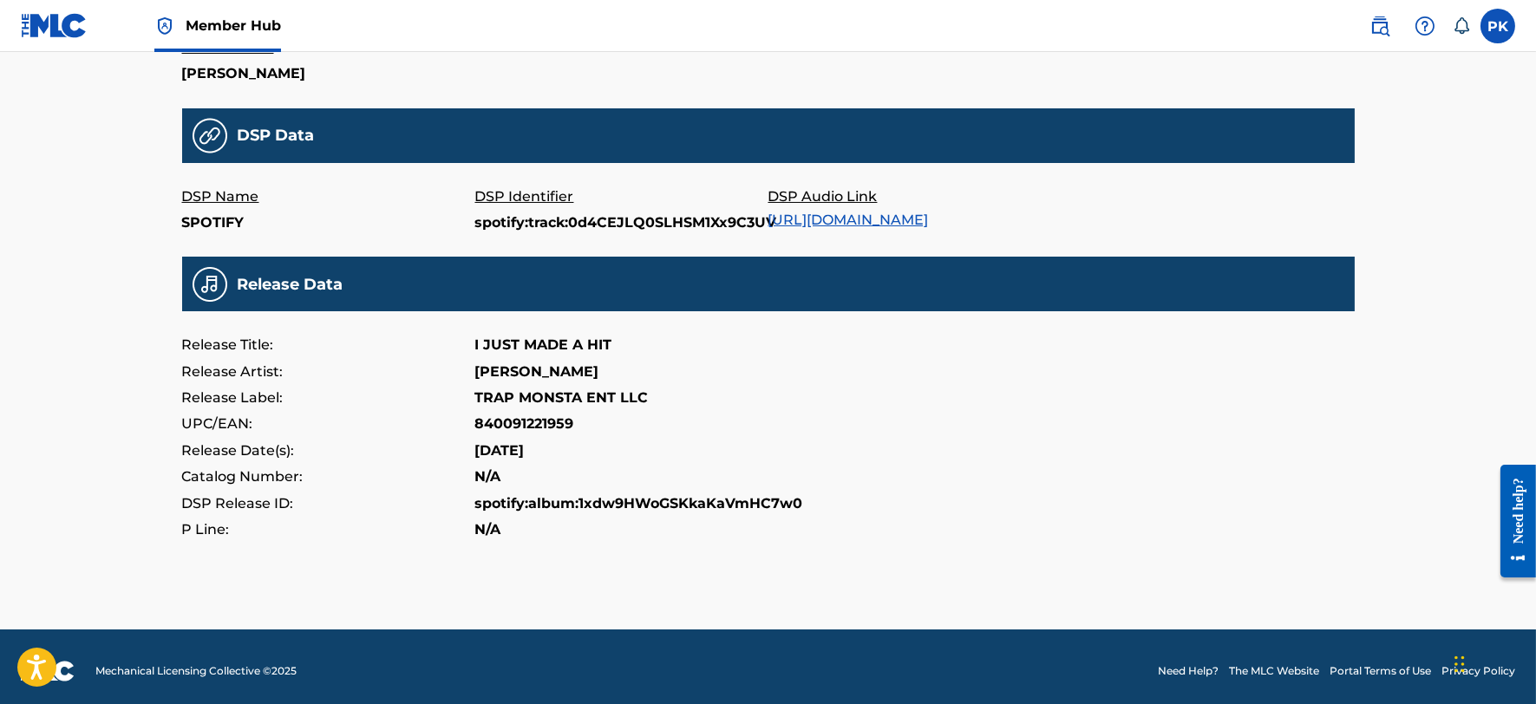
click at [513, 425] on p "840091221959" at bounding box center [524, 424] width 99 height 26
copy p "840091221959"
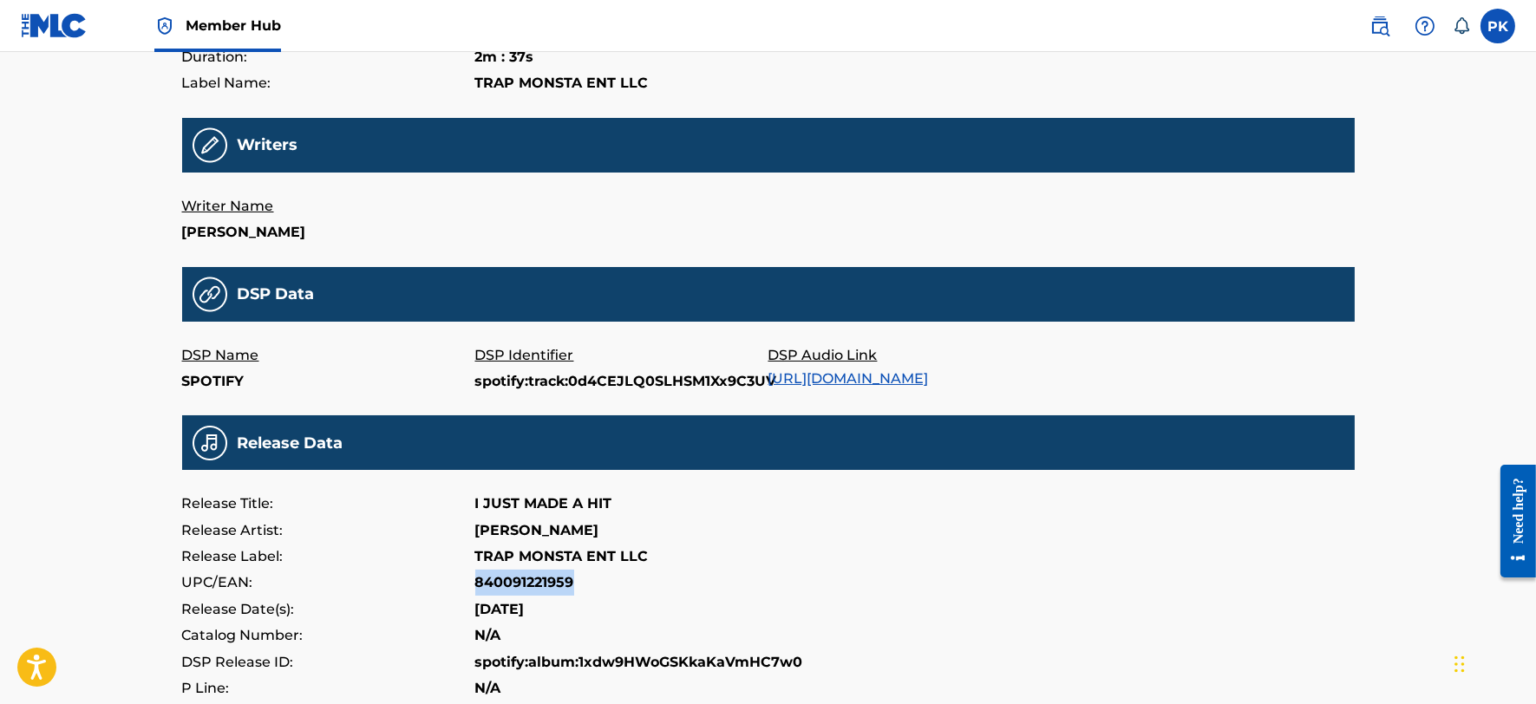
scroll to position [106, 0]
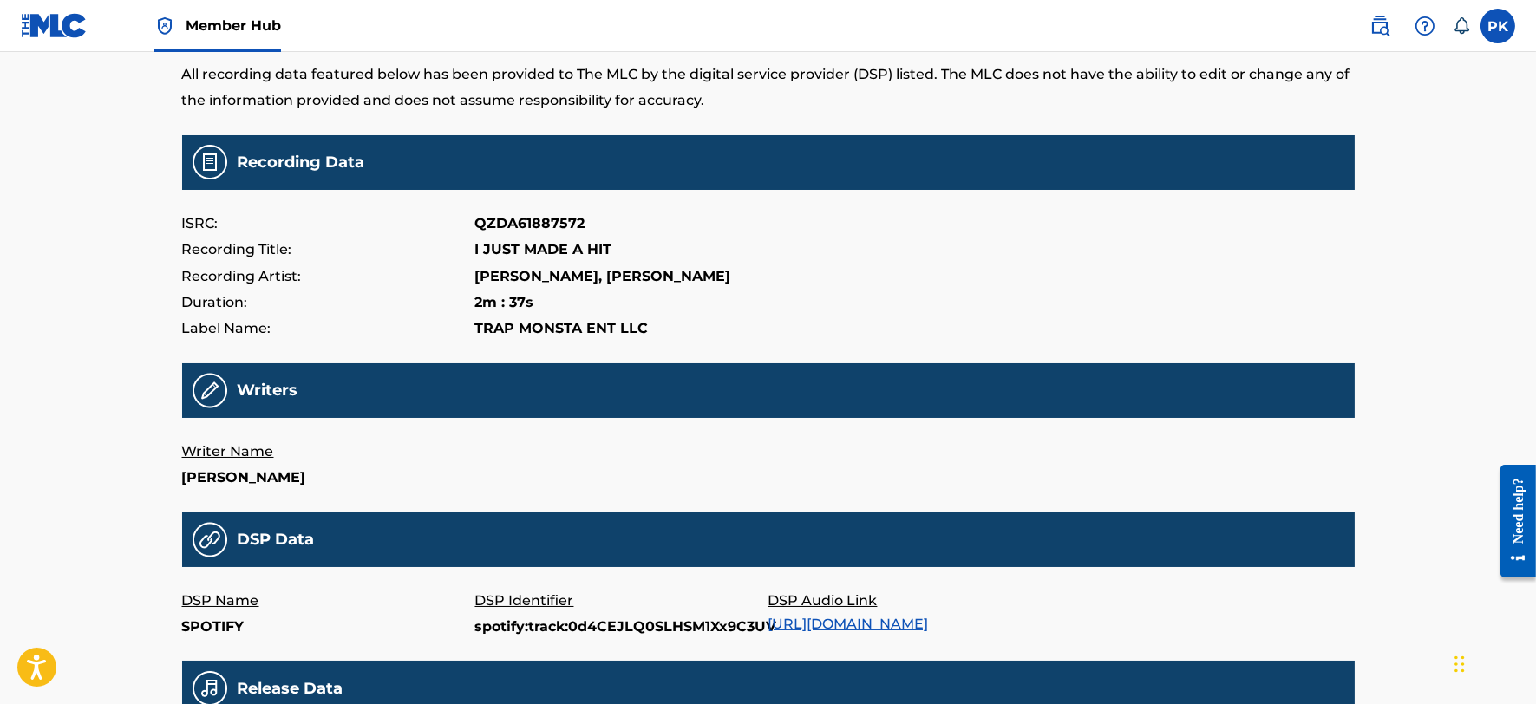
click at [552, 222] on p "QZDA61887572" at bounding box center [530, 224] width 110 height 26
copy p "QZDA61887572"
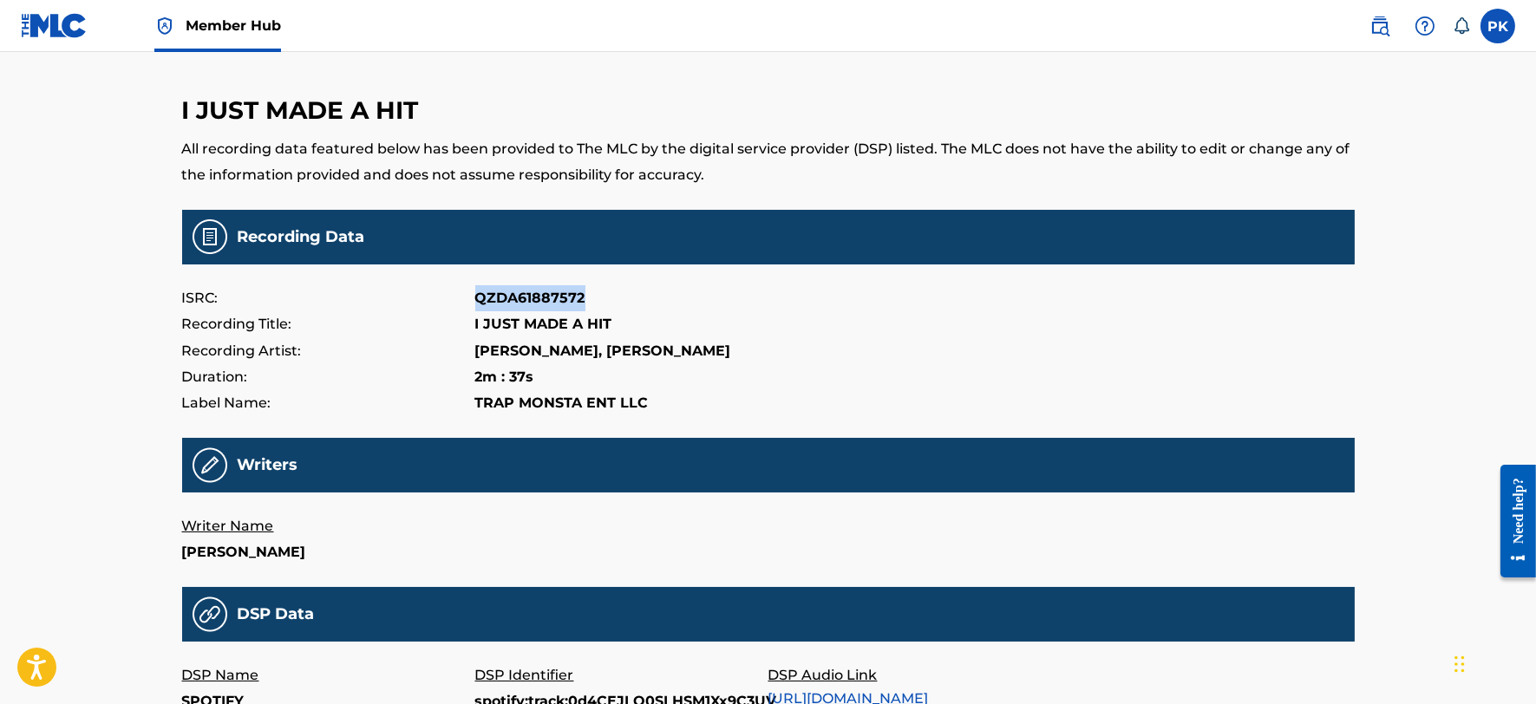
scroll to position [0, 0]
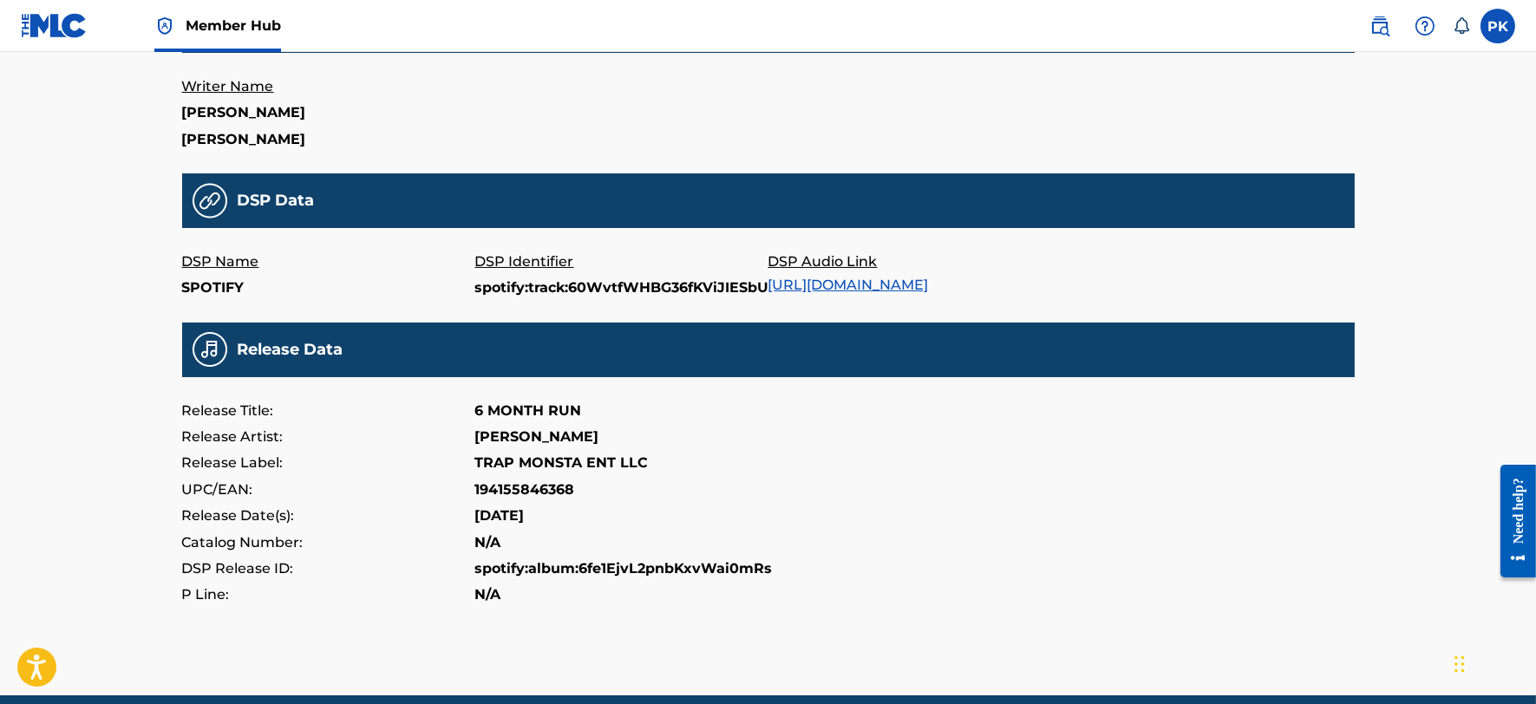
scroll to position [474, 0]
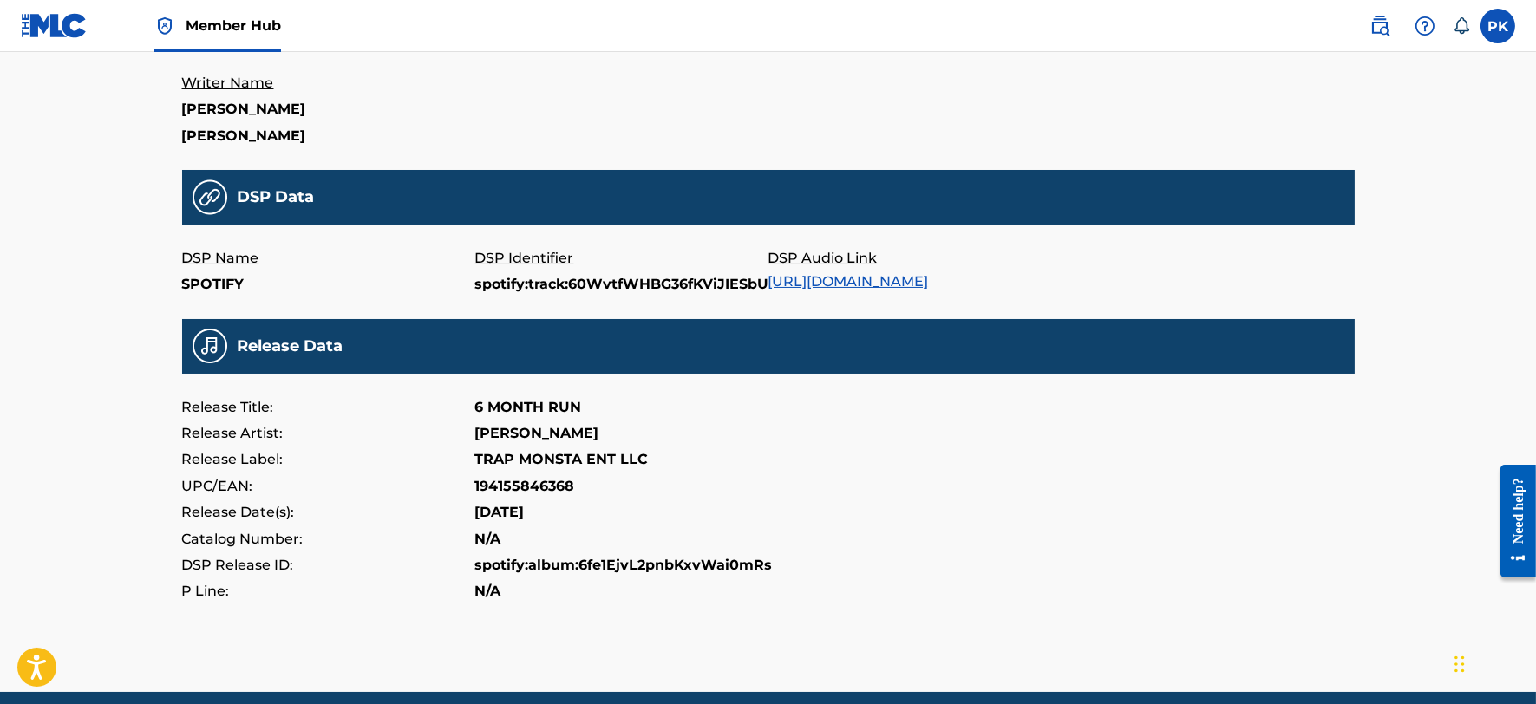
click at [529, 483] on p "194155846368" at bounding box center [525, 486] width 100 height 26
copy p "194155846368"
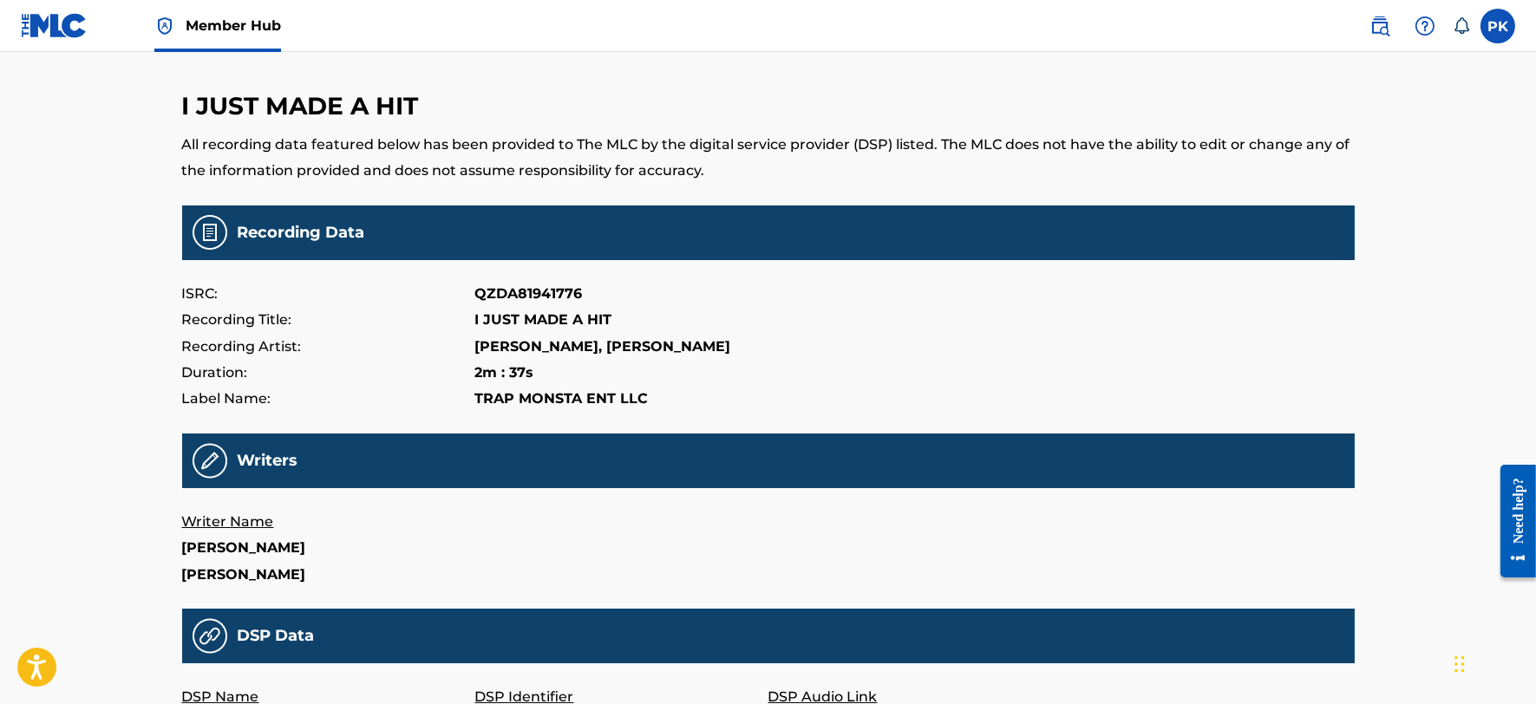
scroll to position [0, 0]
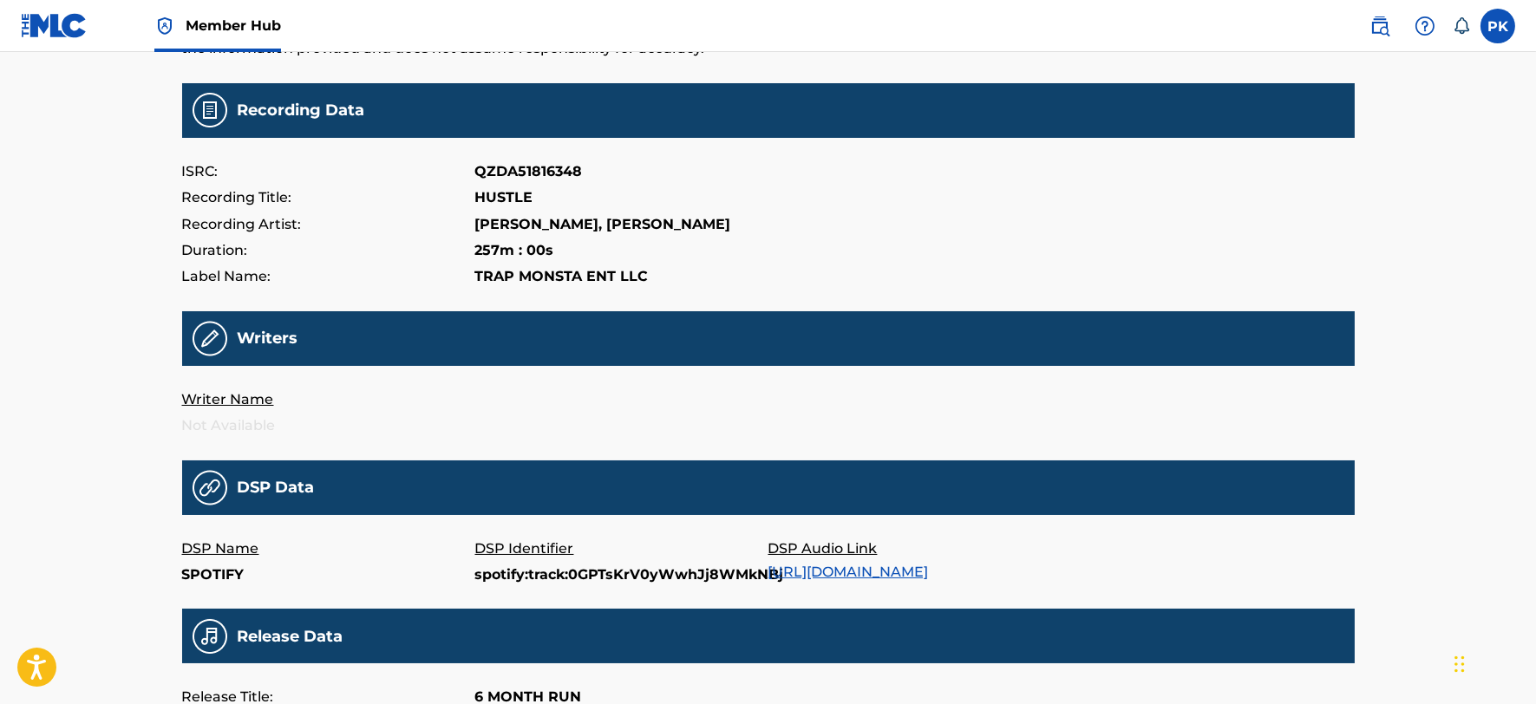
scroll to position [396, 0]
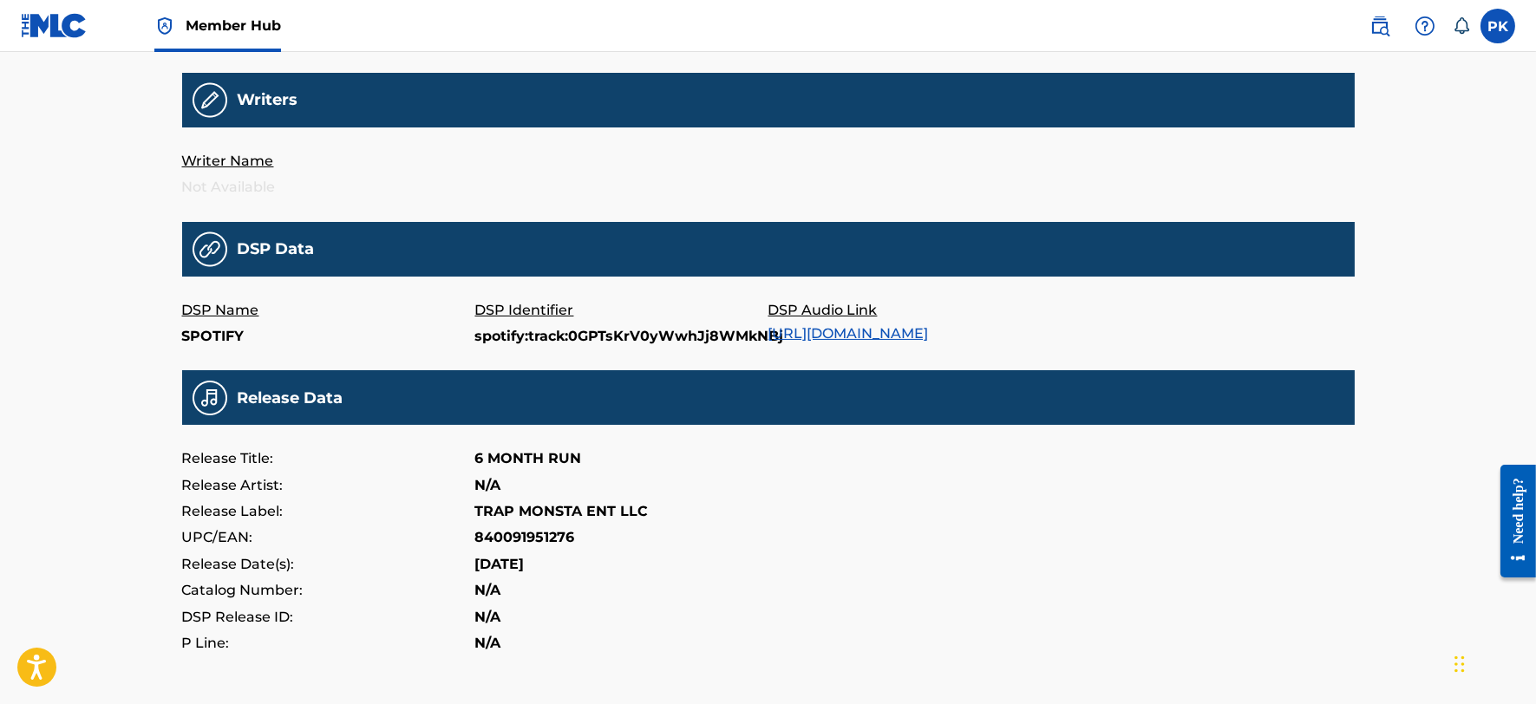
click at [885, 333] on link "[URL][DOMAIN_NAME]" at bounding box center [848, 333] width 160 height 16
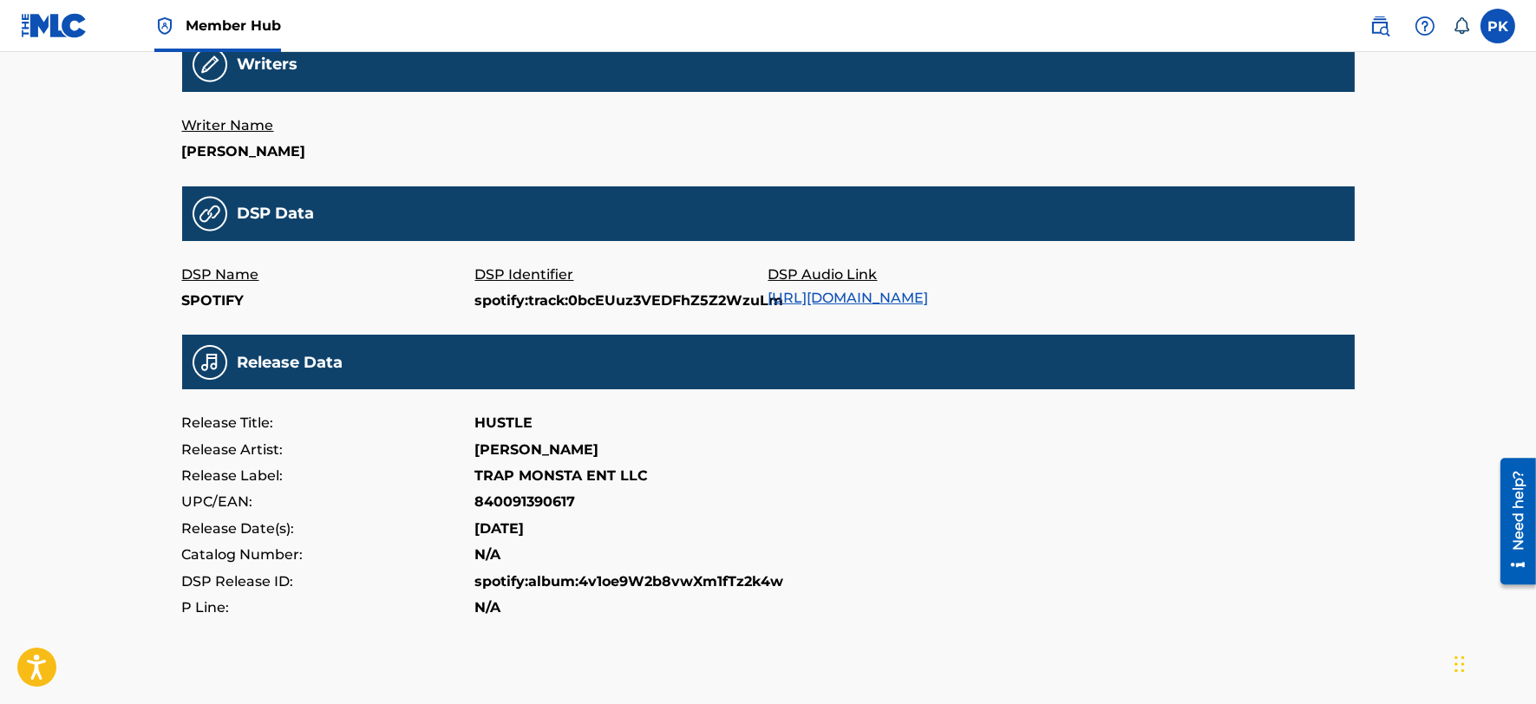
scroll to position [434, 0]
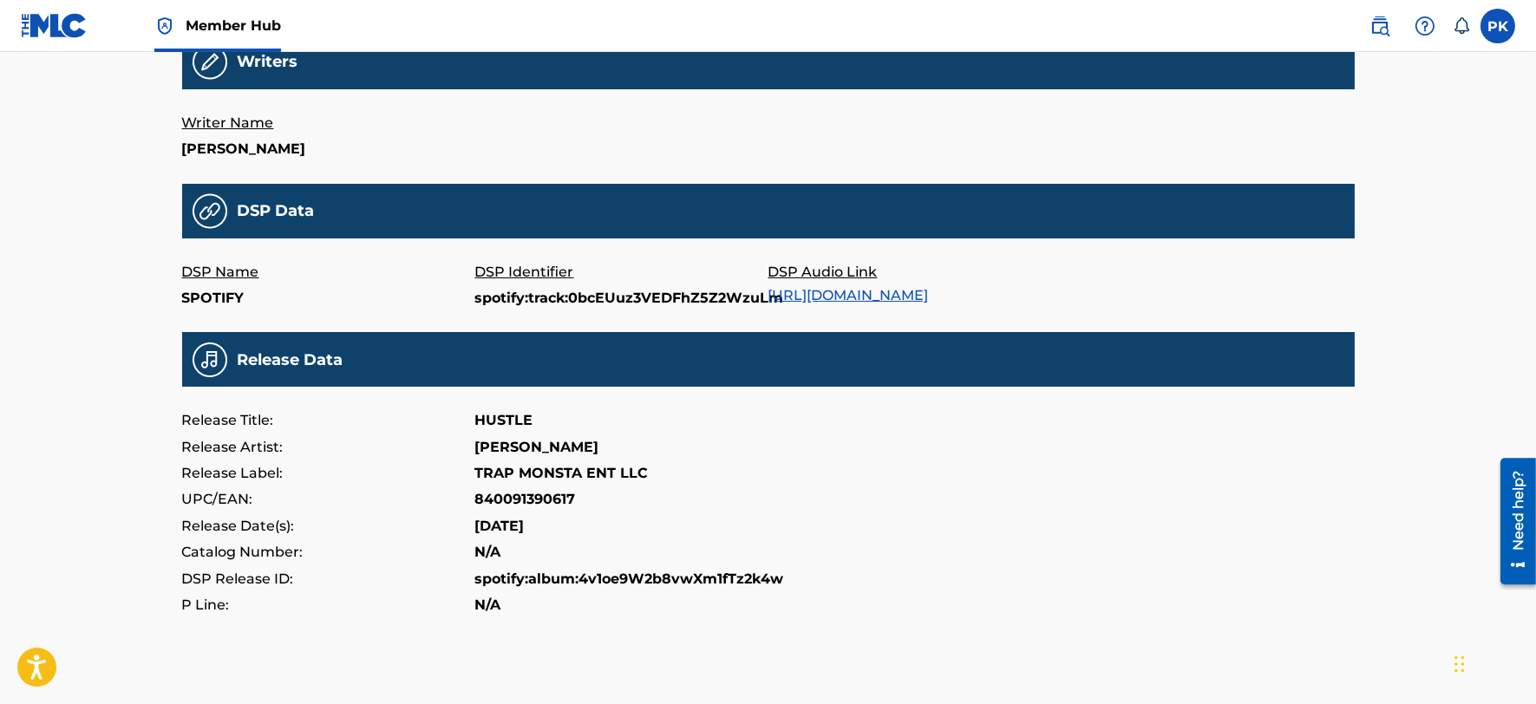
click at [526, 503] on p "840091390617" at bounding box center [525, 499] width 101 height 26
copy p "840091390617"
